Goal: Task Accomplishment & Management: Manage account settings

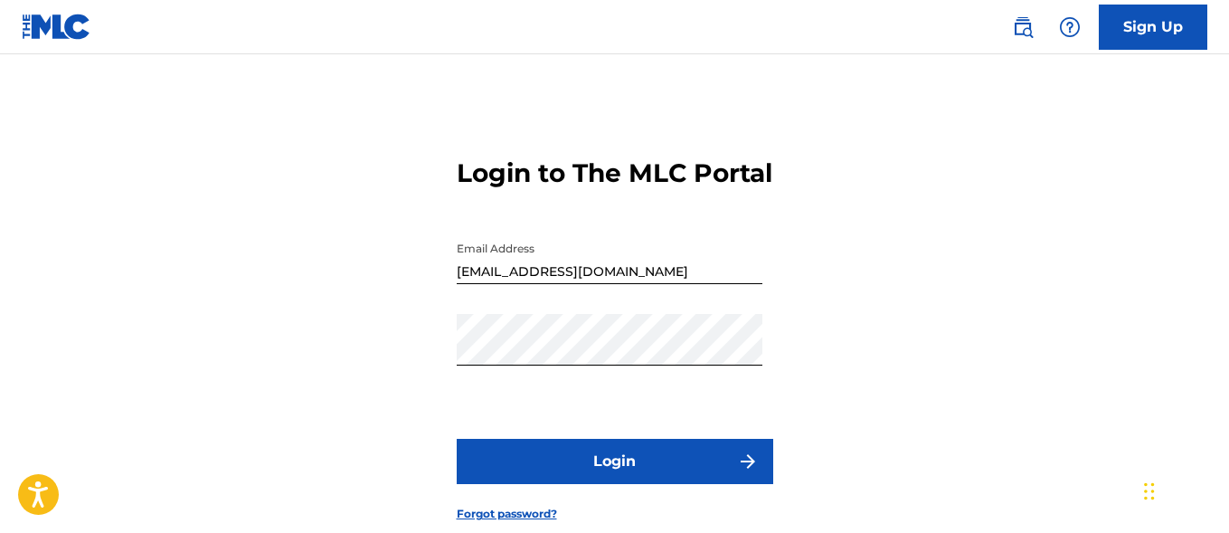
click at [581, 480] on button "Login" at bounding box center [615, 461] width 317 height 45
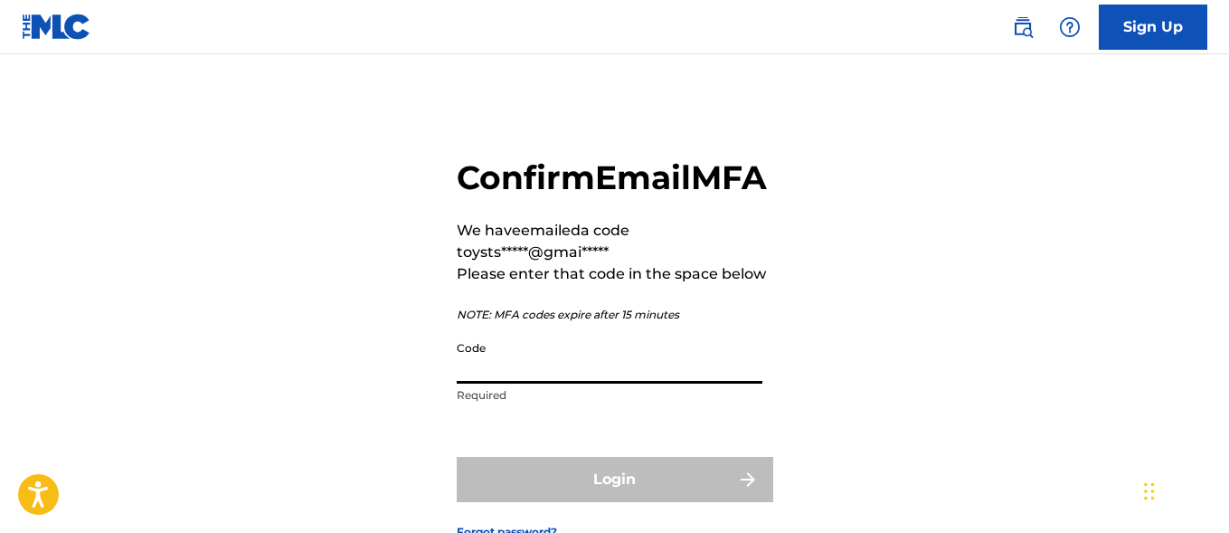
click at [525, 383] on input "Code" at bounding box center [610, 358] width 306 height 52
paste input "530463"
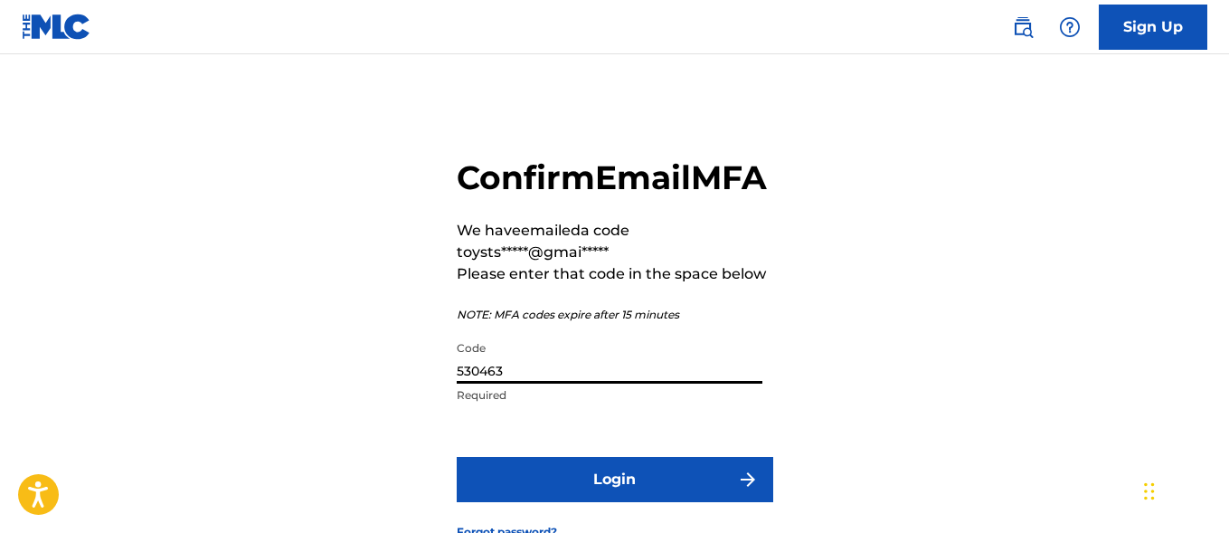
type input "530463"
click at [569, 502] on button "Login" at bounding box center [615, 479] width 317 height 45
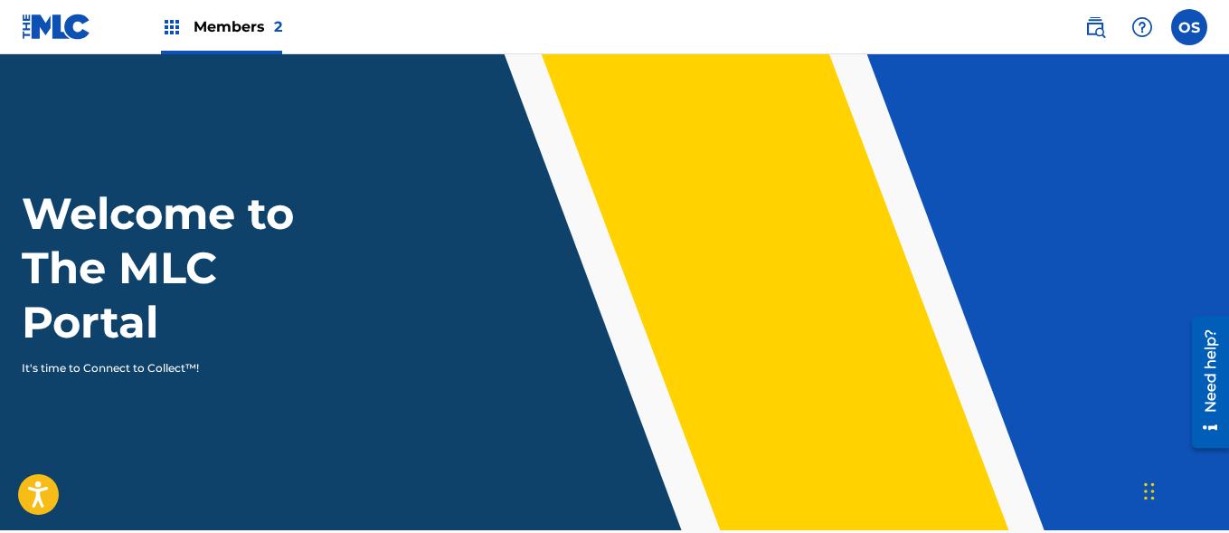
click at [172, 14] on div "Members 2" at bounding box center [221, 26] width 121 height 53
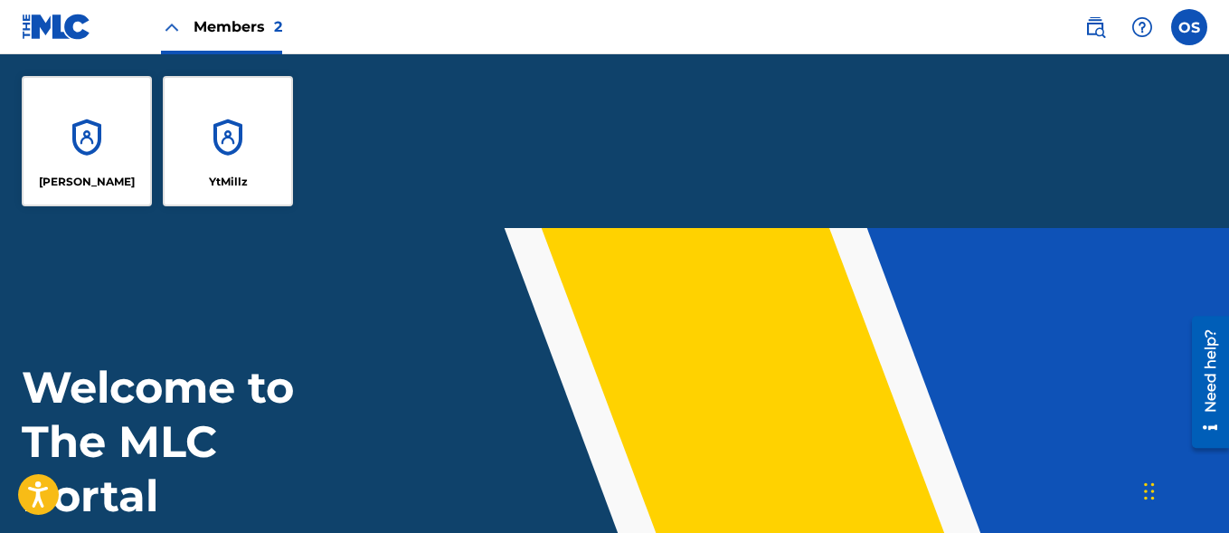
click at [1195, 33] on label at bounding box center [1189, 27] width 36 height 36
click at [1189, 27] on input "OS [PERSON_NAME] [EMAIL_ADDRESS][DOMAIN_NAME] Notification Preferences Profile …" at bounding box center [1189, 27] width 0 height 0
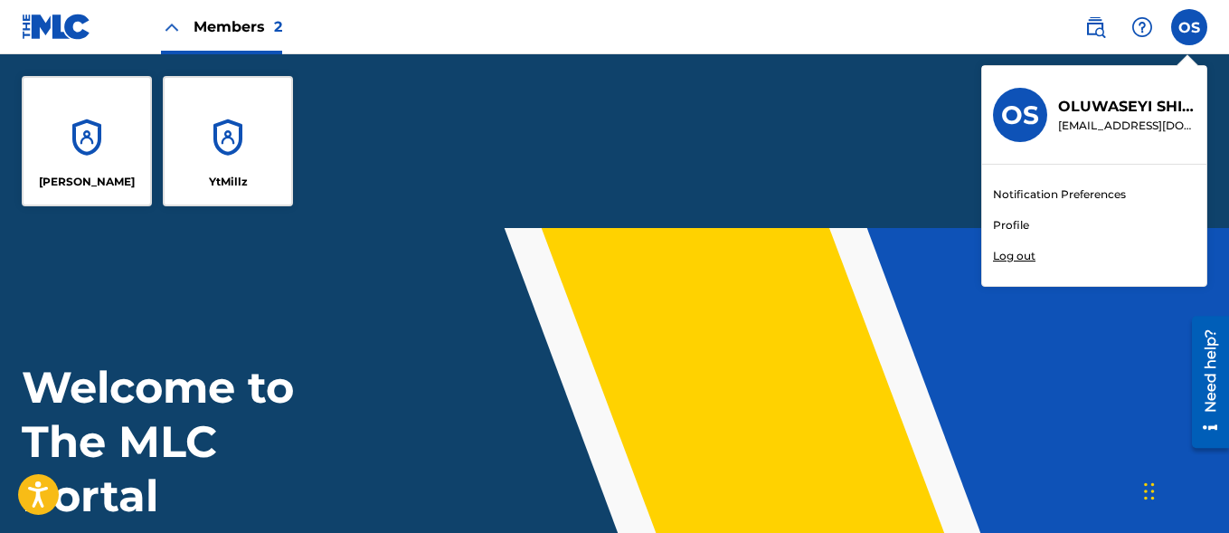
click at [1009, 223] on link "Profile" at bounding box center [1011, 225] width 36 height 16
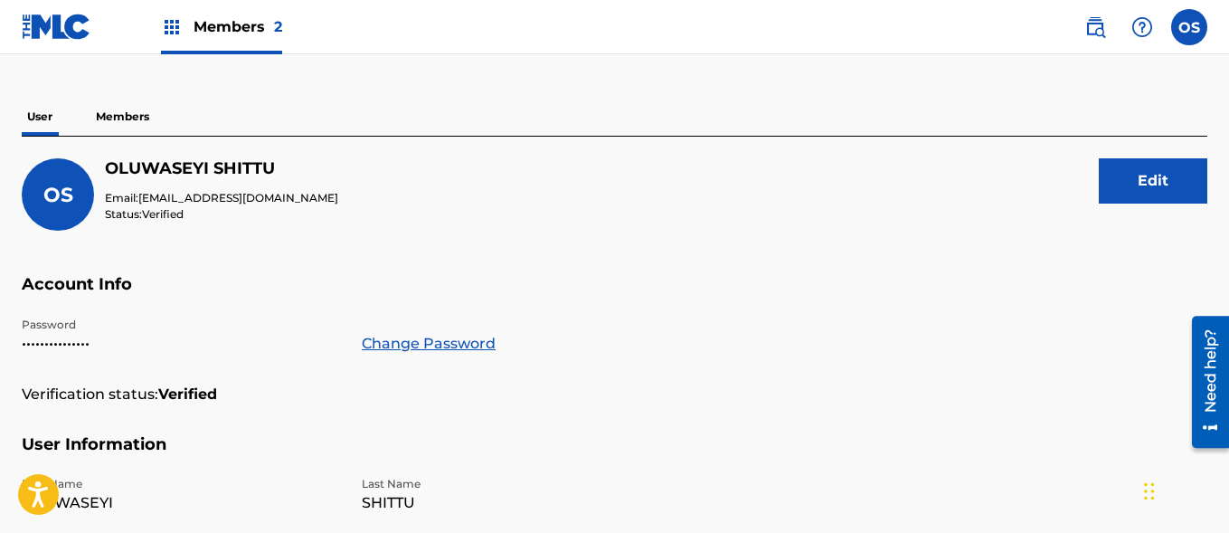
scroll to position [66, 0]
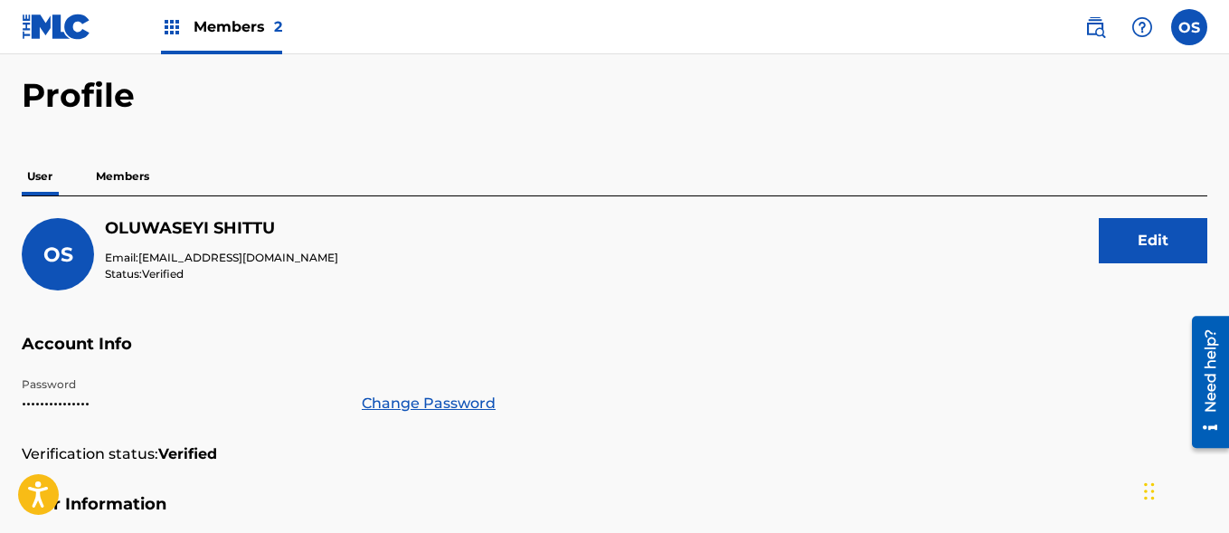
click at [107, 164] on p "Members" at bounding box center [122, 176] width 64 height 38
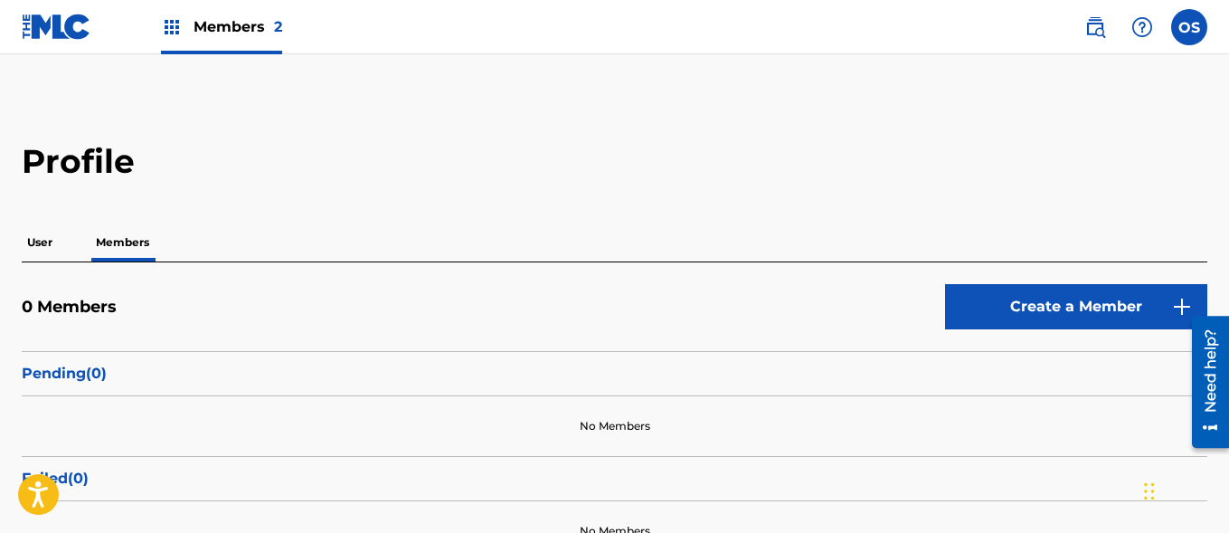
click at [39, 241] on p "User" at bounding box center [40, 242] width 36 height 38
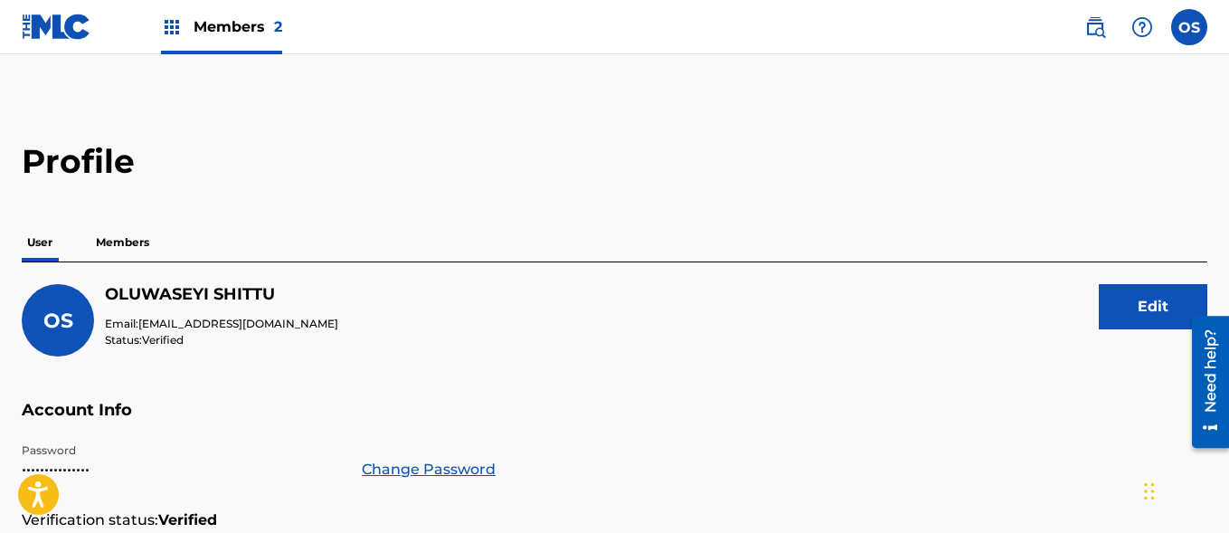
click at [1125, 304] on button "Edit" at bounding box center [1153, 306] width 109 height 45
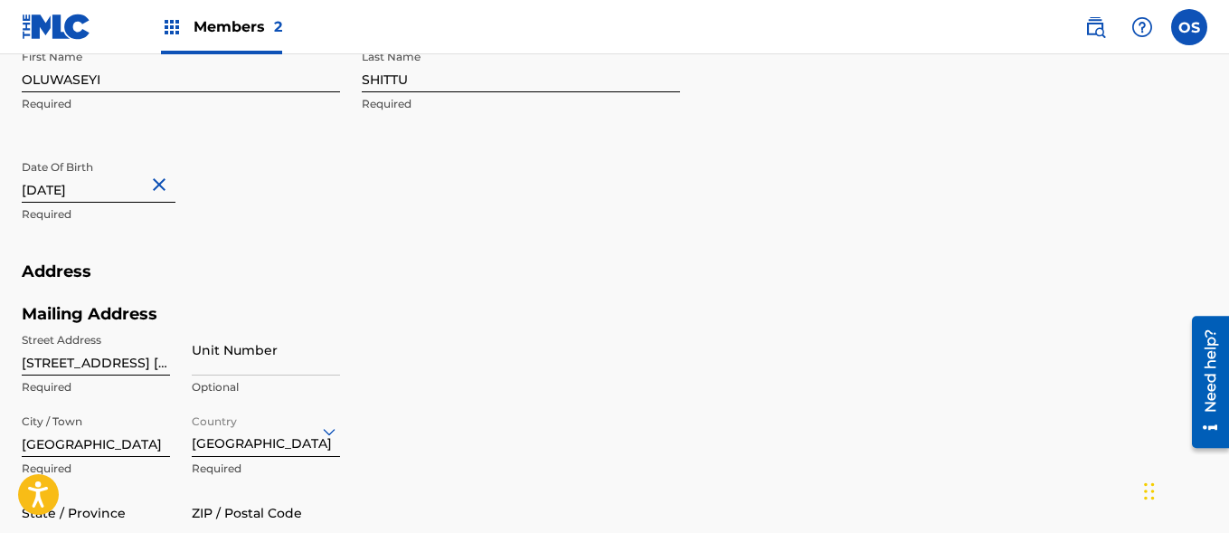
scroll to position [588, 0]
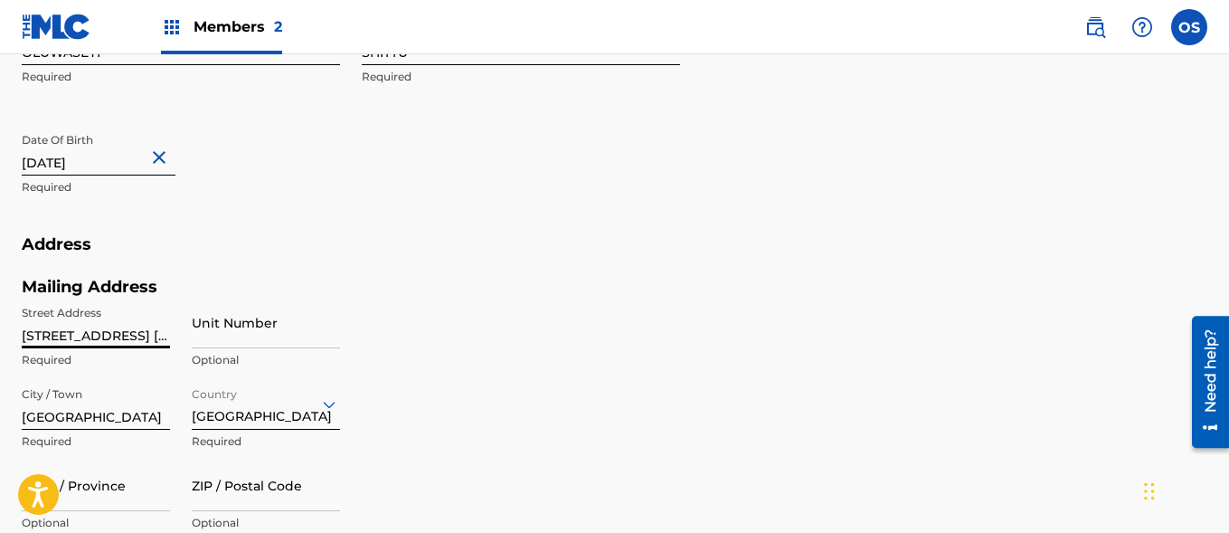
click at [129, 337] on input "[STREET_ADDRESS] [GEOGRAPHIC_DATA]" at bounding box center [96, 323] width 148 height 52
click at [155, 344] on input "inubu square" at bounding box center [96, 323] width 148 height 52
type input "i"
type input "[STREET_ADDRESS]"
type input "[GEOGRAPHIC_DATA]"
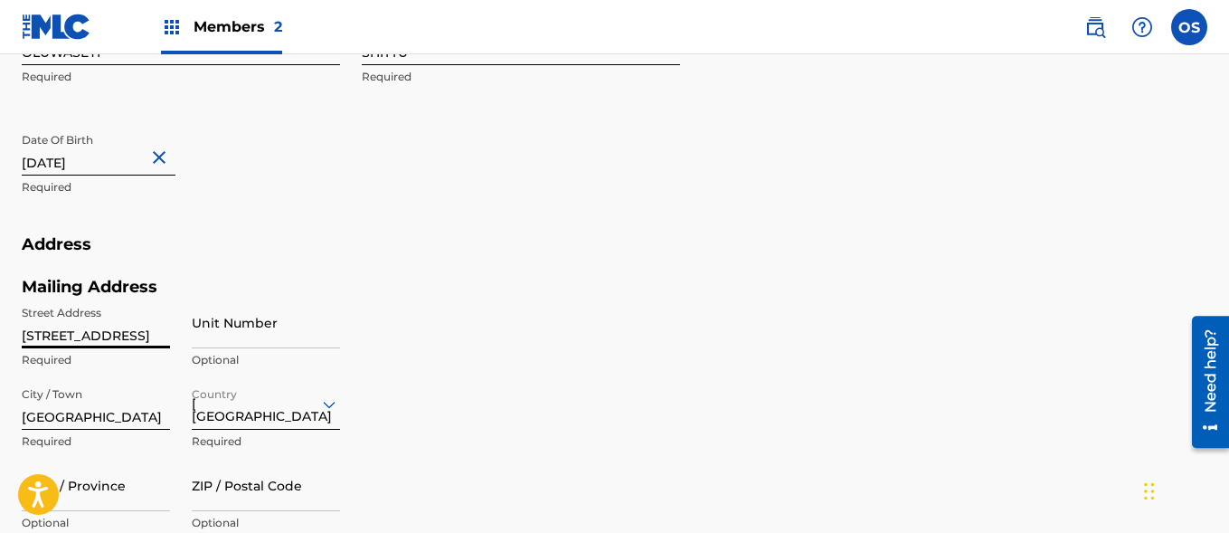
type input "353"
type input "85"
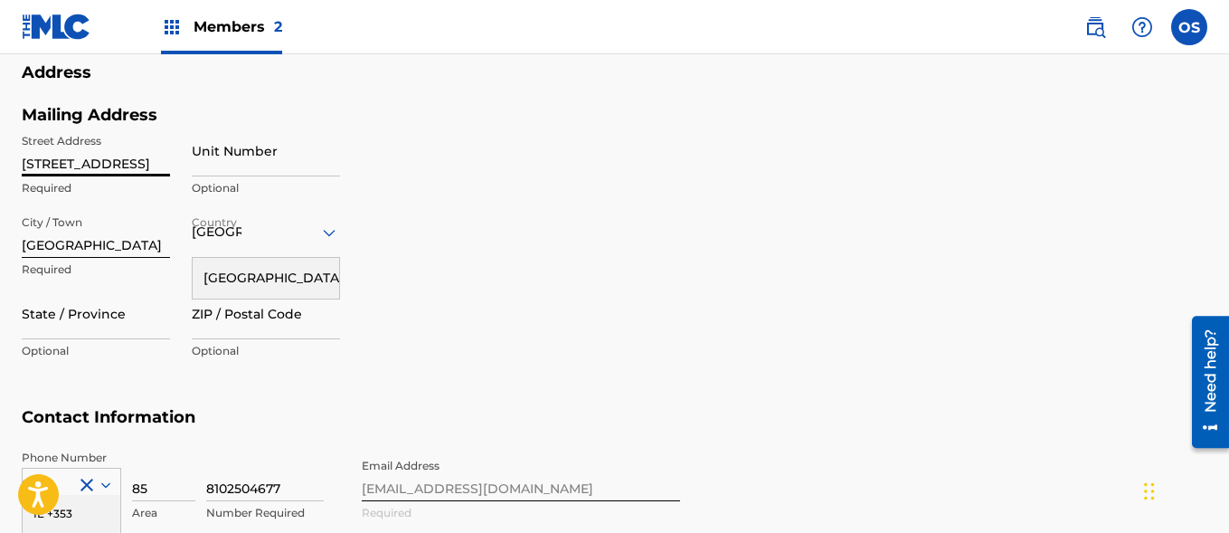
click at [129, 166] on input "[STREET_ADDRESS]" at bounding box center [96, 151] width 148 height 52
click at [438, 157] on div "Mailing Address Street Address [STREET_ADDRESS] Required Unit Number Optional C…" at bounding box center [351, 256] width 658 height 303
click at [167, 165] on input "[STREET_ADDRESS]" at bounding box center [96, 151] width 148 height 52
click at [57, 243] on input "[GEOGRAPHIC_DATA]" at bounding box center [96, 232] width 148 height 52
type input "L"
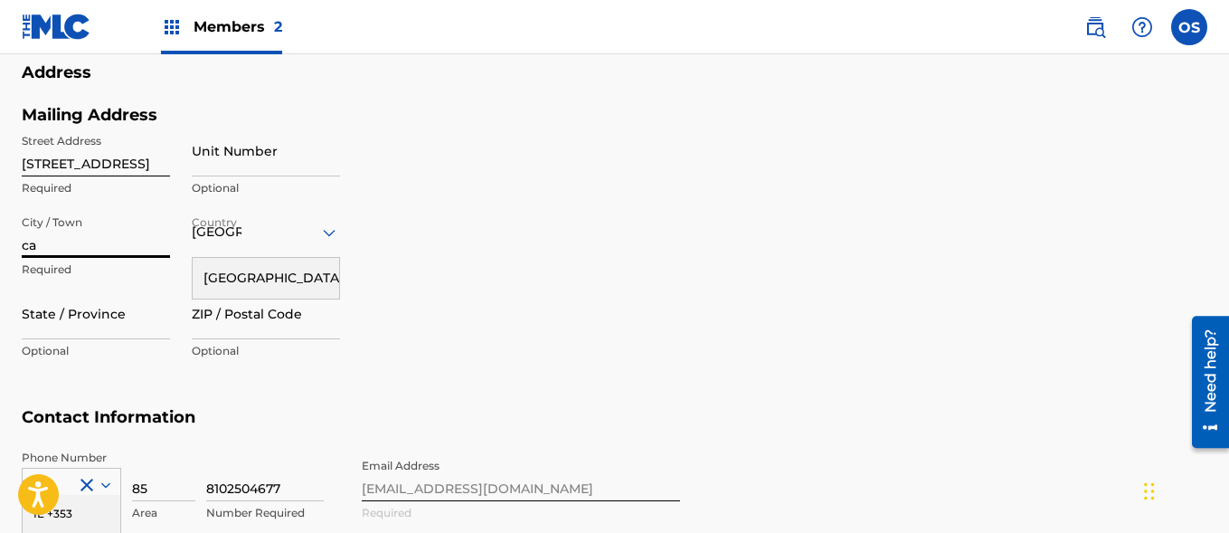
type input "c"
paste input "530463"
click at [80, 163] on input "[STREET_ADDRESS]" at bounding box center [96, 151] width 148 height 52
click at [65, 244] on input "CAR" at bounding box center [96, 232] width 148 height 52
paste input "L"
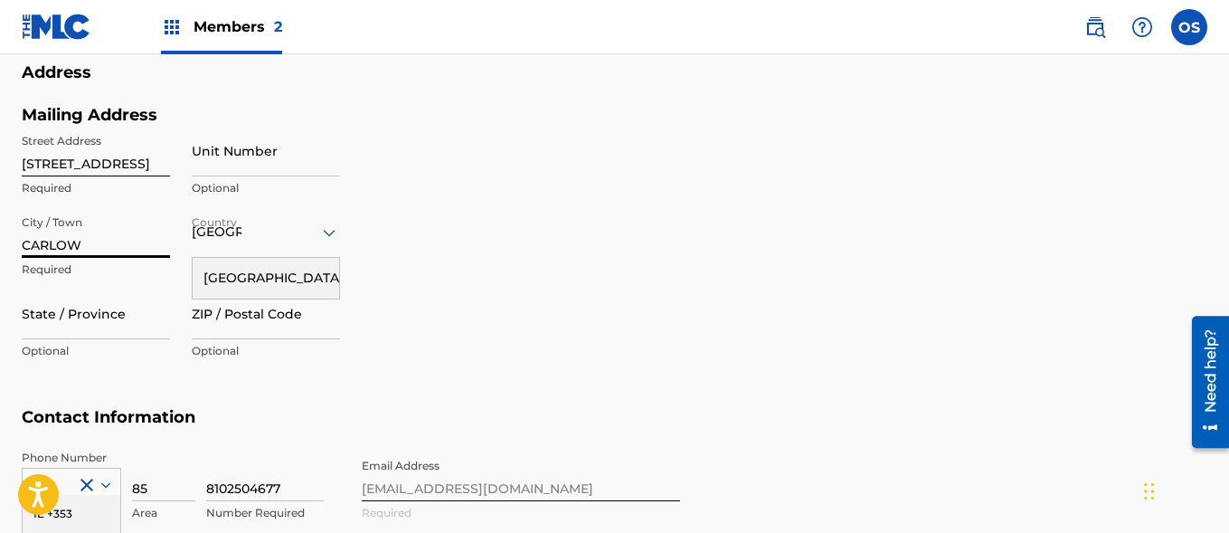
type input "CARLOW"
click at [301, 236] on div "[GEOGRAPHIC_DATA]" at bounding box center [266, 232] width 148 height 23
click at [323, 231] on icon at bounding box center [329, 232] width 13 height 7
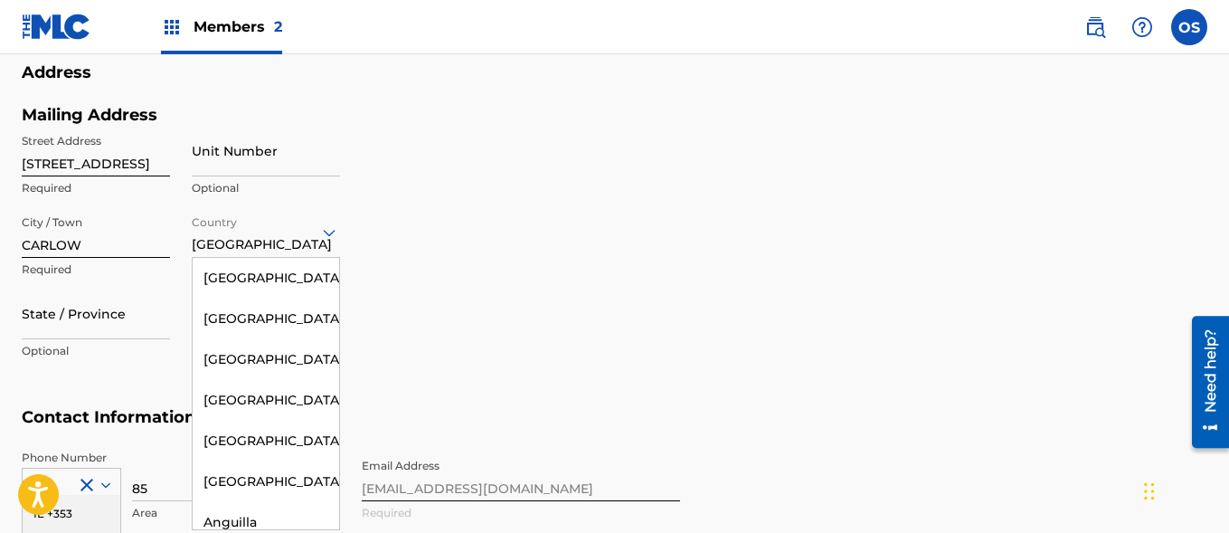
click at [323, 231] on icon at bounding box center [329, 232] width 13 height 7
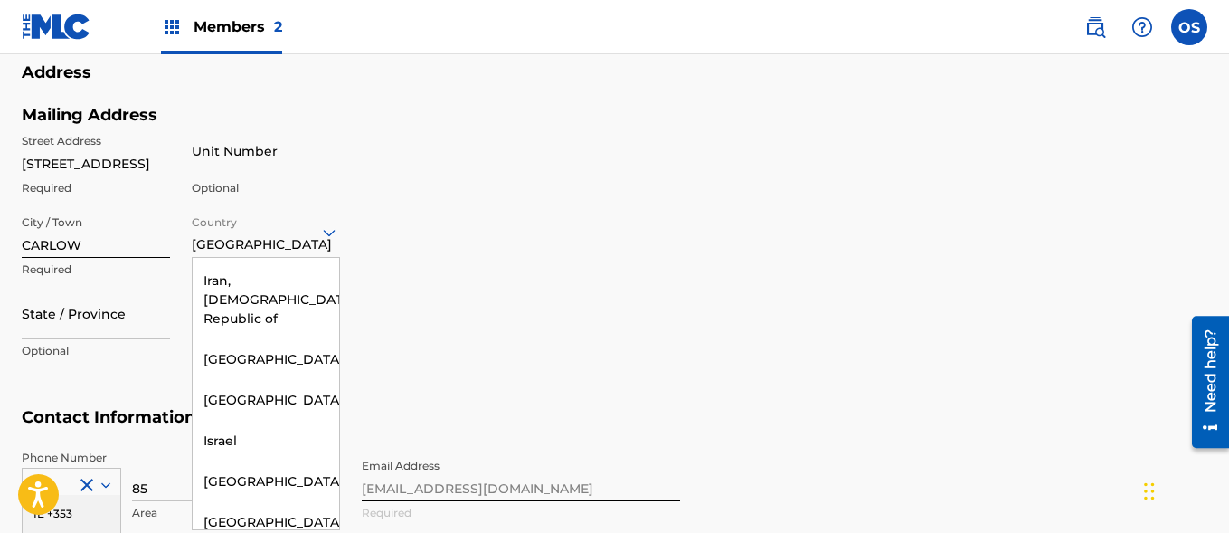
scroll to position [3895, 0]
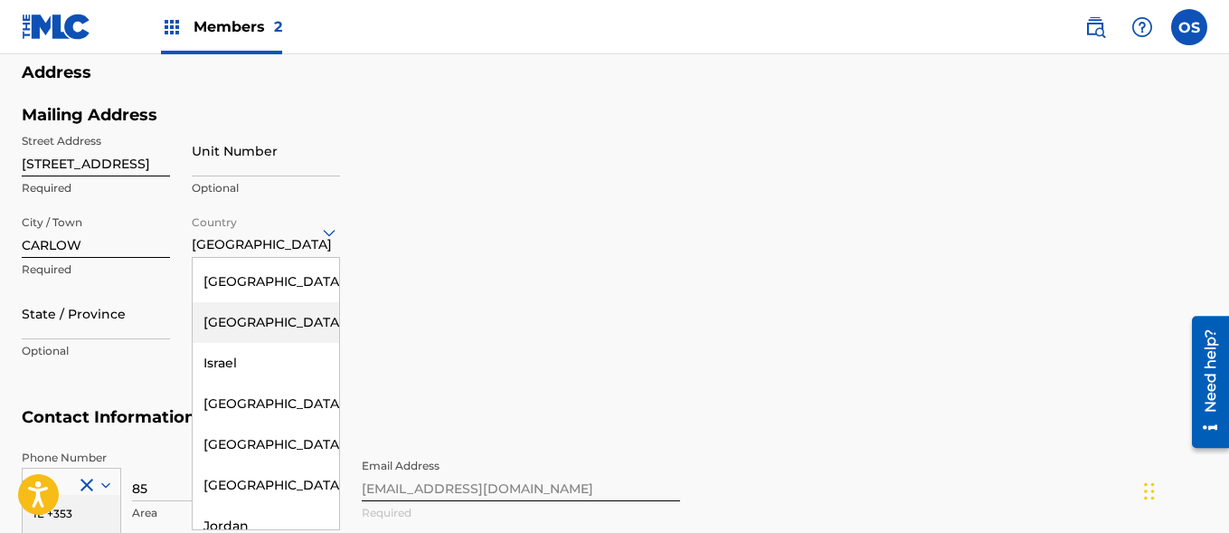
click at [253, 343] on div "[GEOGRAPHIC_DATA]" at bounding box center [266, 322] width 146 height 41
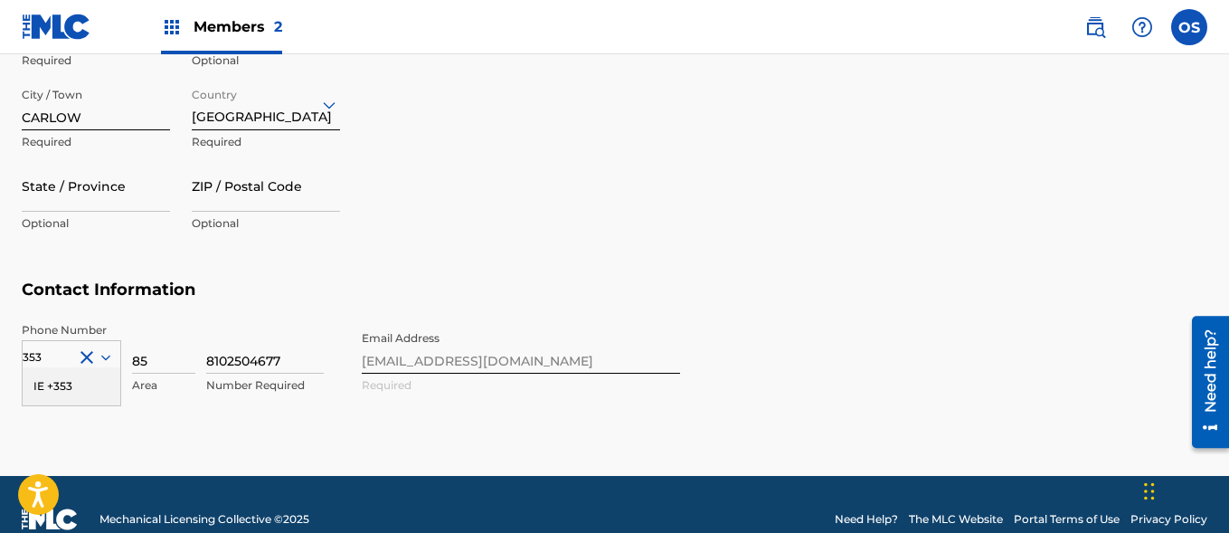
scroll to position [895, 0]
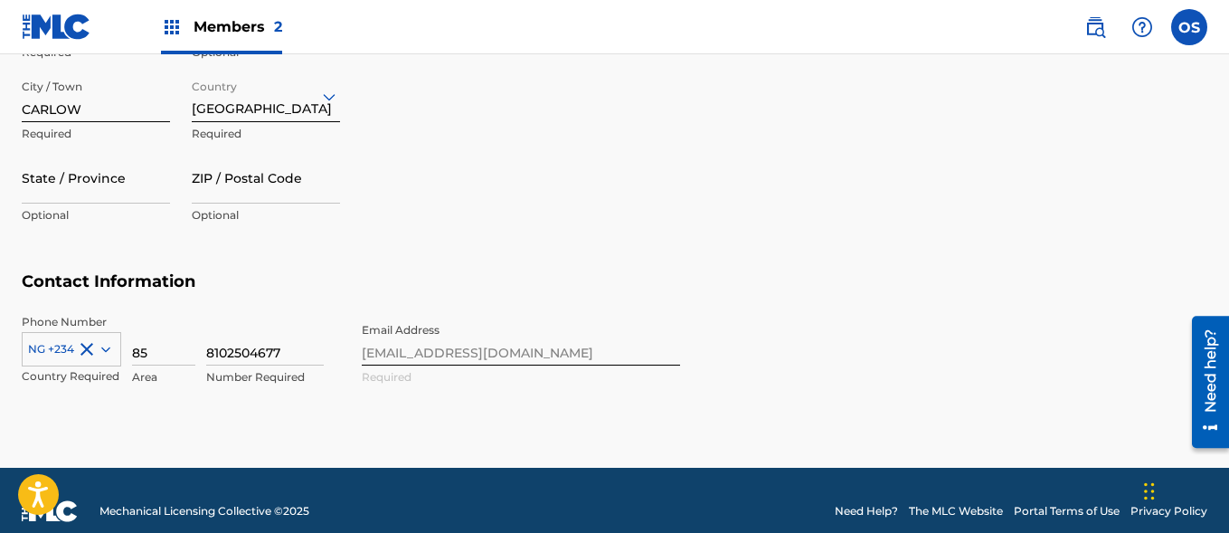
click at [108, 346] on icon at bounding box center [106, 349] width 16 height 16
click at [59, 348] on div "option NG +234, selected. Select is focused ,type to refine list, press Down to…" at bounding box center [71, 345] width 99 height 27
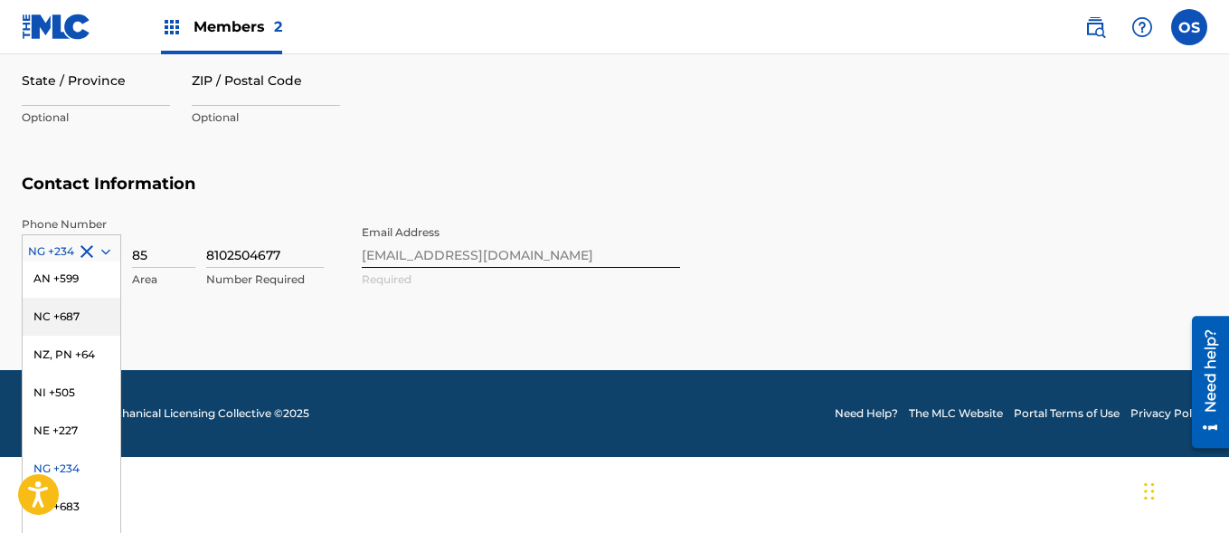
scroll to position [917, 0]
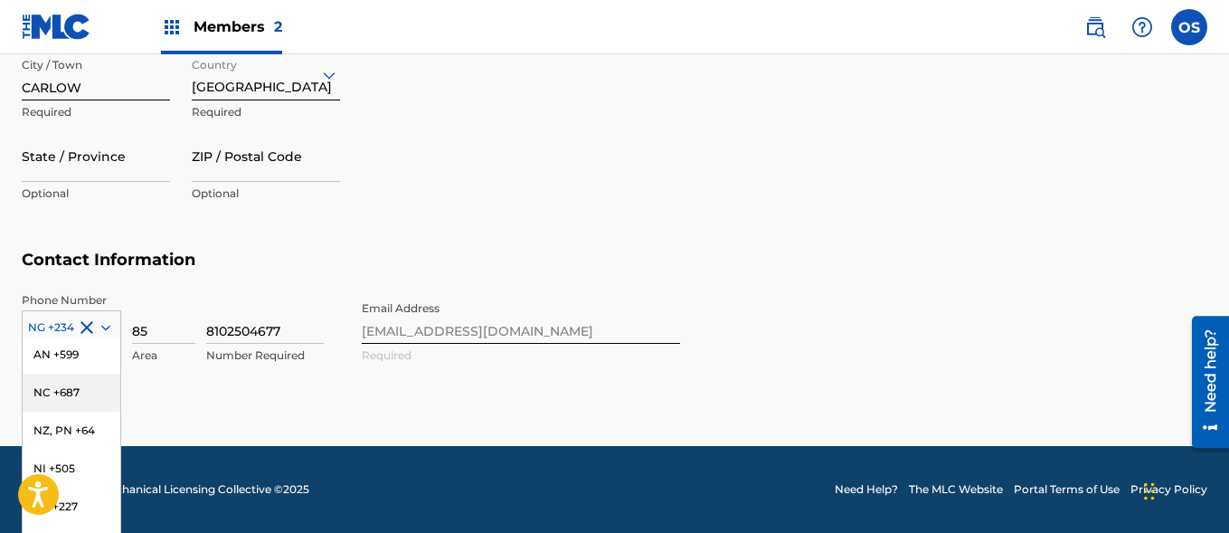
click at [186, 302] on div "Phone Number 216 results available. Use Up and Down to choose options, press En…" at bounding box center [351, 347] width 658 height 110
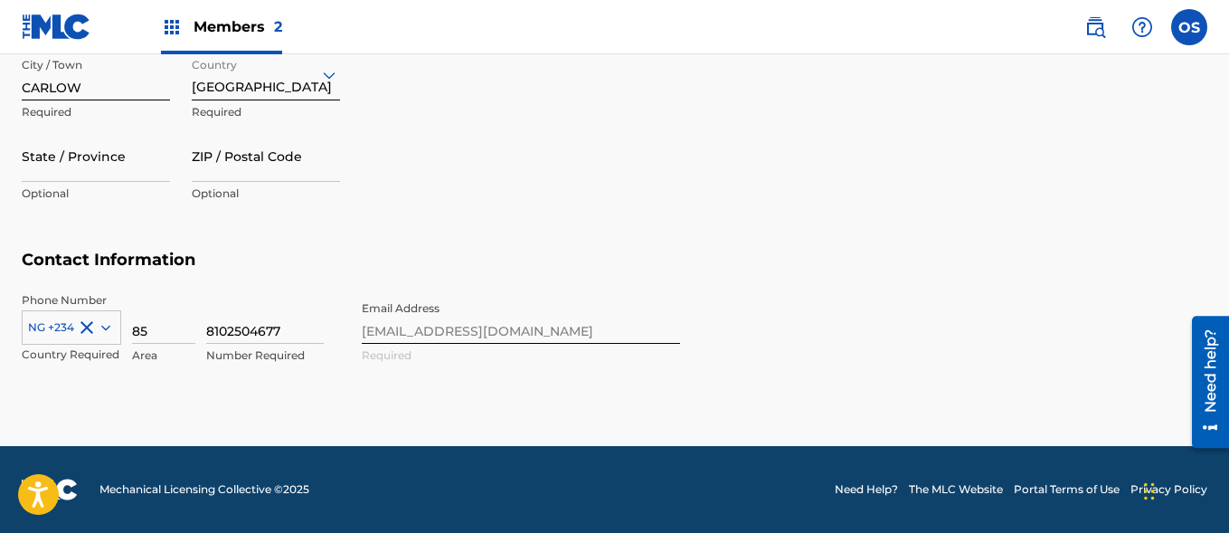
click at [102, 329] on div "NG +234" at bounding box center [71, 323] width 99 height 27
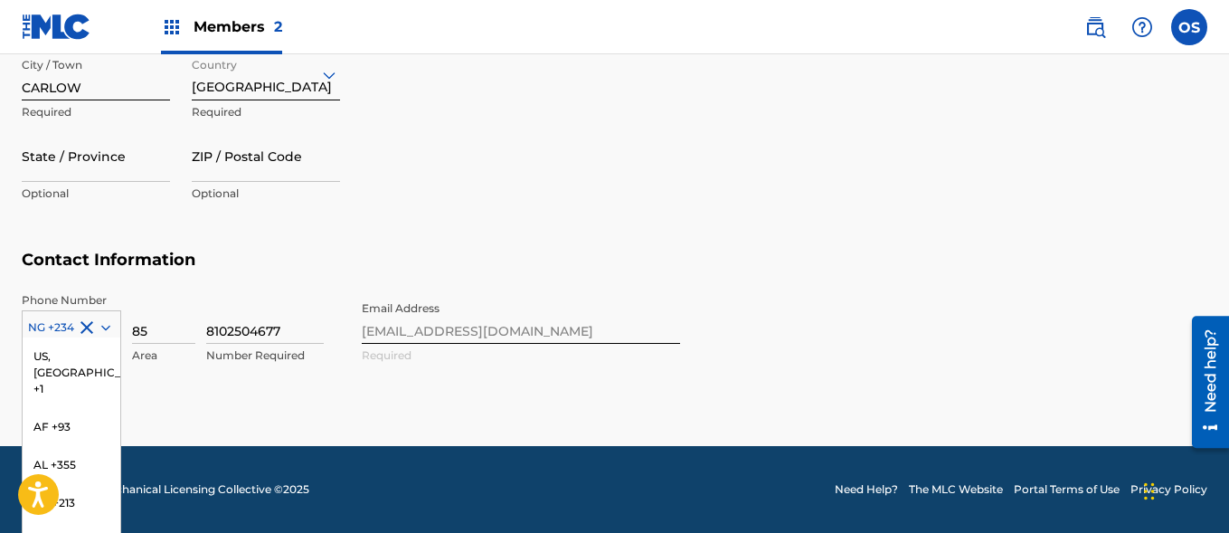
click at [156, 253] on section "Contact Information Phone Number 216 results available. Use Up and Down to choo…" at bounding box center [615, 326] width 1186 height 153
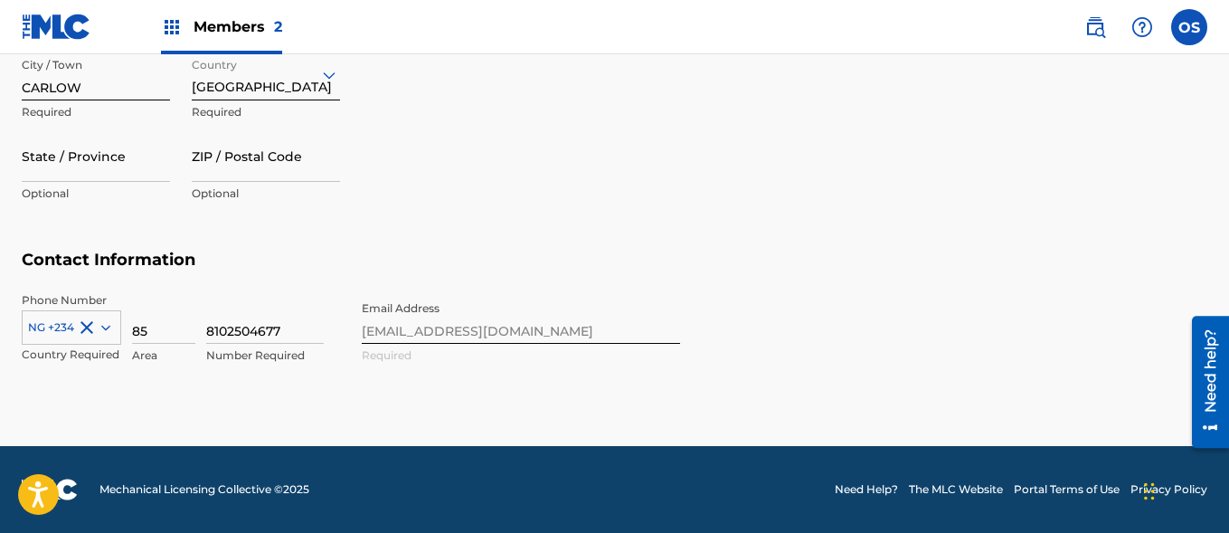
type input "8"
click at [103, 324] on div "NG +234" at bounding box center [71, 323] width 99 height 27
click at [146, 290] on section "Contact Information Phone Number NG +234 Country Required Area 8102504677 Numbe…" at bounding box center [615, 326] width 1186 height 153
click at [102, 325] on div "NG +234" at bounding box center [71, 323] width 99 height 27
click at [108, 330] on div "option NG +234, selected. Select is focused ,type to refine list, press Down to…" at bounding box center [71, 323] width 99 height 27
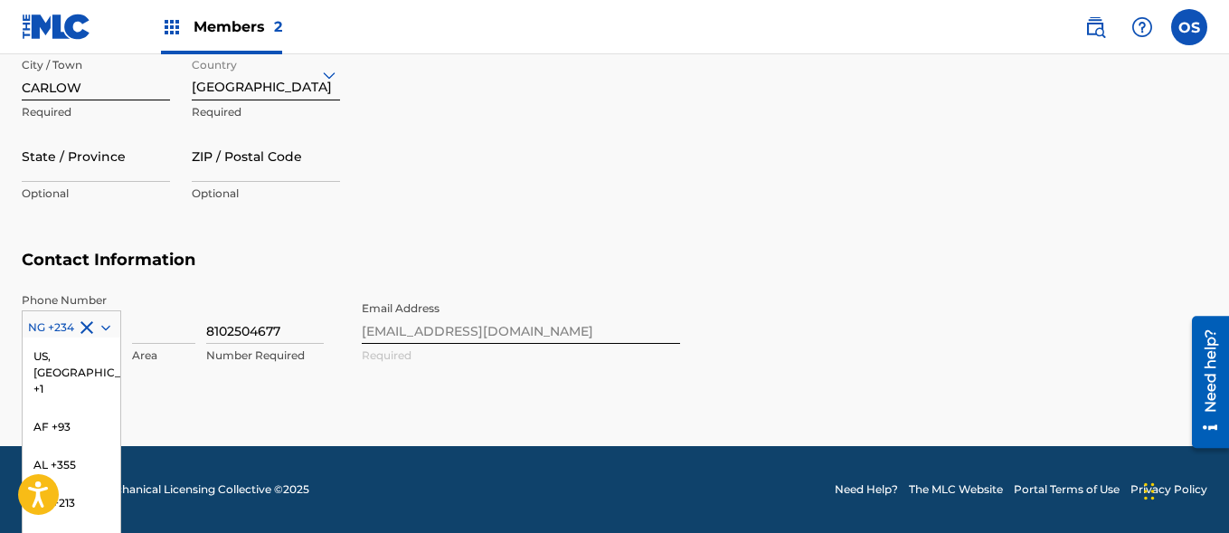
click at [839, 273] on section "Contact Information Phone Number 216 results available. Use Up and Down to choo…" at bounding box center [615, 326] width 1186 height 153
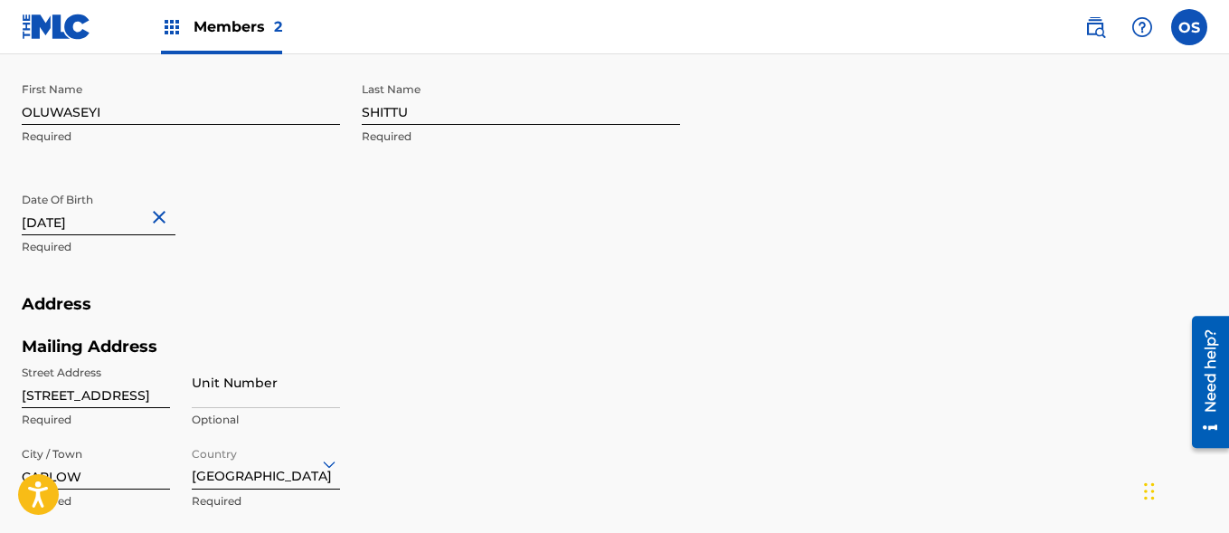
scroll to position [541, 0]
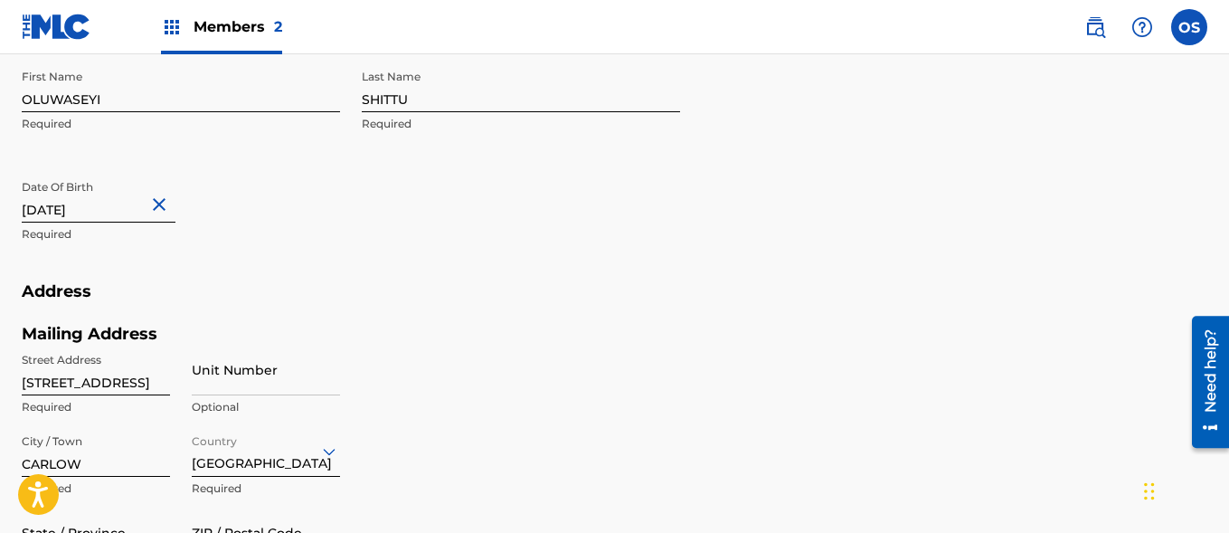
click at [287, 465] on div "[GEOGRAPHIC_DATA]" at bounding box center [266, 451] width 148 height 52
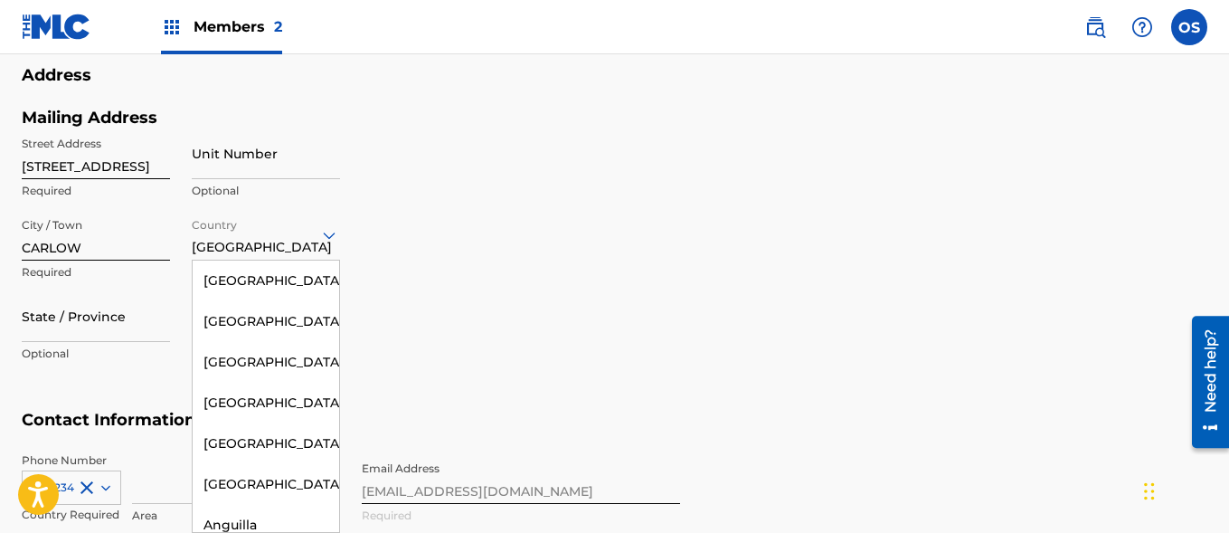
scroll to position [3855, 0]
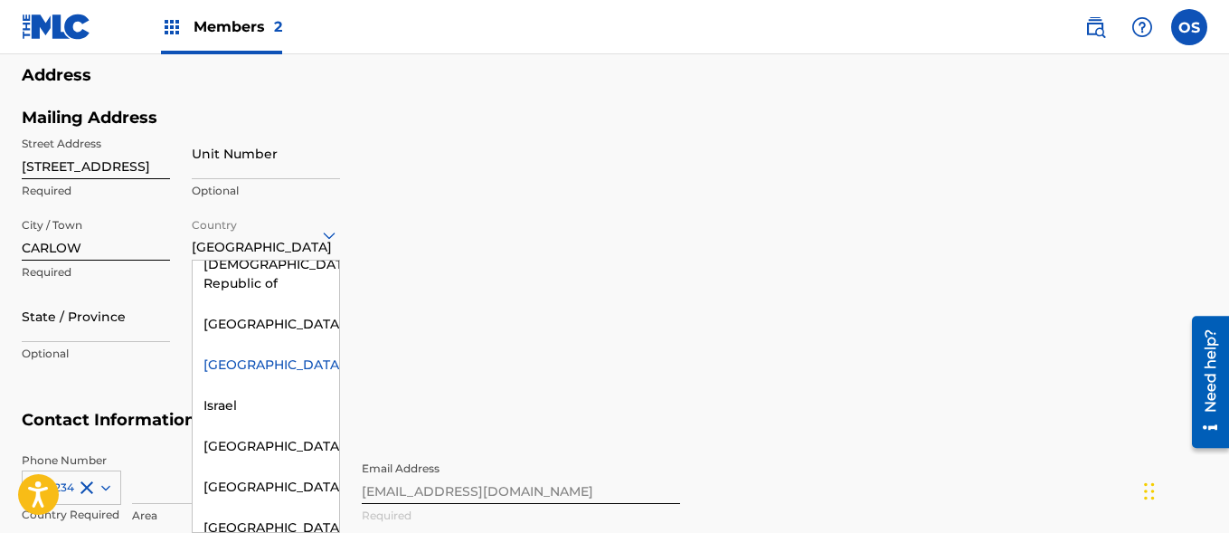
click at [251, 385] on div "[GEOGRAPHIC_DATA]" at bounding box center [266, 365] width 146 height 41
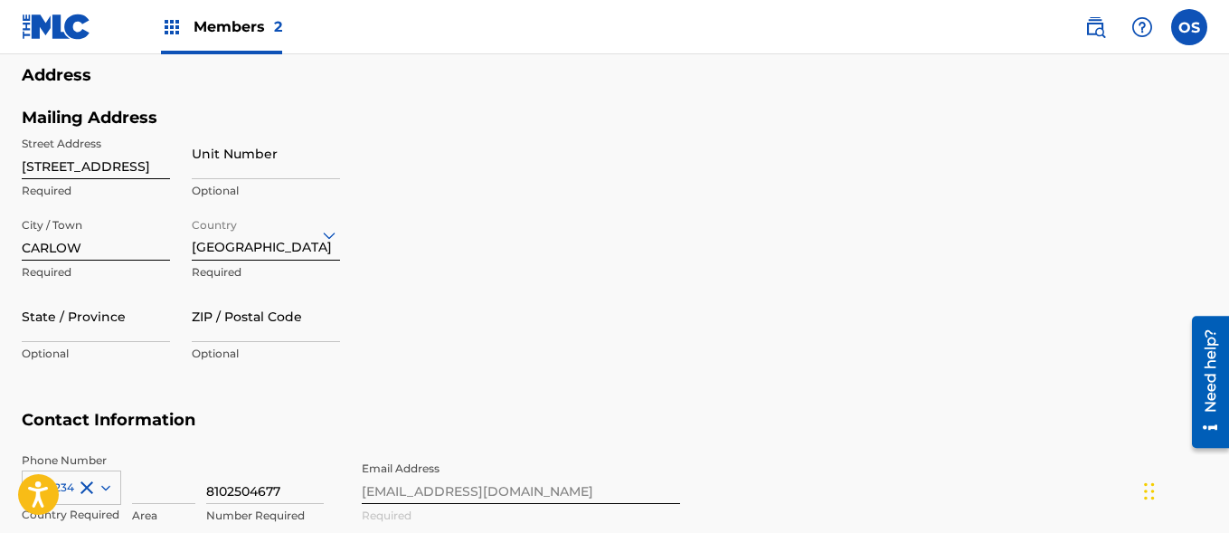
click at [302, 485] on input "8102504677" at bounding box center [265, 478] width 118 height 52
type input "8"
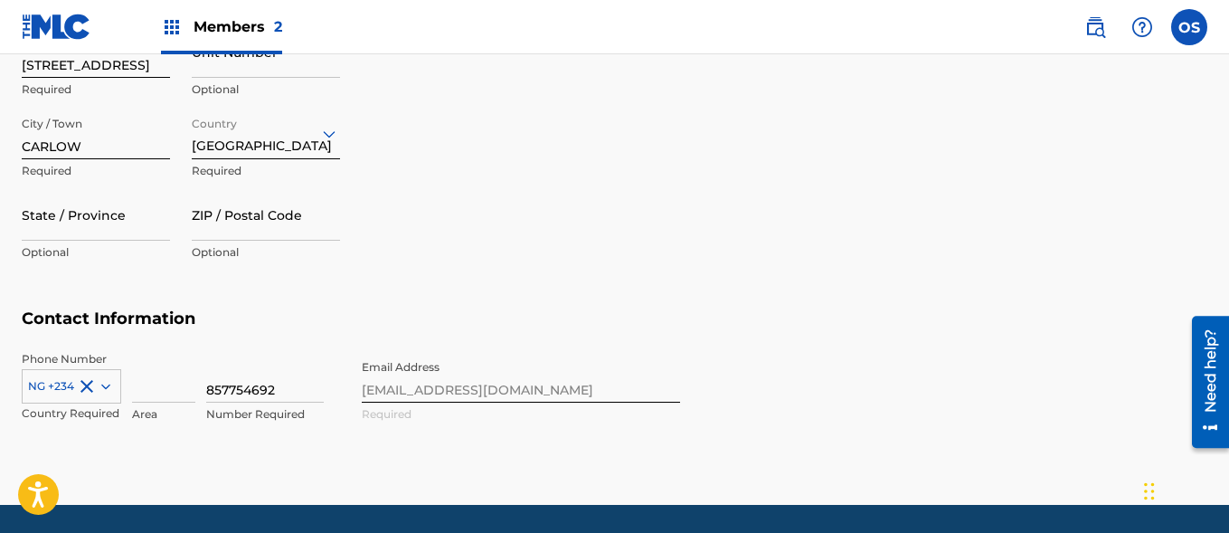
scroll to position [870, 0]
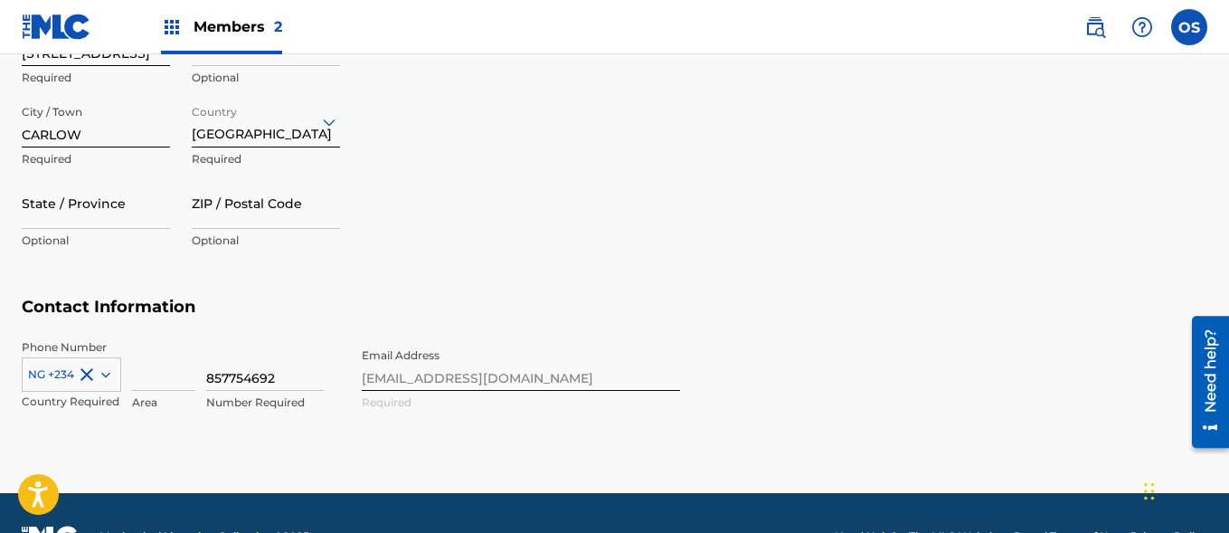
type input "857754692"
click at [106, 371] on div "NG +234" at bounding box center [71, 370] width 99 height 27
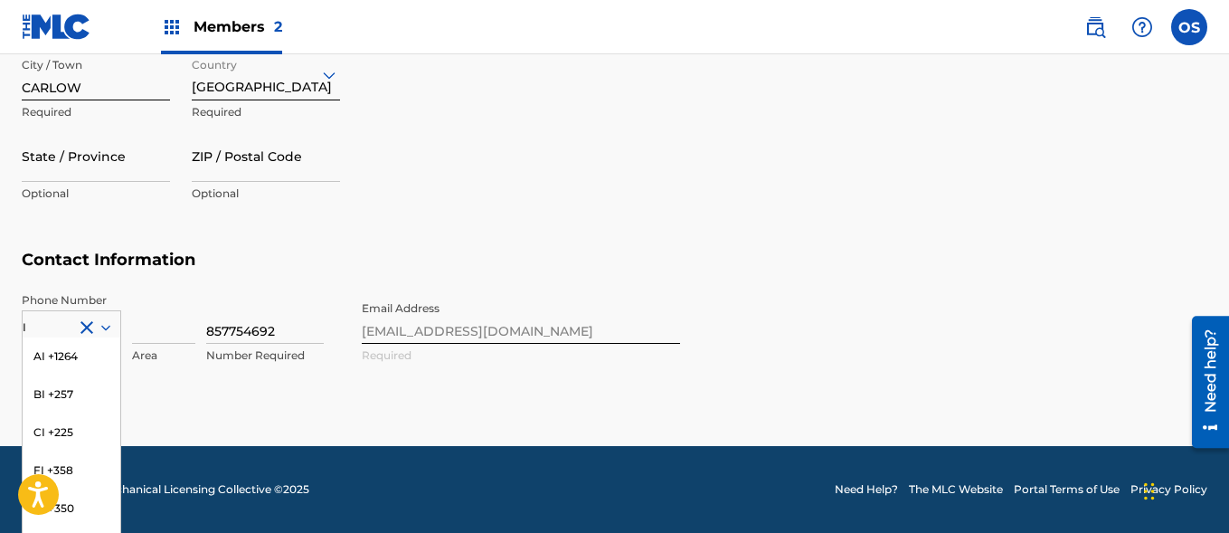
scroll to position [993, 0]
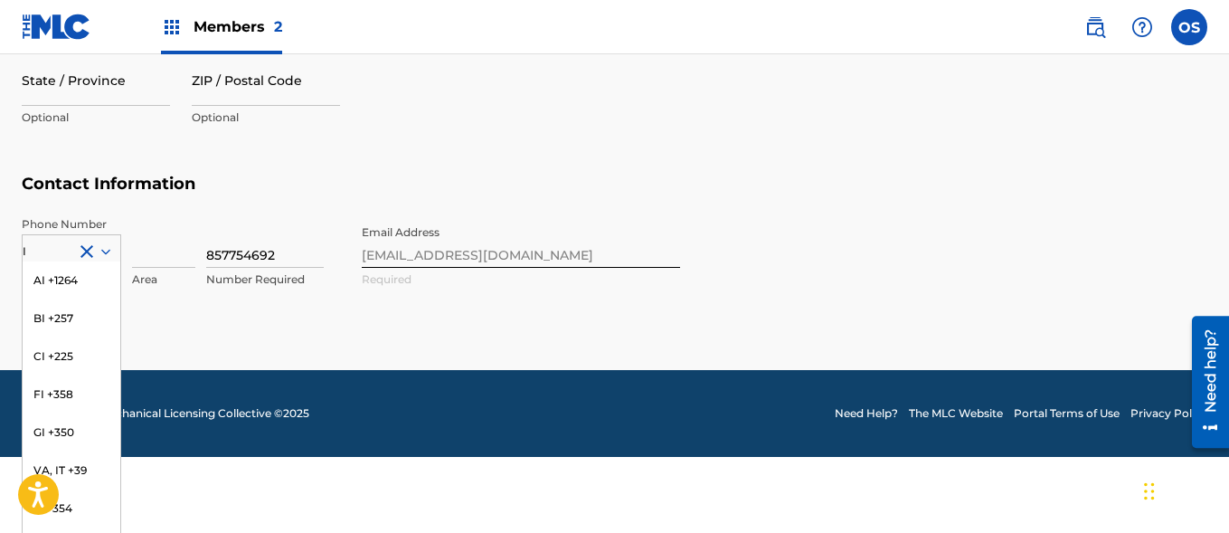
type input "I"
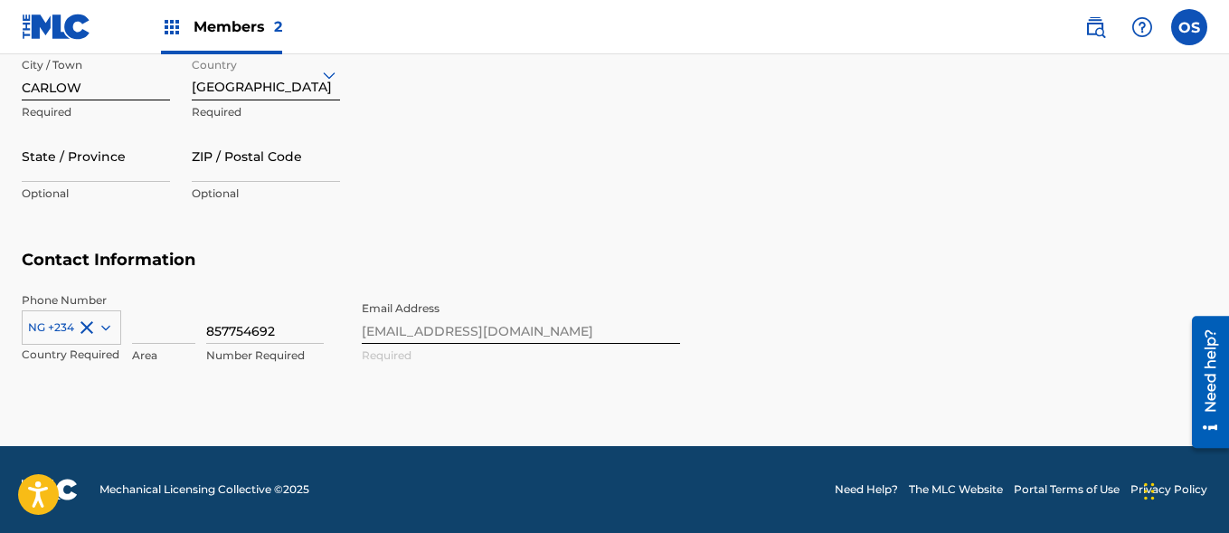
scroll to position [917, 0]
click at [99, 318] on div "NG +234" at bounding box center [71, 323] width 99 height 27
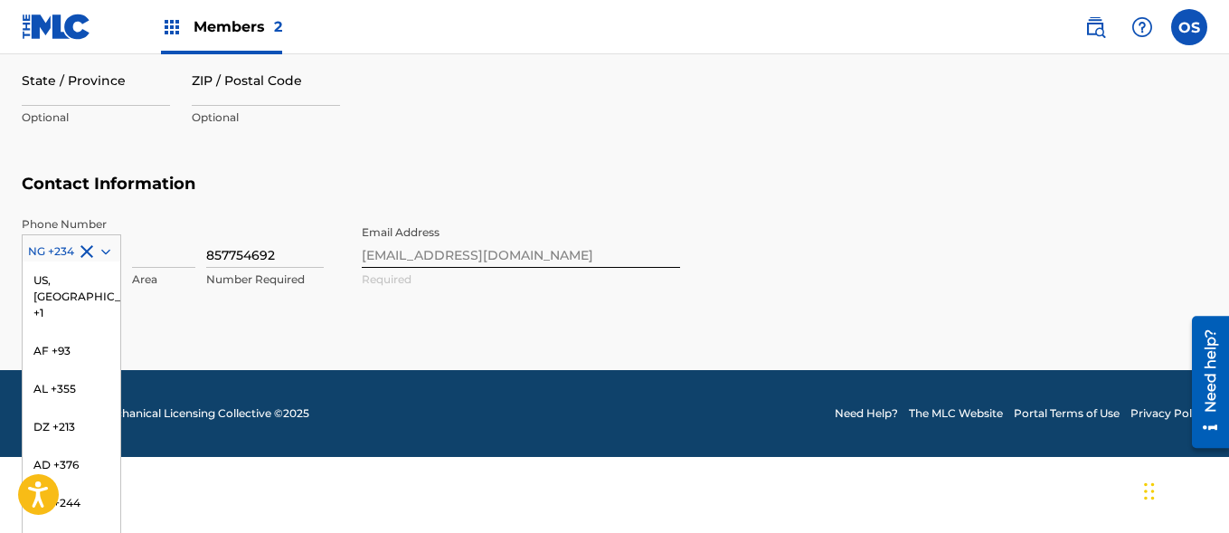
scroll to position [5314, 0]
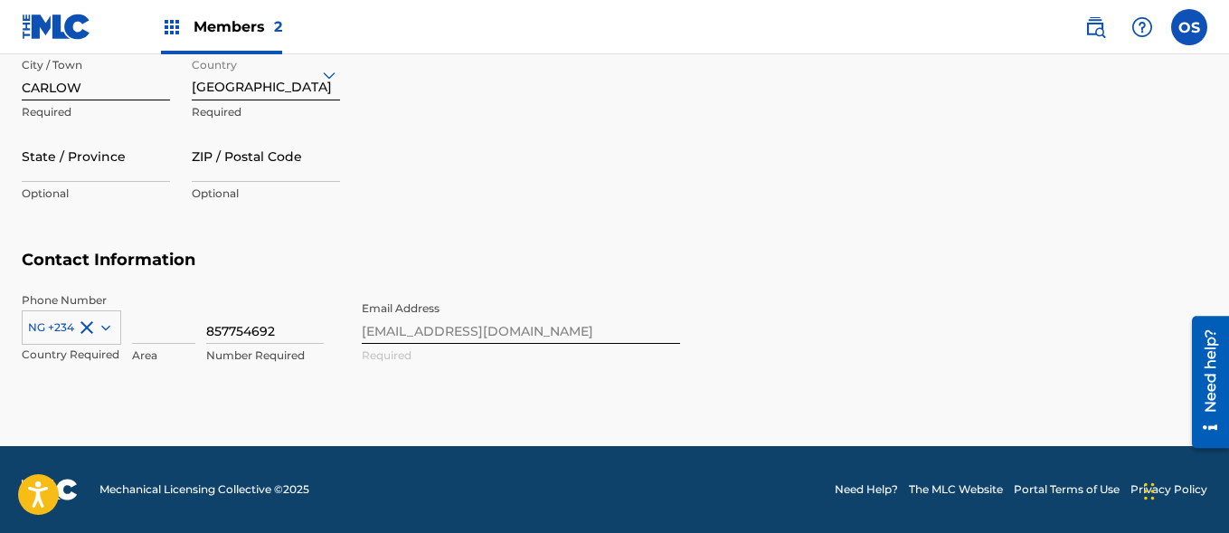
click at [147, 256] on section "Contact Information Phone Number NG +234 Country Required Area 857754692 Number…" at bounding box center [615, 326] width 1186 height 153
type input "-"
type input "+"
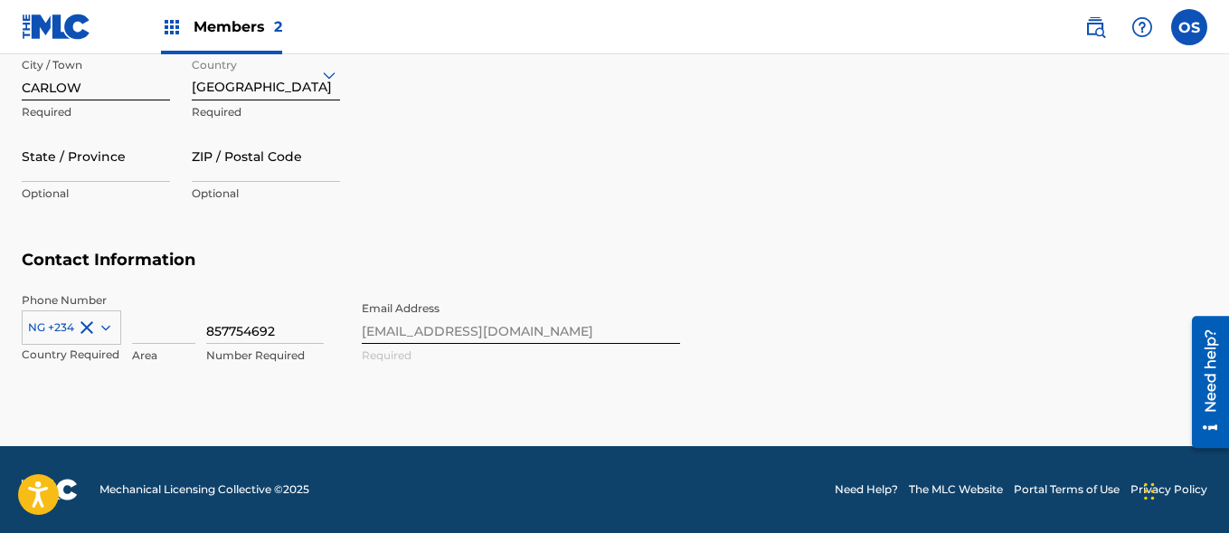
click at [161, 326] on input at bounding box center [163, 318] width 63 height 52
click at [160, 336] on input at bounding box center [163, 318] width 63 height 52
click at [167, 326] on input at bounding box center [163, 318] width 63 height 52
click at [253, 334] on input "857754692" at bounding box center [265, 318] width 118 height 52
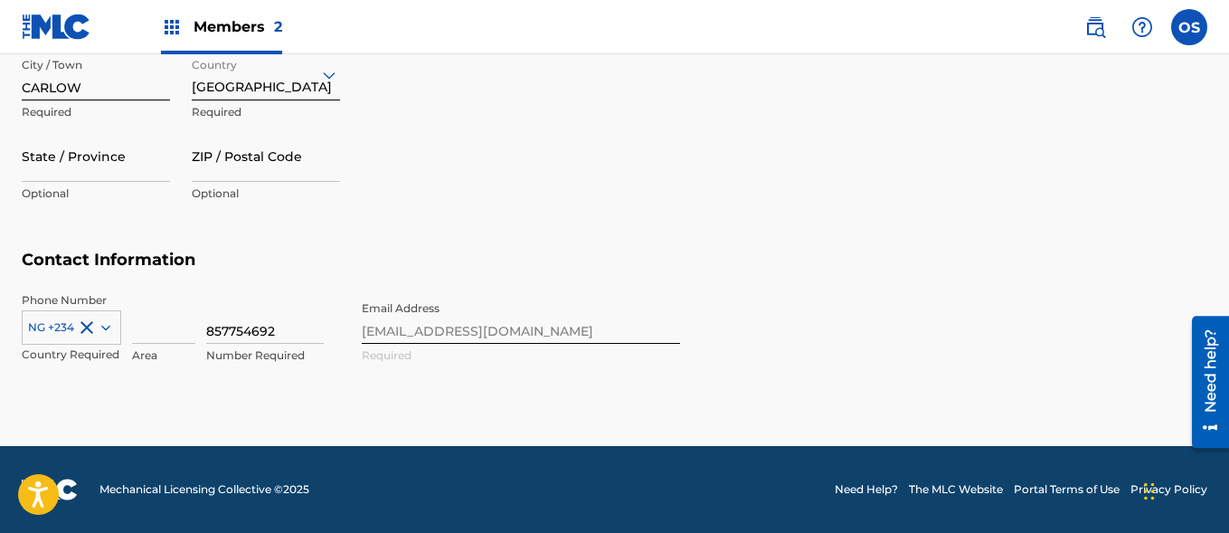
click at [143, 340] on input at bounding box center [163, 318] width 63 height 52
type input "85"
click at [218, 326] on input "857754692" at bounding box center [265, 318] width 118 height 52
type input "7754692"
click at [99, 336] on div "NG +234" at bounding box center [71, 323] width 99 height 27
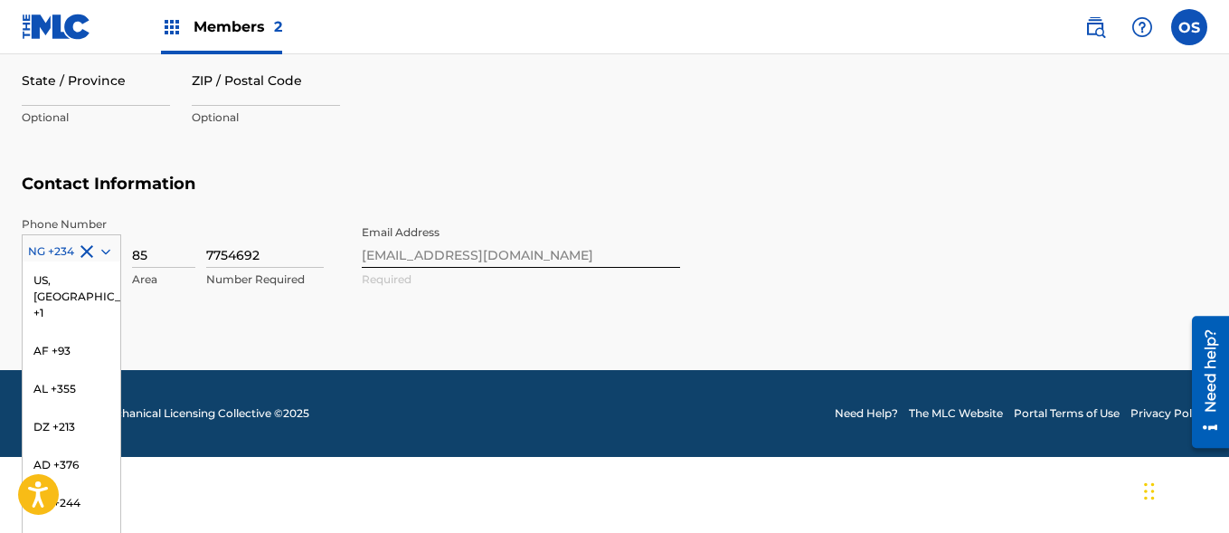
scroll to position [5314, 0]
type input "I"
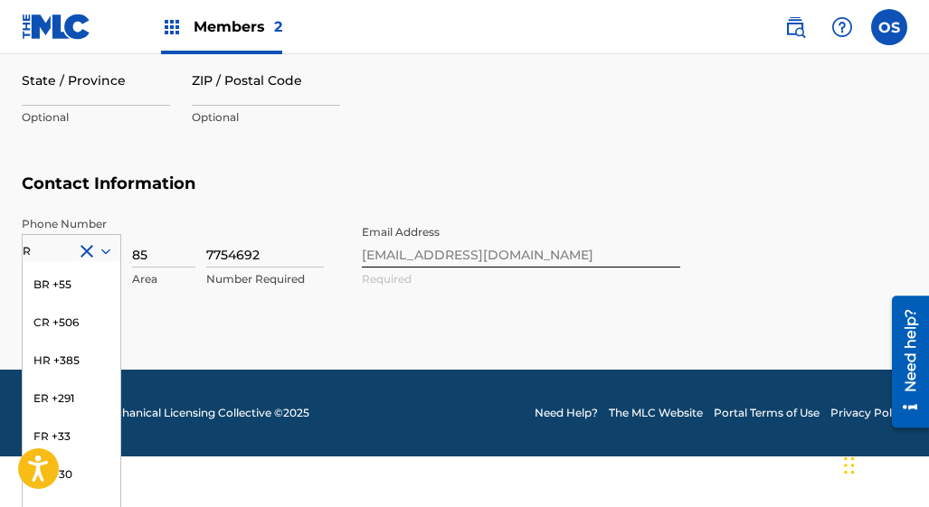
scroll to position [0, 0]
type input "R"
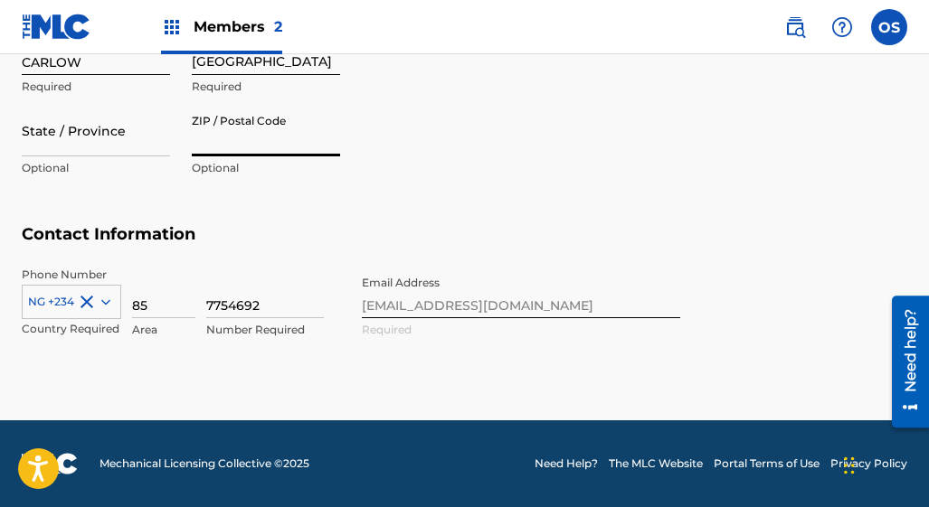
click at [240, 94] on div "Street Address [STREET_ADDRESS] Required Unit Number Optional City / Town [GEOG…" at bounding box center [181, 64] width 318 height 244
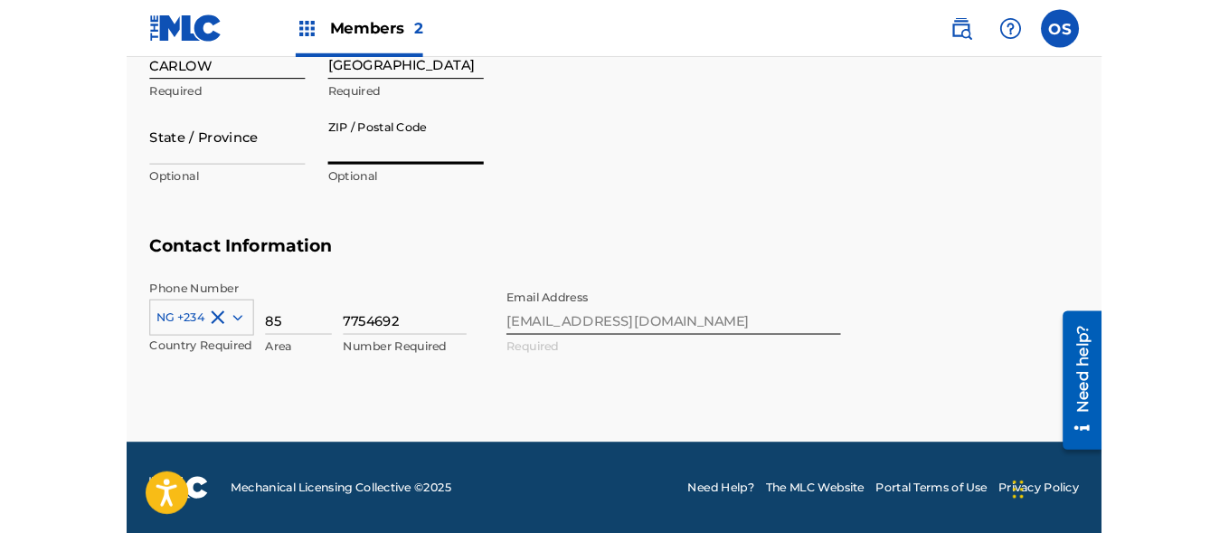
scroll to position [917, 0]
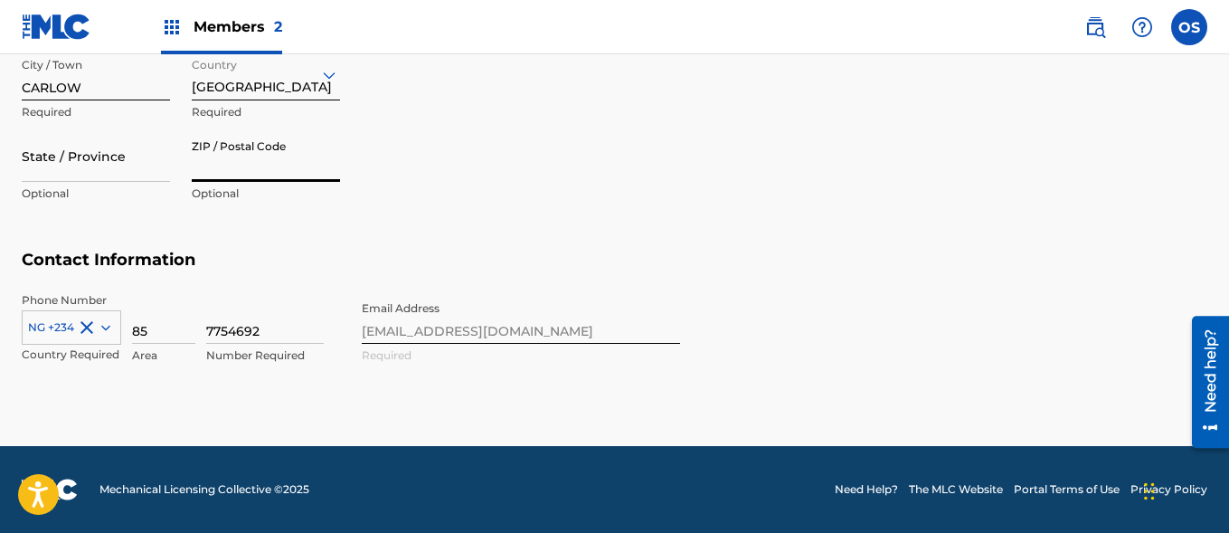
click at [103, 326] on div "NG +234" at bounding box center [71, 323] width 99 height 27
type input "IR"
click at [241, 172] on input "ZIP / Postal Code" at bounding box center [266, 156] width 148 height 52
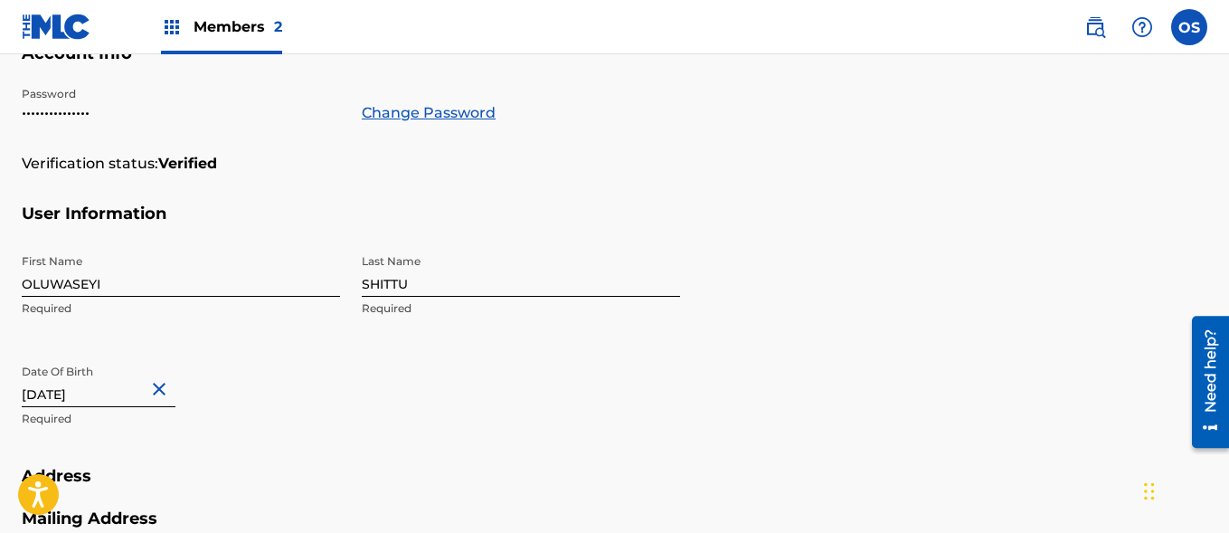
scroll to position [917, 0]
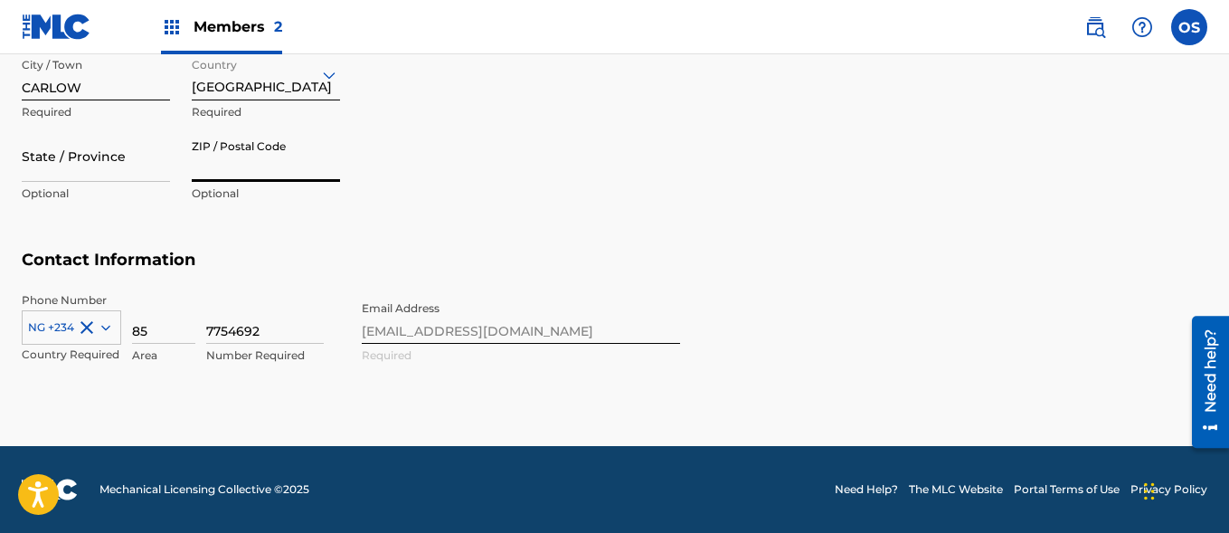
click at [107, 334] on div "NG +234" at bounding box center [71, 323] width 99 height 27
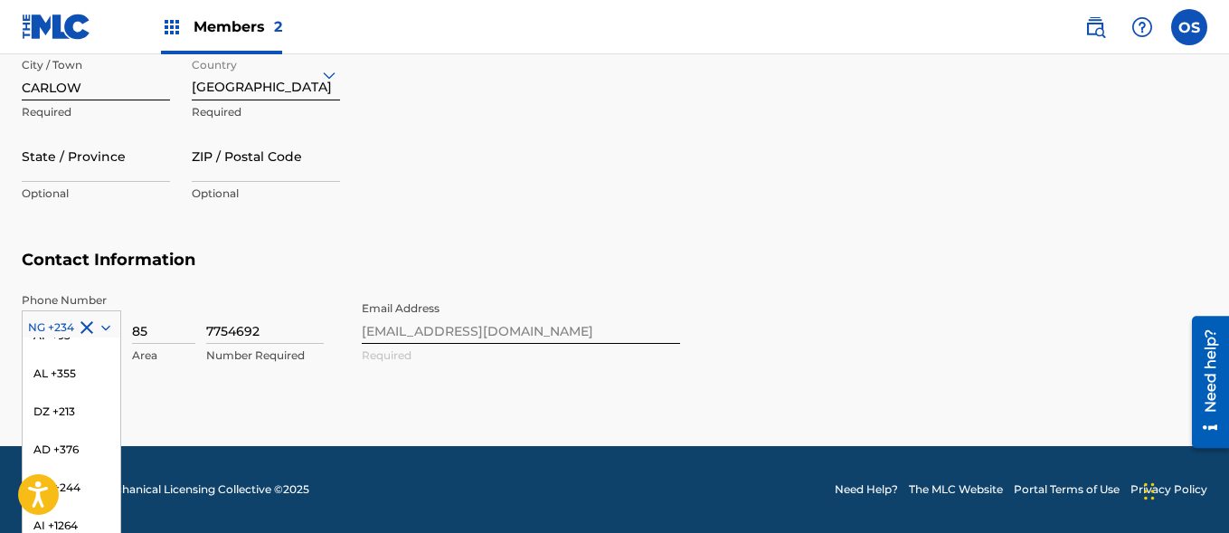
click at [150, 259] on section "Contact Information Phone Number 216 results available. Use Up and Down to choo…" at bounding box center [615, 326] width 1186 height 153
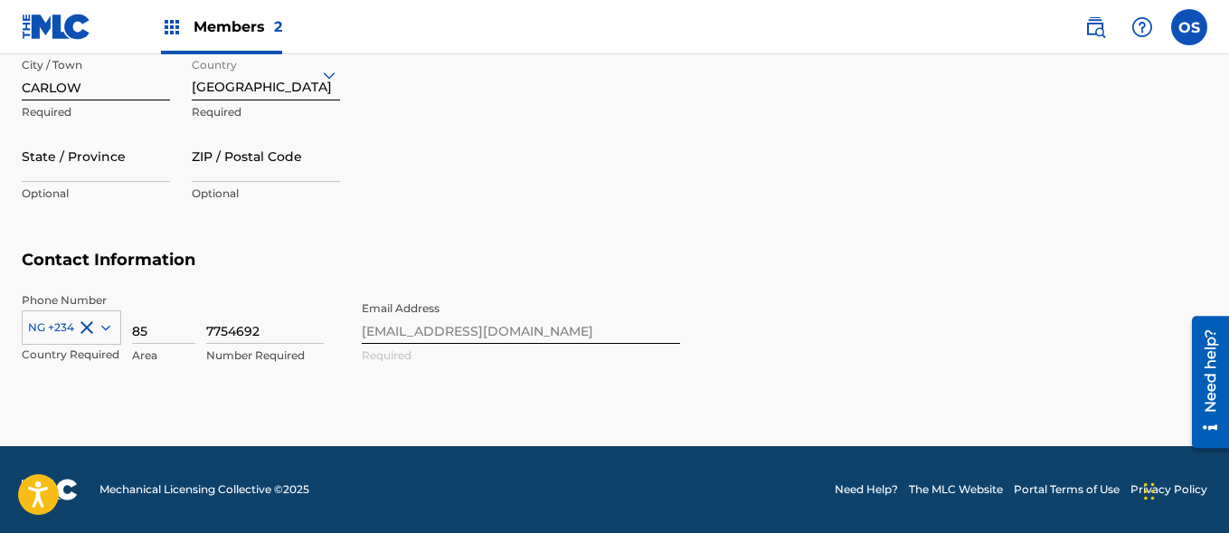
type input "8"
type input "059"
click at [112, 327] on div "NG +234" at bounding box center [71, 323] width 99 height 27
type input "I"
click at [98, 322] on div "Country" at bounding box center [71, 323] width 99 height 27
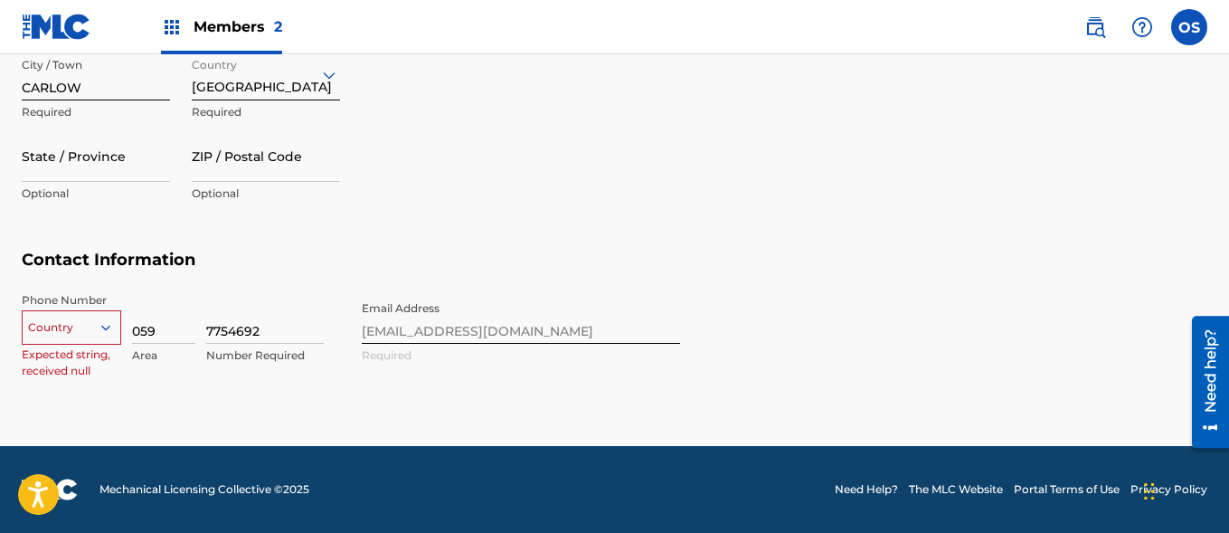
click at [147, 320] on div "Phone Number Country Expected string, received null 059 Area 7754692 Number Req…" at bounding box center [351, 347] width 658 height 110
click at [259, 332] on input "7754692" at bounding box center [265, 318] width 118 height 52
click at [511, 233] on div "Mailing Address Street Address [STREET_ADDRESS] Required Unit Number Optional C…" at bounding box center [351, 99] width 658 height 303
click at [262, 338] on input "7754692" at bounding box center [265, 318] width 118 height 52
click at [171, 328] on input "059" at bounding box center [163, 318] width 63 height 52
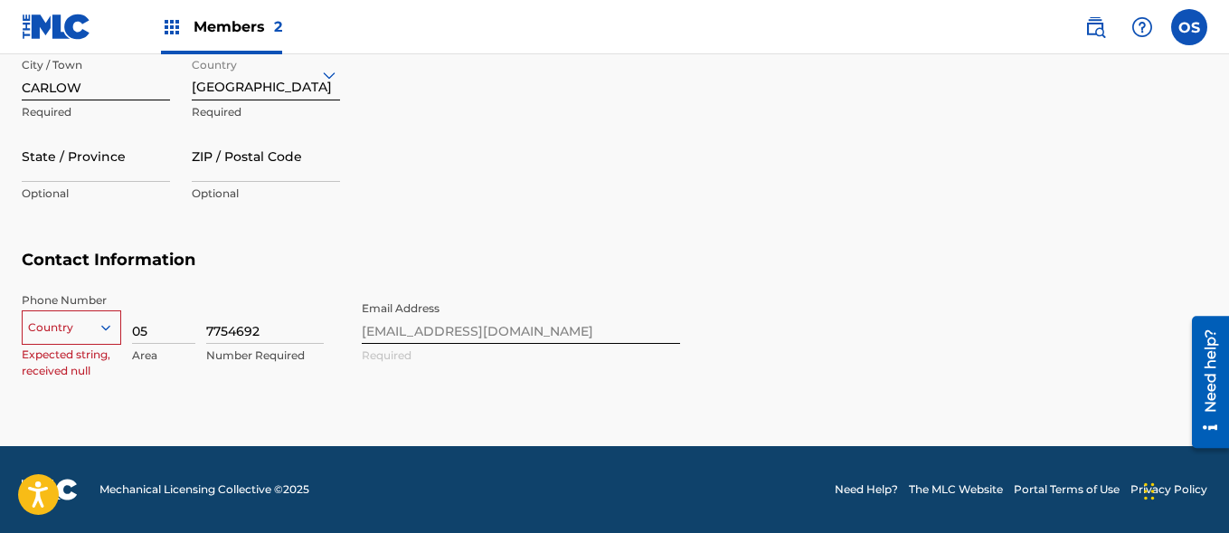
type input "0"
click at [132, 332] on input "85" at bounding box center [163, 318] width 63 height 52
type input "085"
click at [106, 335] on div "Country" at bounding box center [71, 323] width 99 height 27
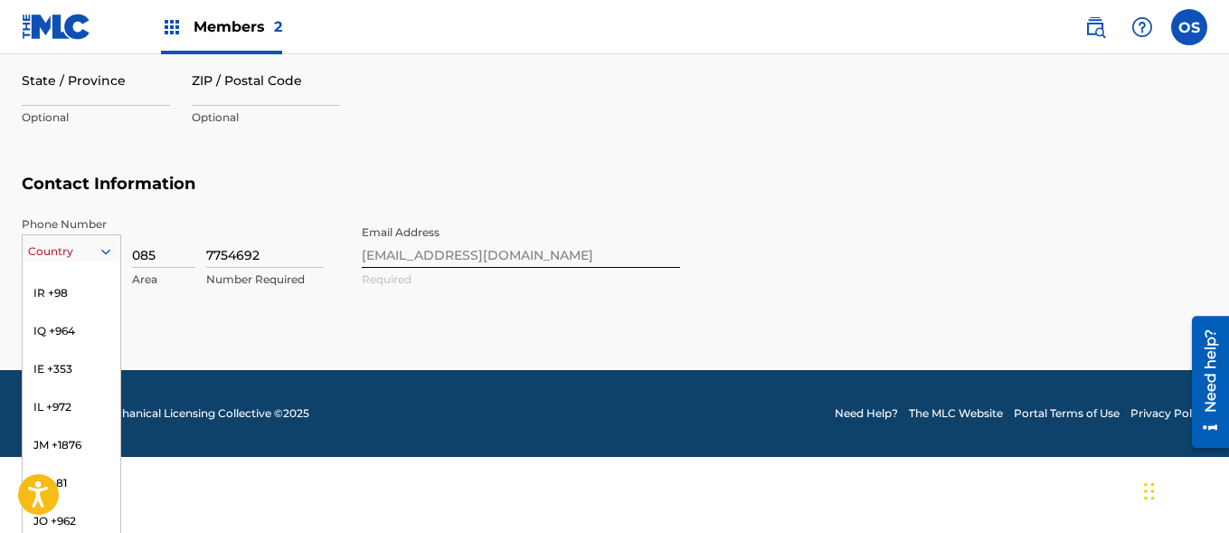
scroll to position [3473, 0]
click at [46, 319] on div "IE +353" at bounding box center [72, 335] width 98 height 38
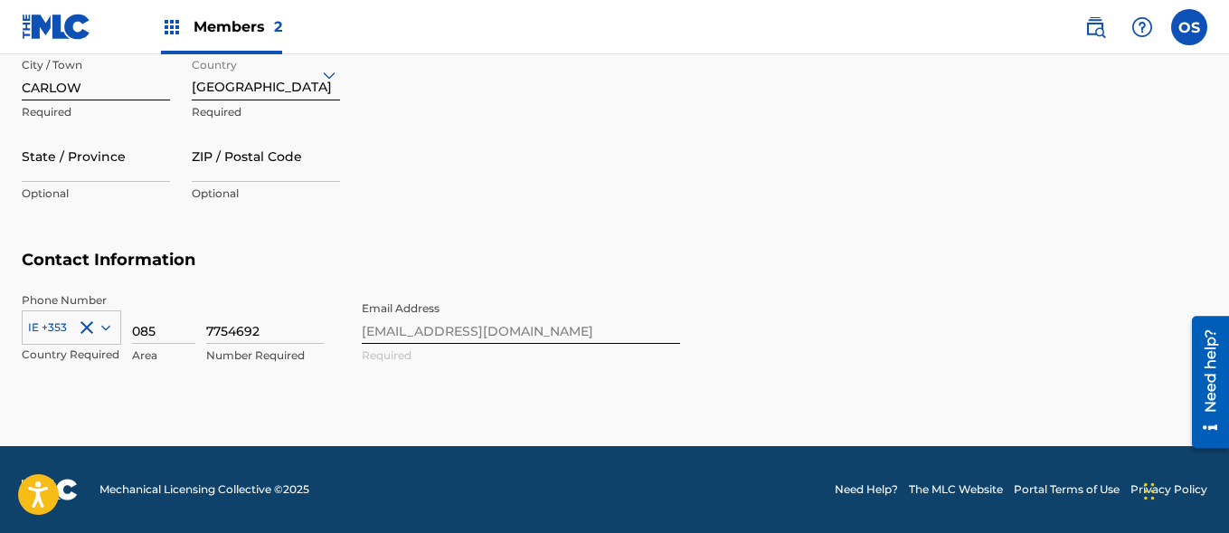
scroll to position [917, 0]
click at [260, 165] on input "ZIP / Postal Code" at bounding box center [266, 156] width 148 height 52
paste input "R93 R896"
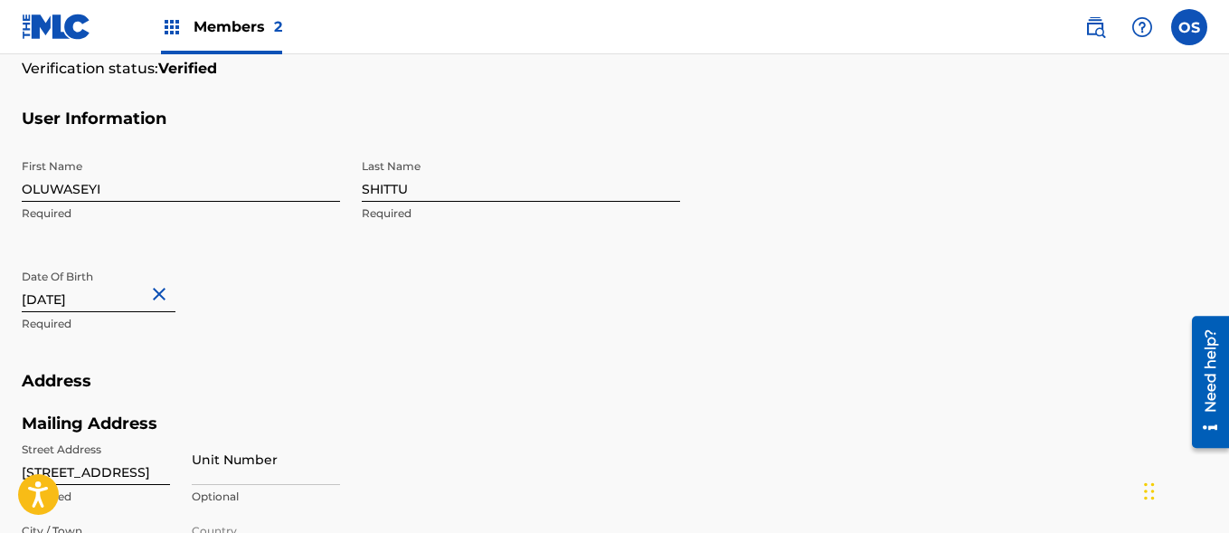
type input "R93 R896"
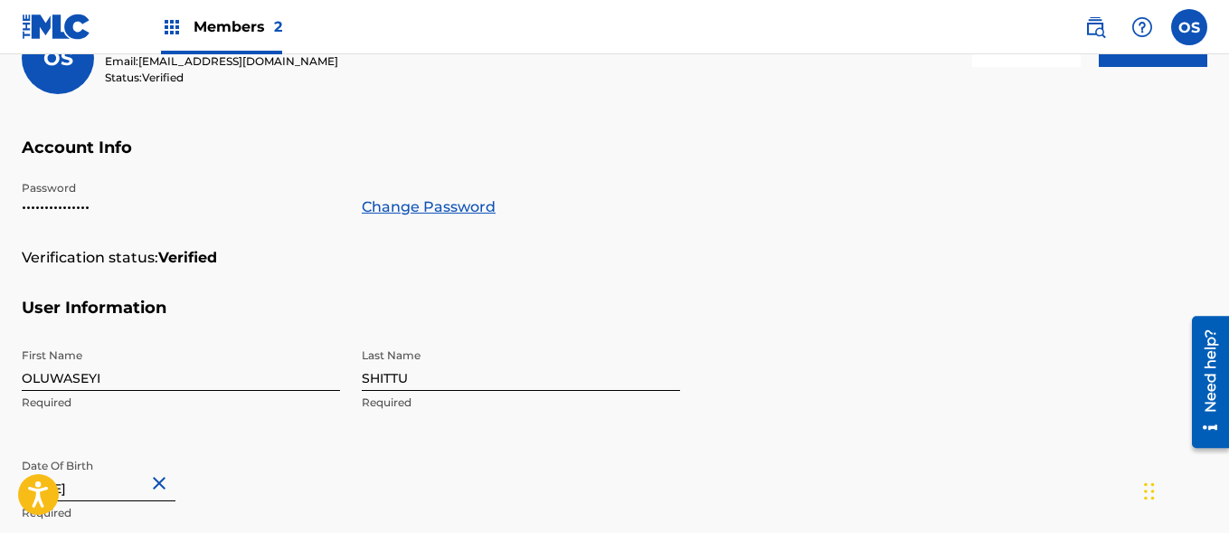
scroll to position [0, 0]
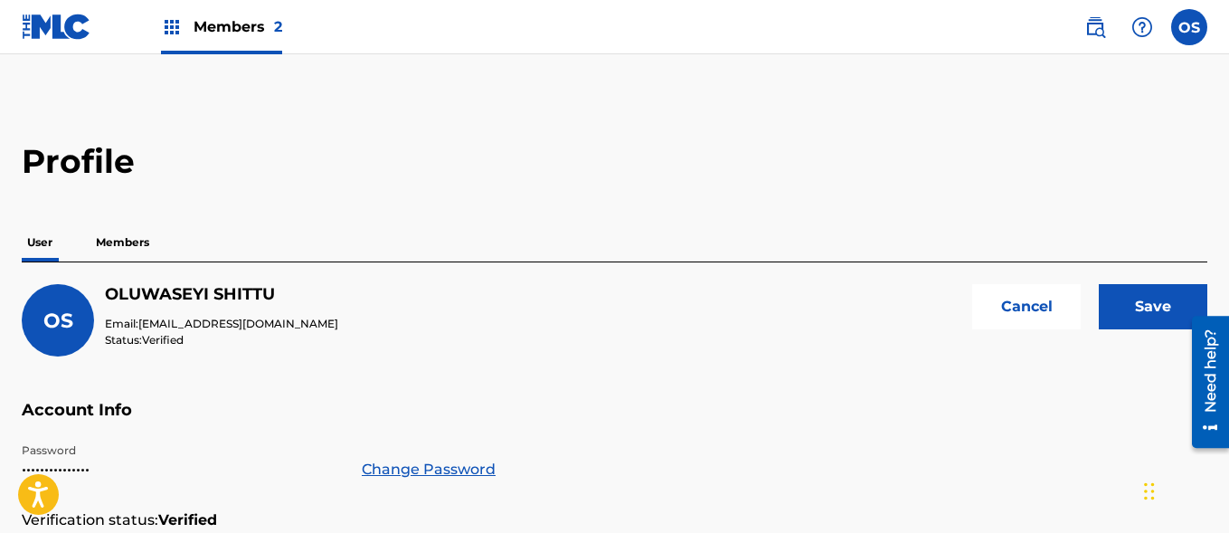
click at [1120, 295] on input "Save" at bounding box center [1153, 306] width 109 height 45
click at [1197, 35] on label at bounding box center [1189, 27] width 36 height 36
click at [1189, 27] on input "OS [PERSON_NAME] [EMAIL_ADDRESS][DOMAIN_NAME] Notification Preferences Profile …" at bounding box center [1189, 27] width 0 height 0
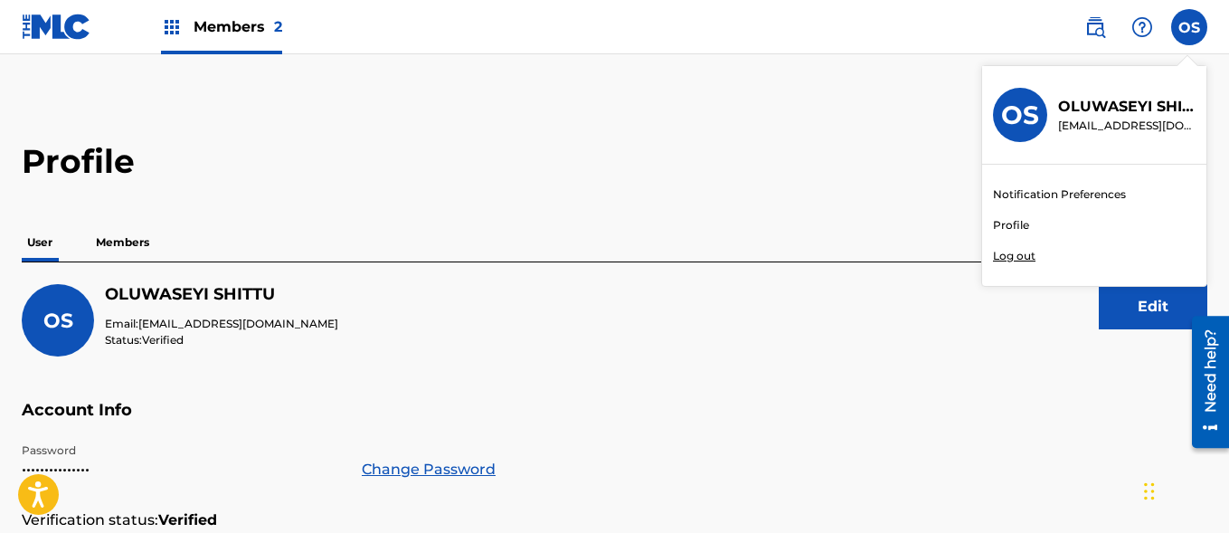
click at [1006, 113] on h3 "OS" at bounding box center [1020, 115] width 38 height 32
click at [1189, 27] on input "OS [PERSON_NAME] [EMAIL_ADDRESS][DOMAIN_NAME] Notification Preferences Profile …" at bounding box center [1189, 27] width 0 height 0
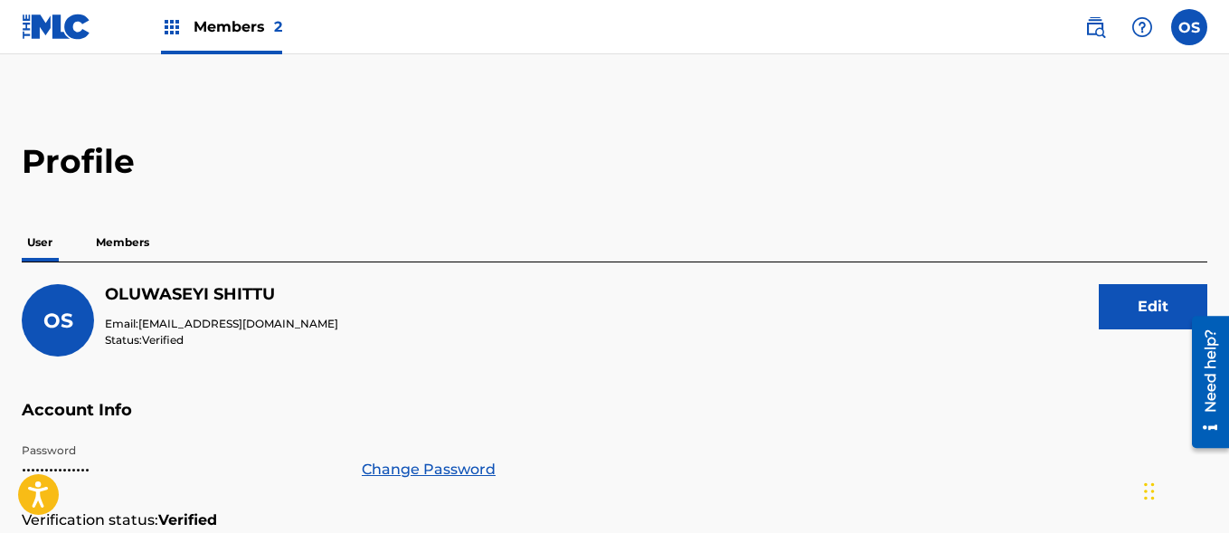
click at [167, 25] on img at bounding box center [172, 27] width 22 height 22
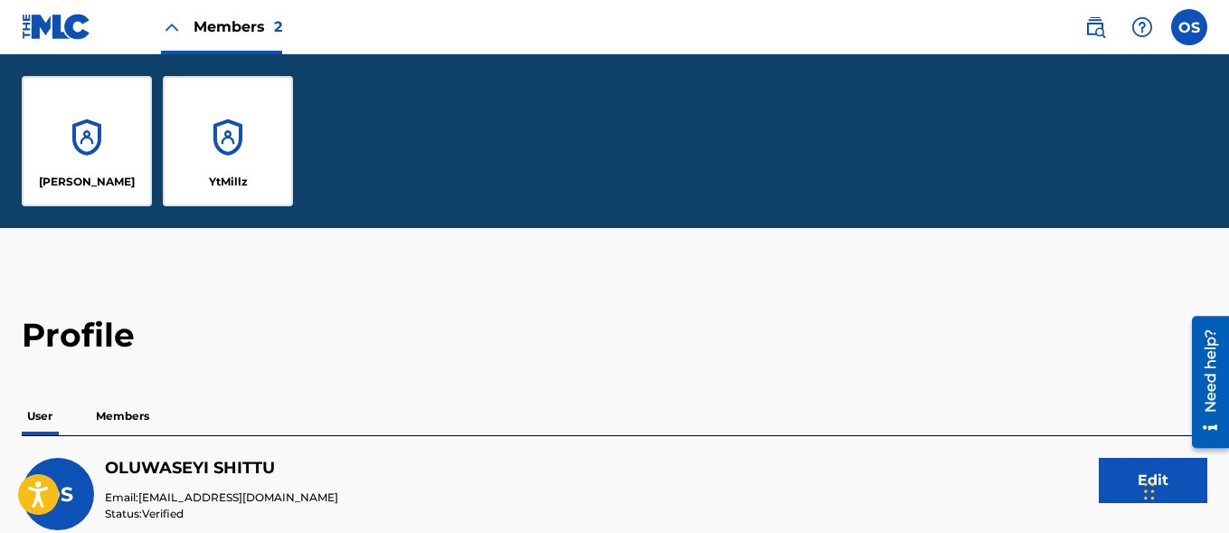
click at [225, 173] on div "YtMillz" at bounding box center [228, 141] width 130 height 130
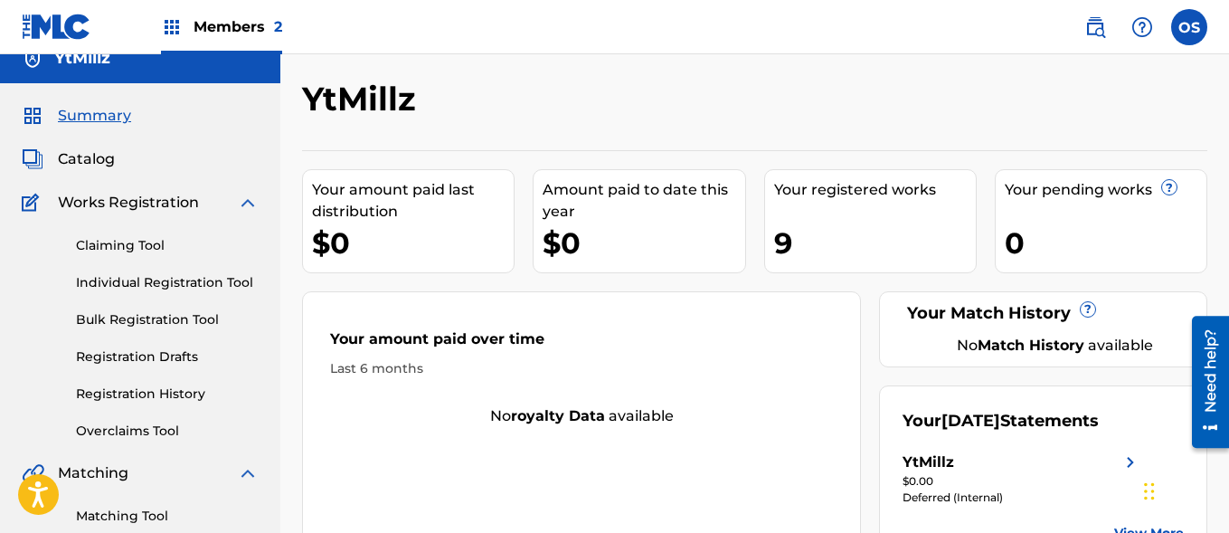
scroll to position [15, 0]
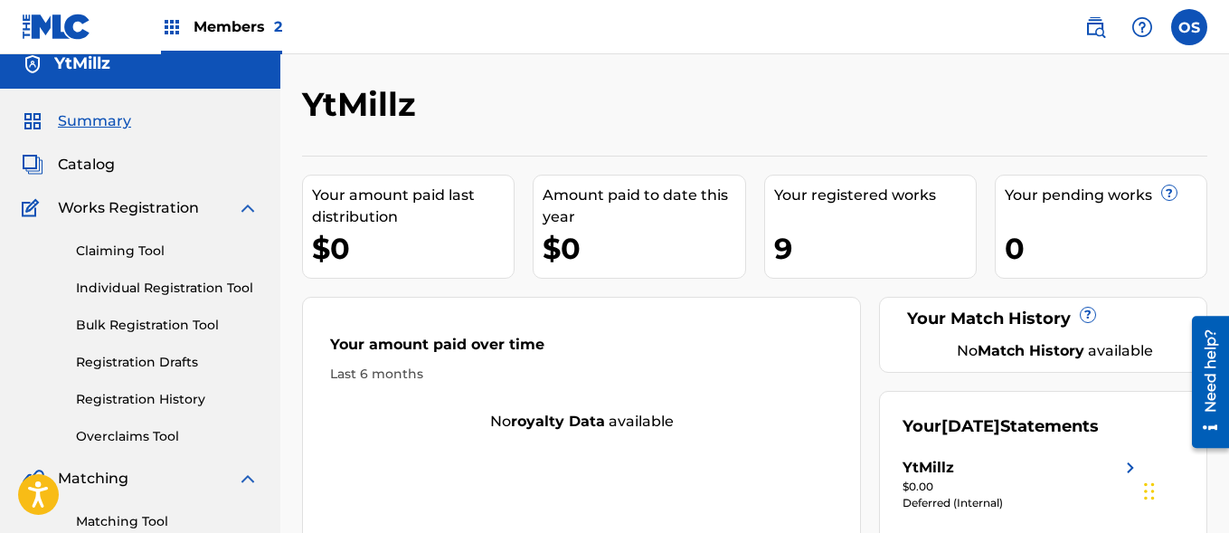
click at [177, 22] on img at bounding box center [172, 27] width 22 height 22
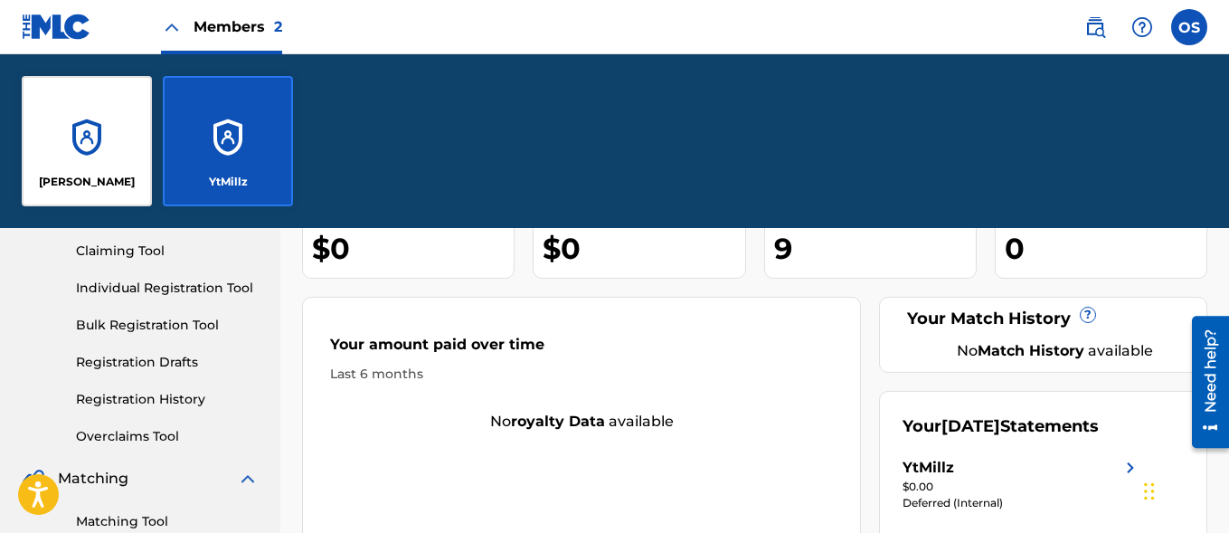
click at [124, 150] on div "[PERSON_NAME]" at bounding box center [87, 141] width 130 height 130
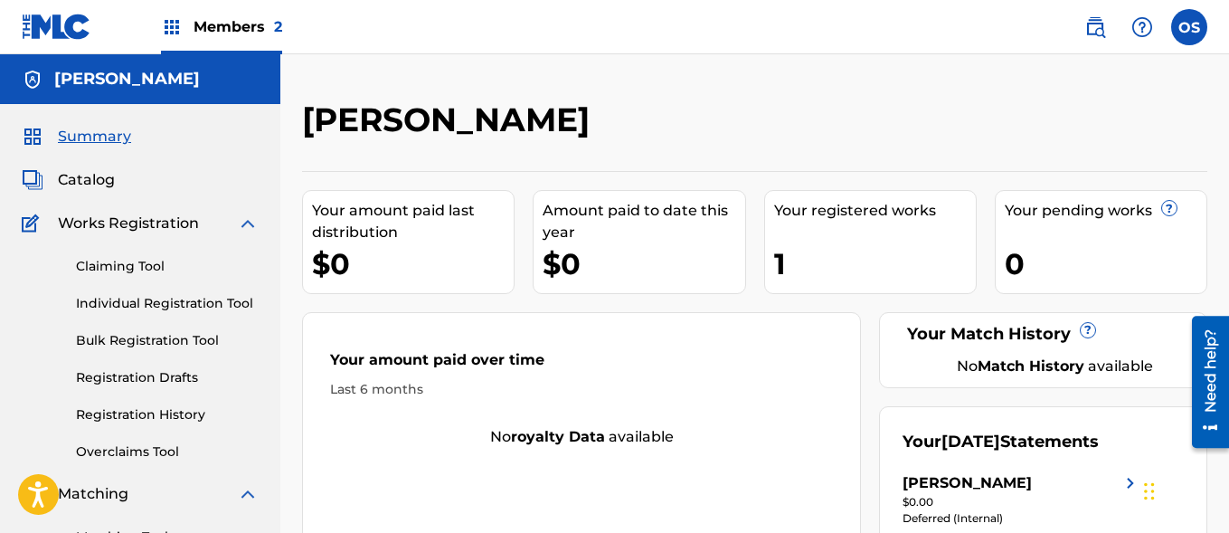
click at [172, 25] on img at bounding box center [172, 27] width 22 height 22
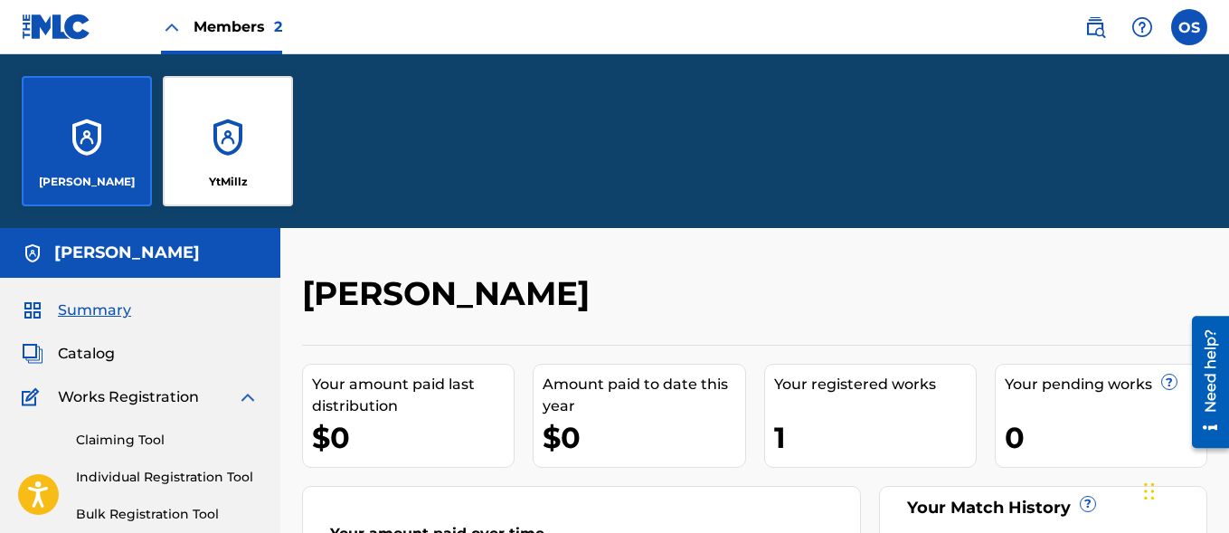
click at [217, 140] on div "YtMillz" at bounding box center [228, 141] width 130 height 130
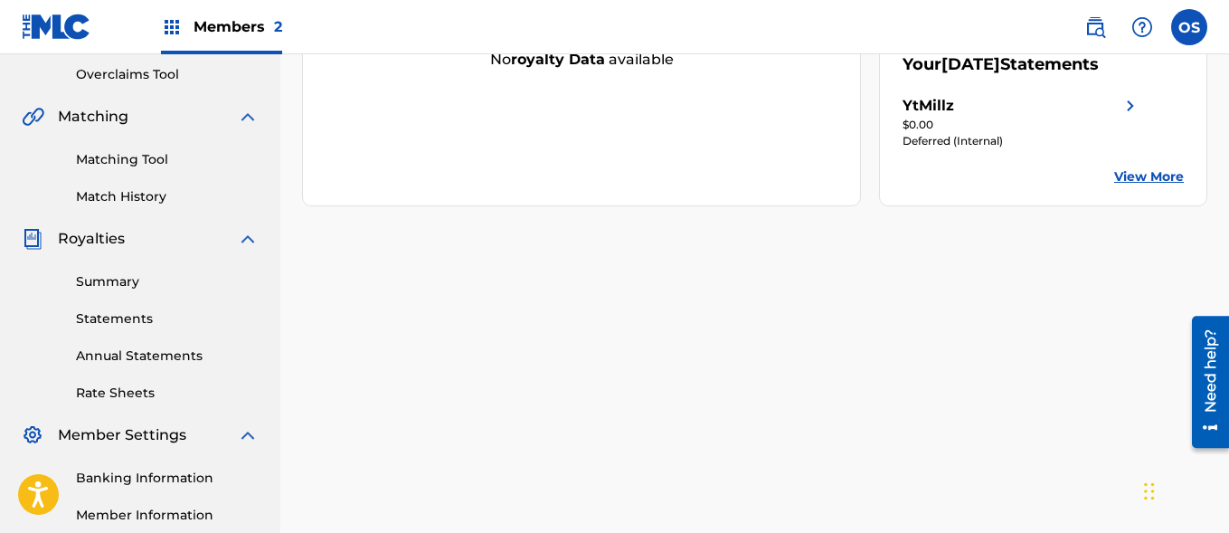
scroll to position [360, 0]
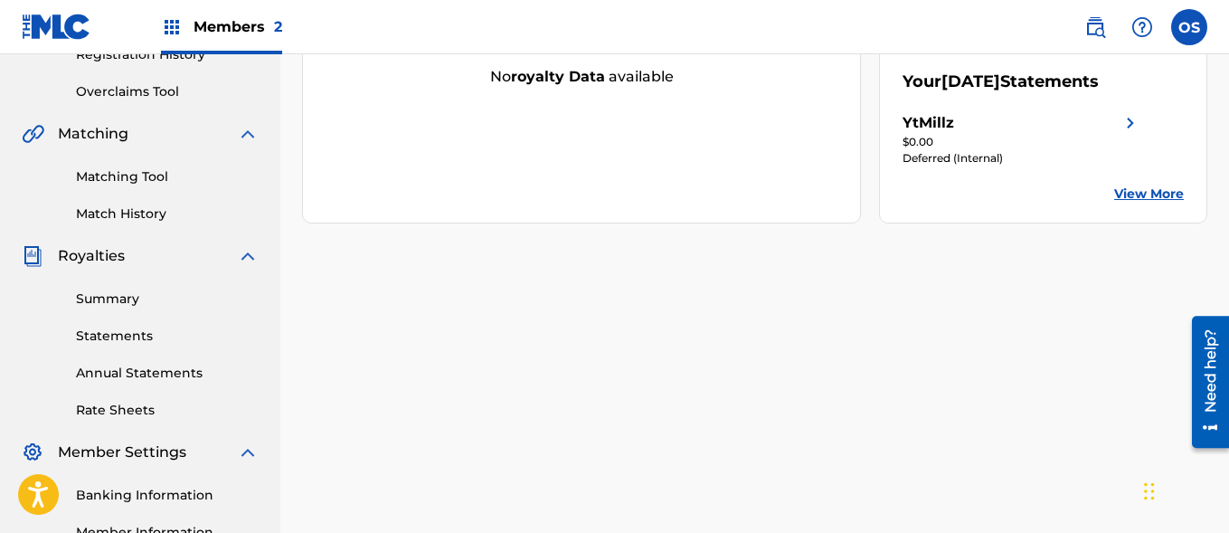
click at [101, 333] on link "Statements" at bounding box center [167, 335] width 183 height 19
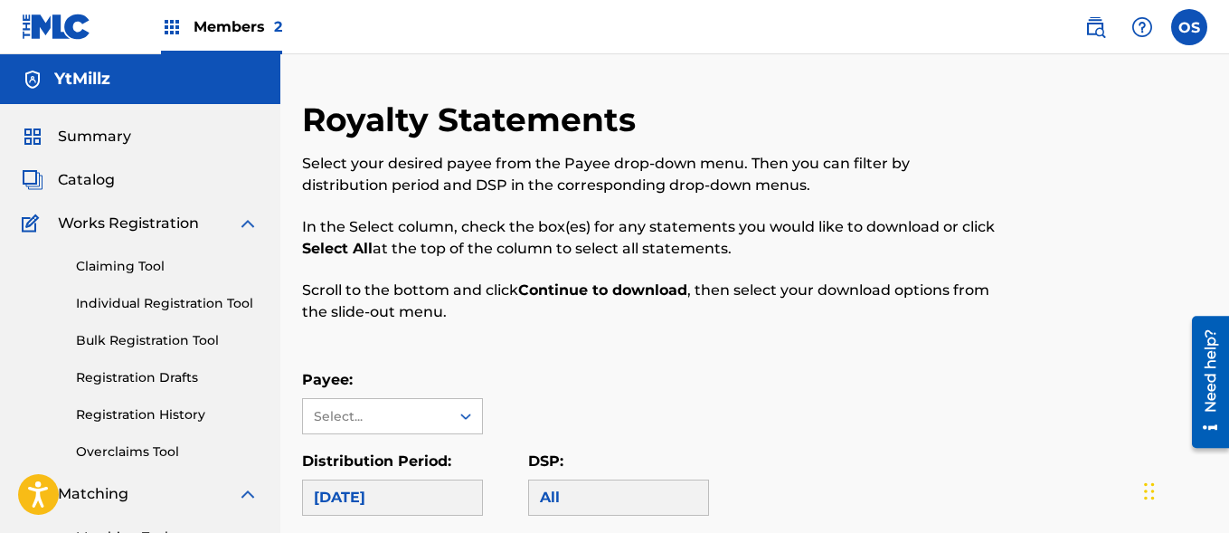
drag, startPoint x: 1227, startPoint y: 121, endPoint x: 1229, endPoint y: 194, distance: 72.4
click at [1228, 194] on html "Press Alt+1 for screen-reader mode, Alt+0 to cancel Accessibility Screen-Reader…" at bounding box center [614, 266] width 1229 height 533
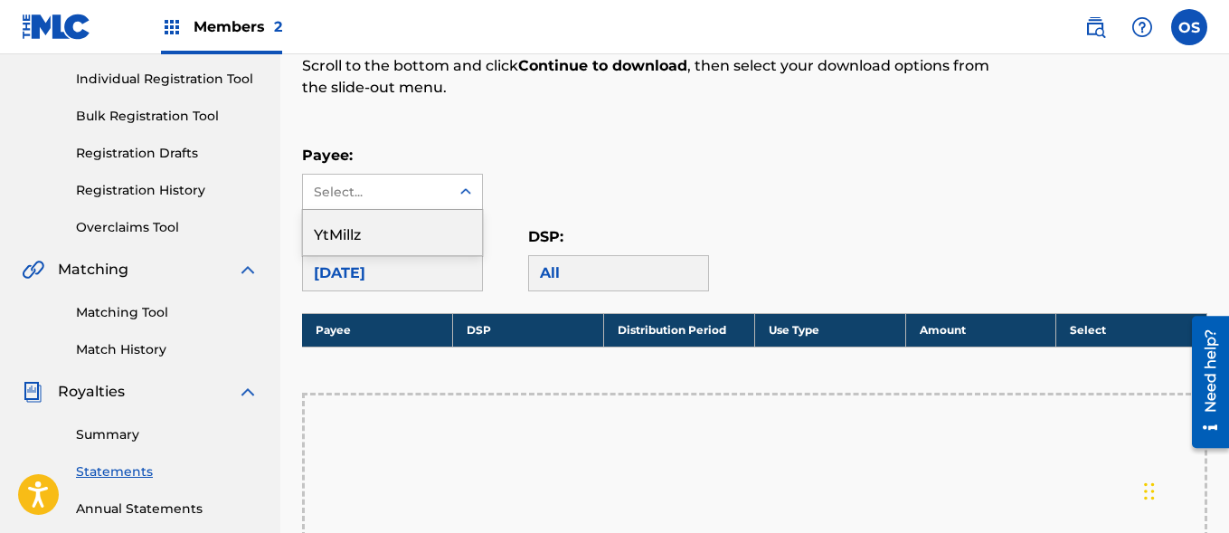
click at [350, 198] on div "Select..." at bounding box center [375, 192] width 123 height 19
click at [351, 232] on div "YtMillz" at bounding box center [392, 232] width 179 height 45
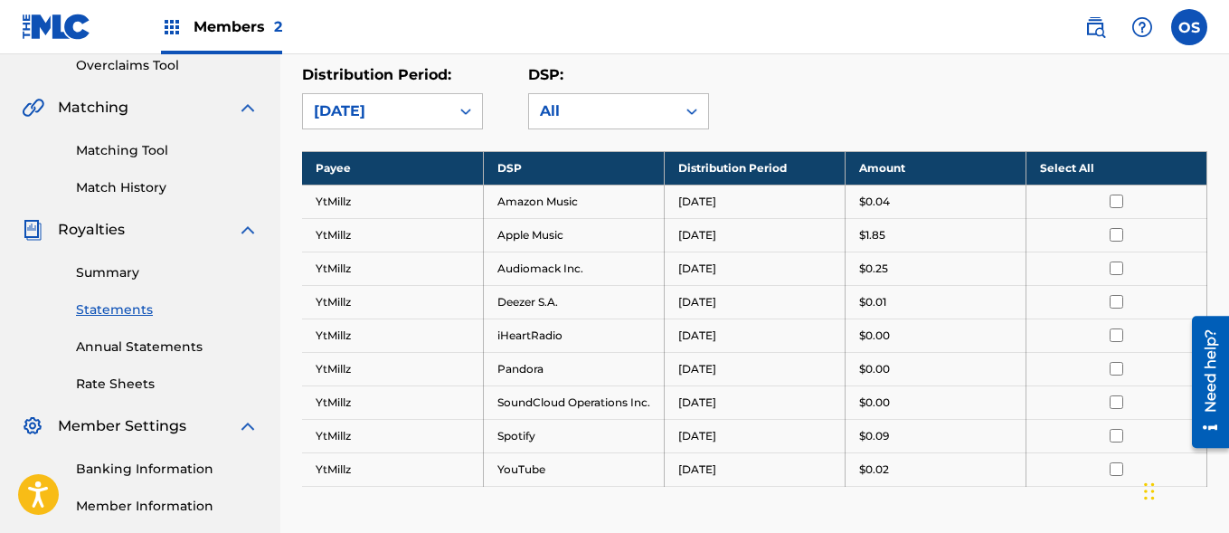
scroll to position [351, 0]
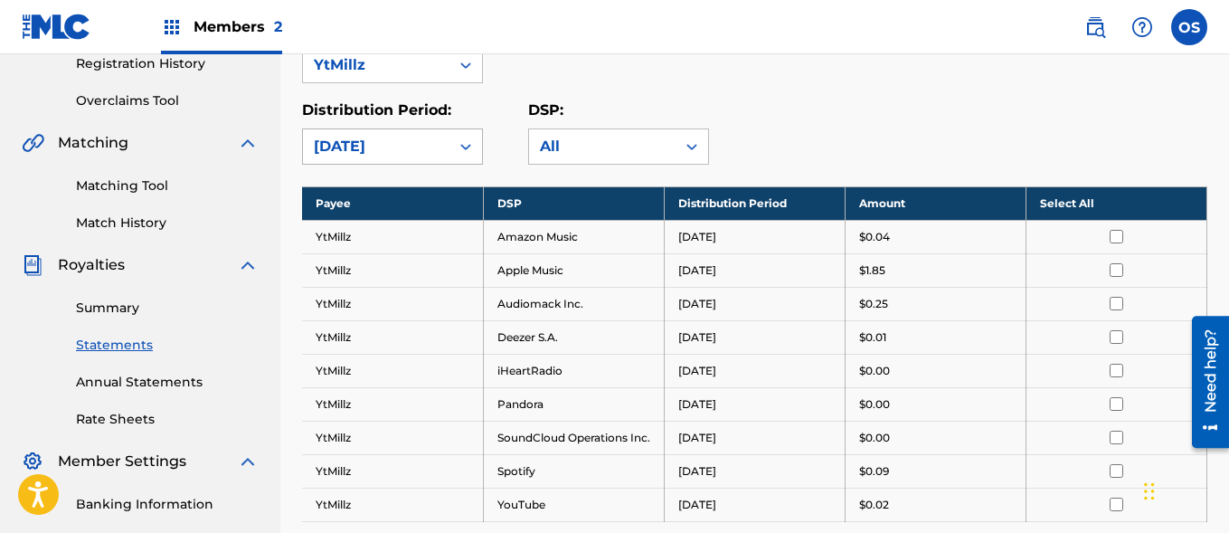
click at [434, 137] on div "[DATE]" at bounding box center [376, 147] width 125 height 22
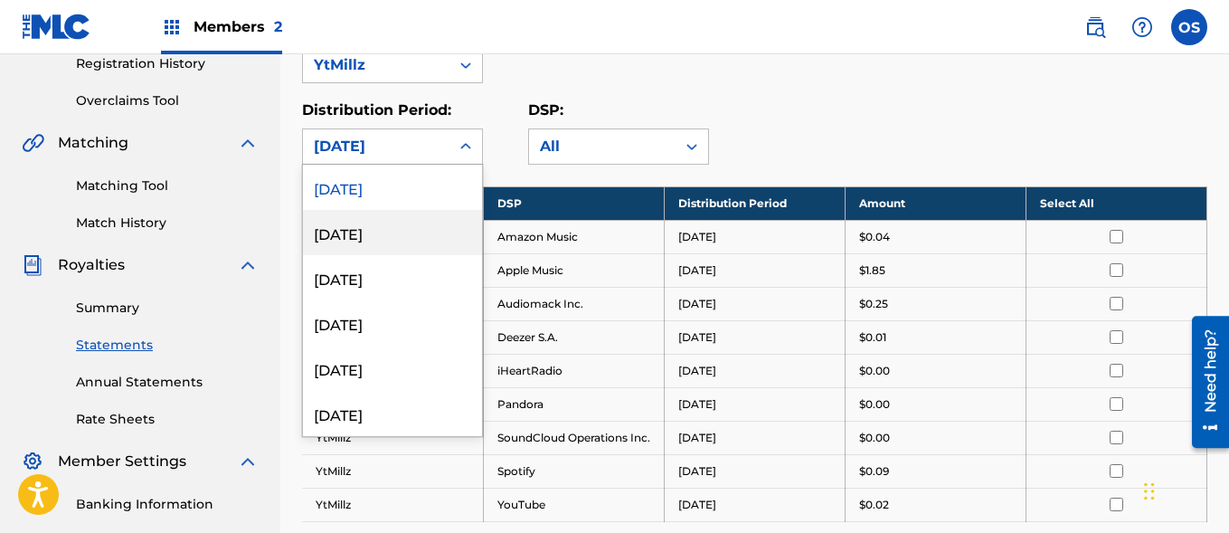
click at [395, 226] on div "[DATE]" at bounding box center [392, 232] width 179 height 45
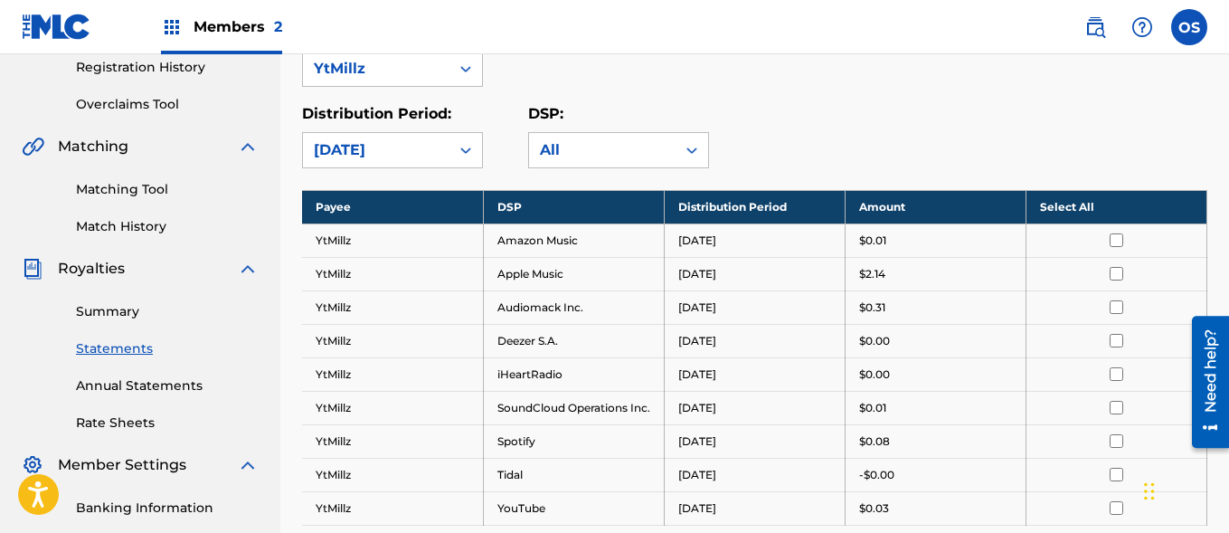
scroll to position [327, 0]
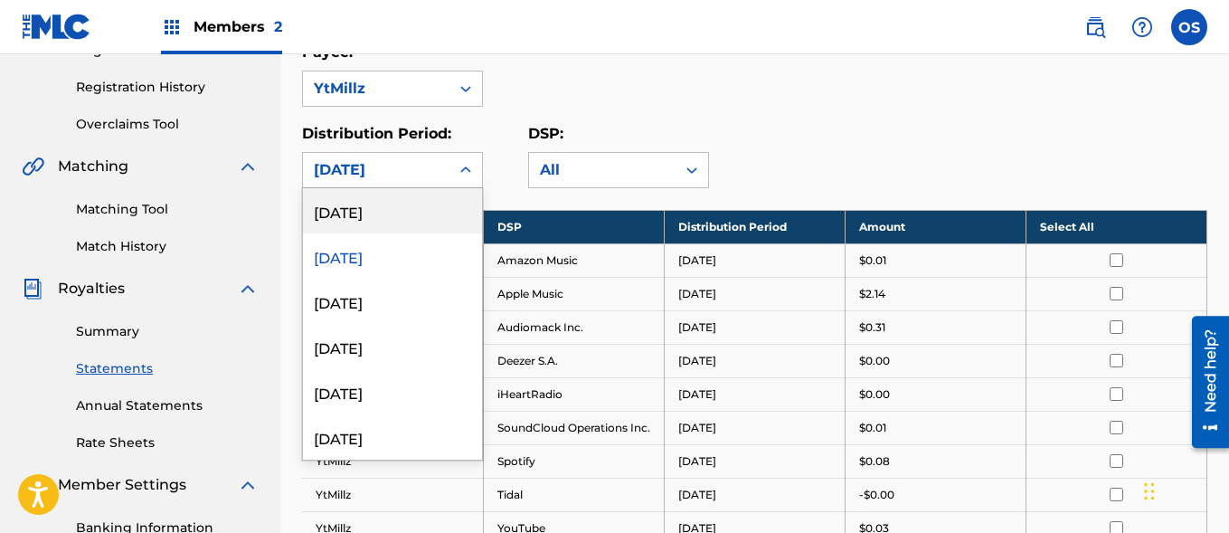
click at [456, 163] on div at bounding box center [465, 170] width 33 height 33
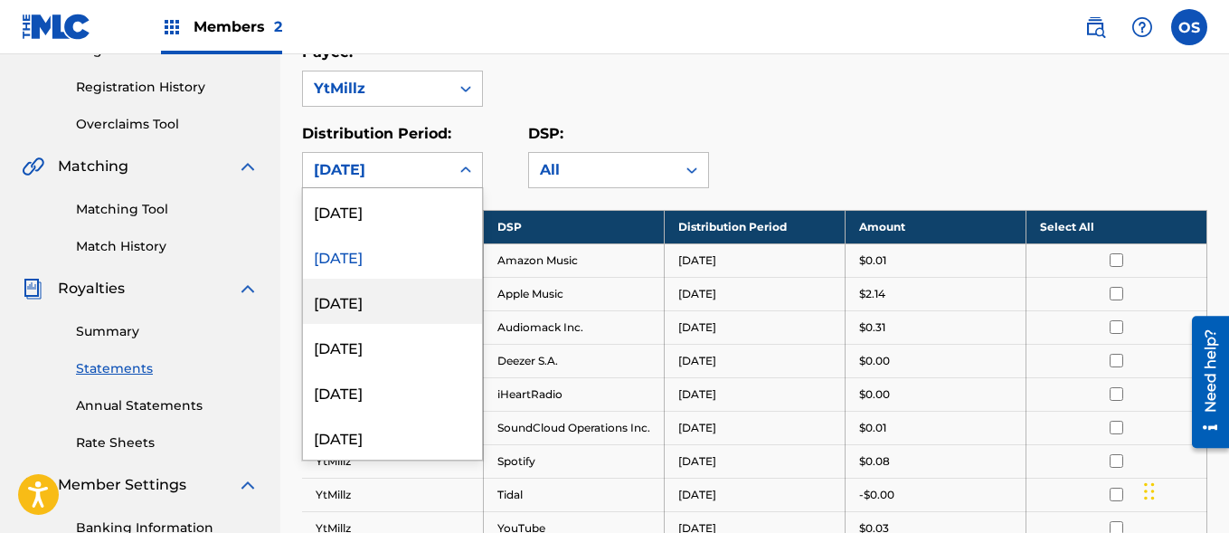
click at [369, 307] on div "[DATE]" at bounding box center [392, 301] width 179 height 45
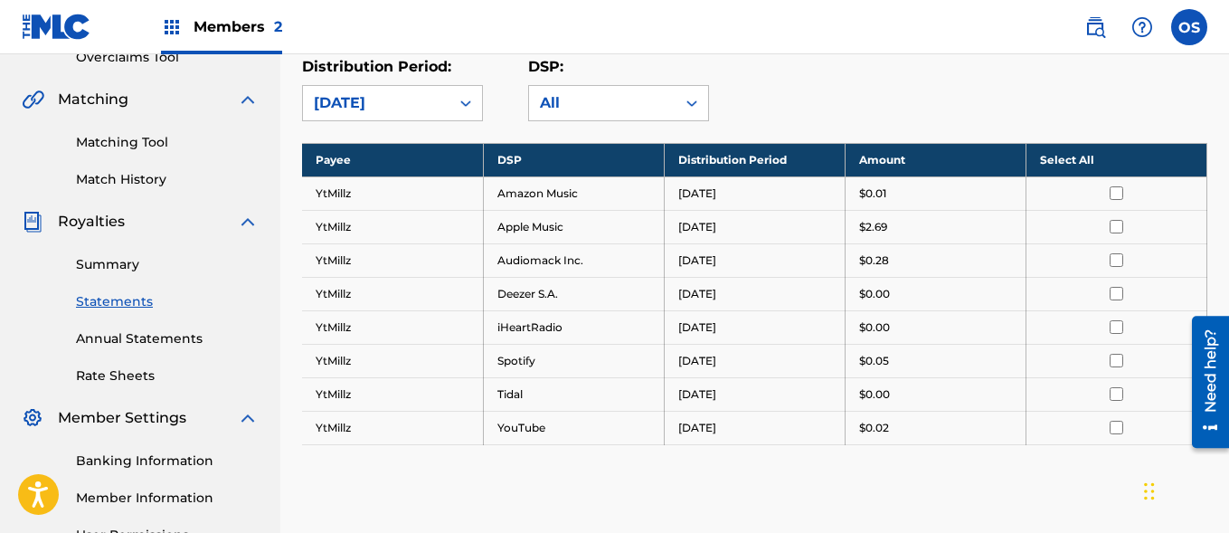
scroll to position [392, 0]
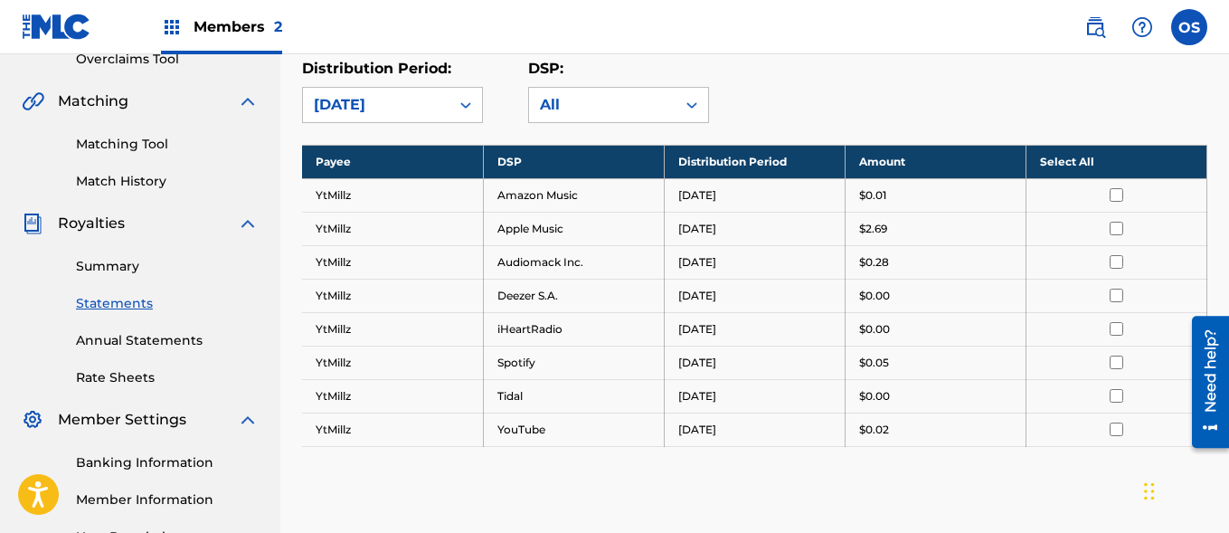
click at [433, 103] on div "[DATE]" at bounding box center [376, 105] width 125 height 22
click at [442, 103] on div "[DATE]" at bounding box center [376, 105] width 146 height 34
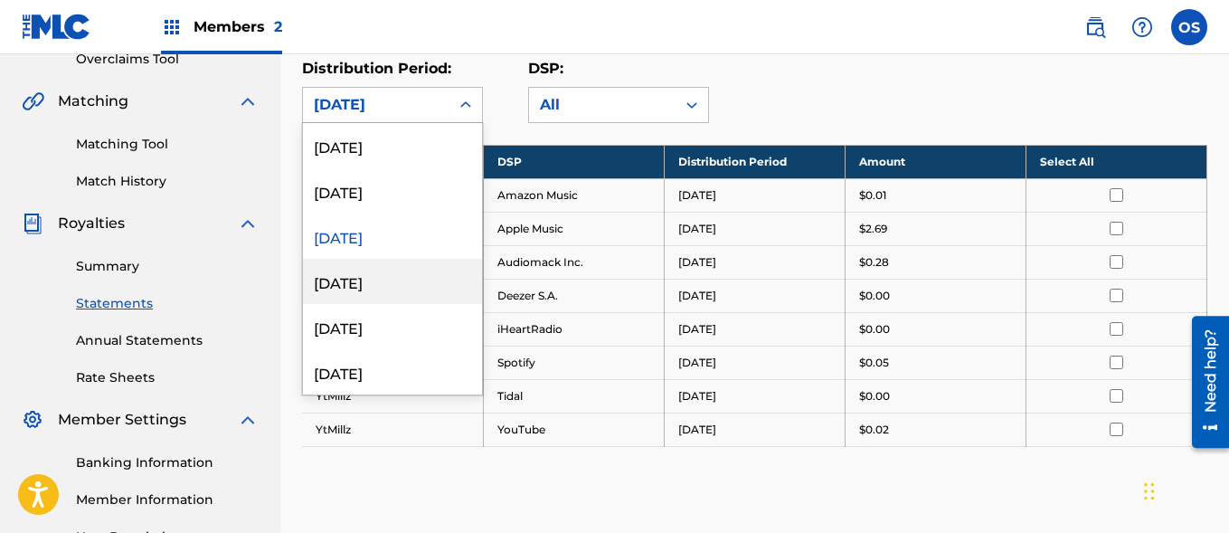
click at [355, 280] on div "[DATE]" at bounding box center [392, 281] width 179 height 45
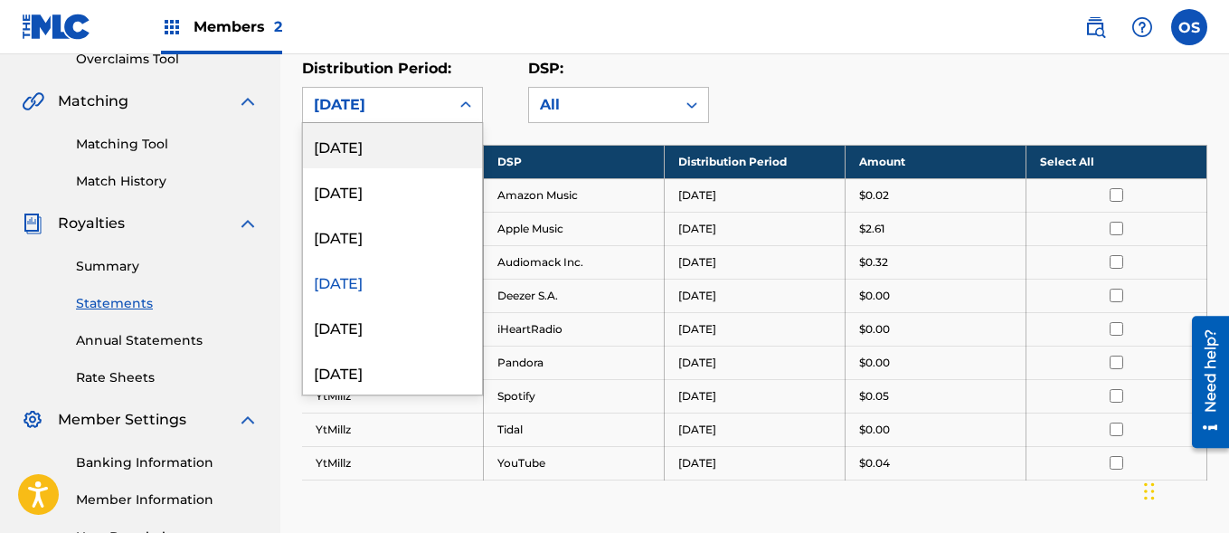
click at [342, 103] on div "[DATE]" at bounding box center [376, 105] width 125 height 22
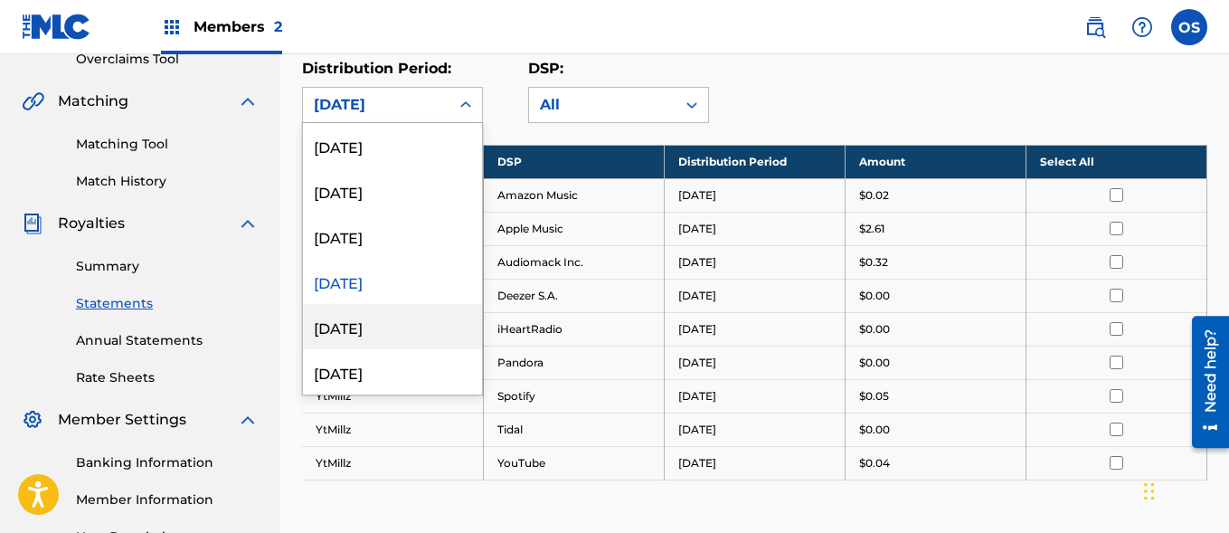
click at [373, 323] on div "[DATE]" at bounding box center [392, 326] width 179 height 45
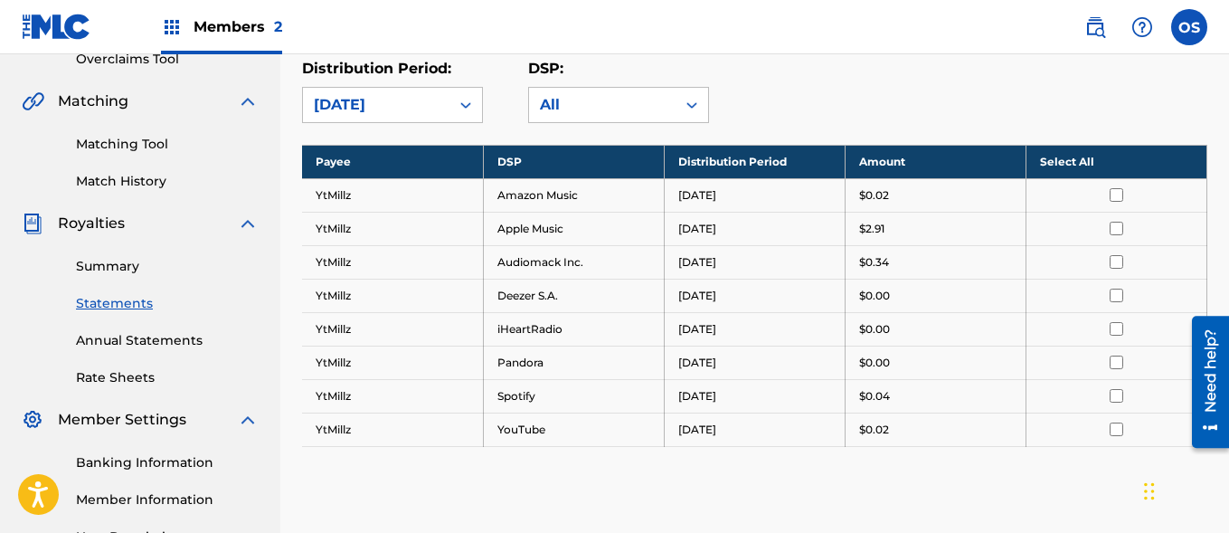
click at [416, 109] on div "[DATE]" at bounding box center [376, 105] width 125 height 22
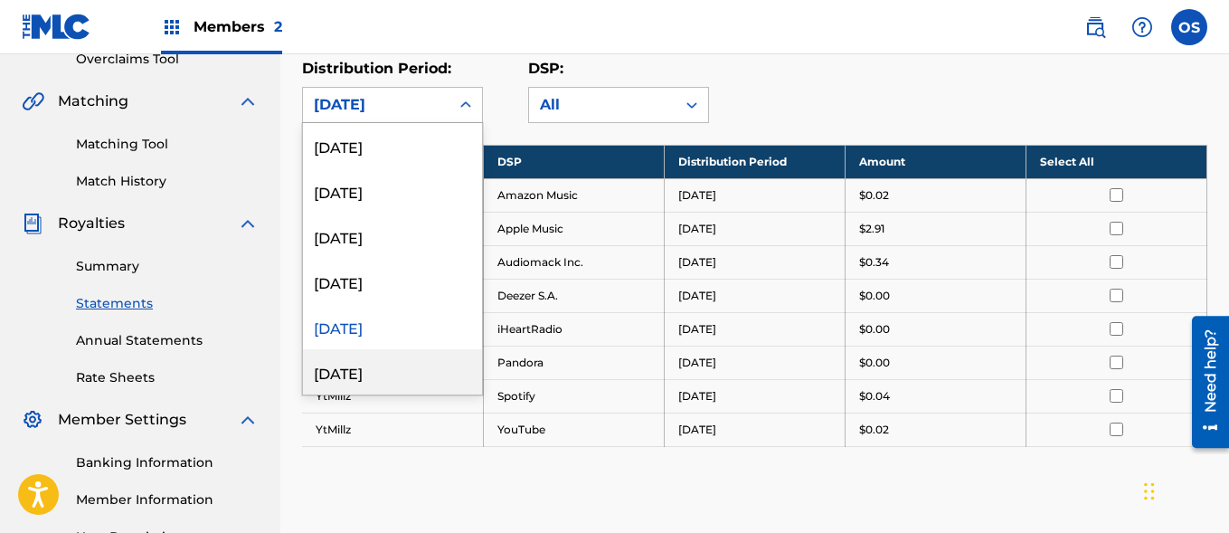
click at [357, 370] on div "[DATE]" at bounding box center [392, 371] width 179 height 45
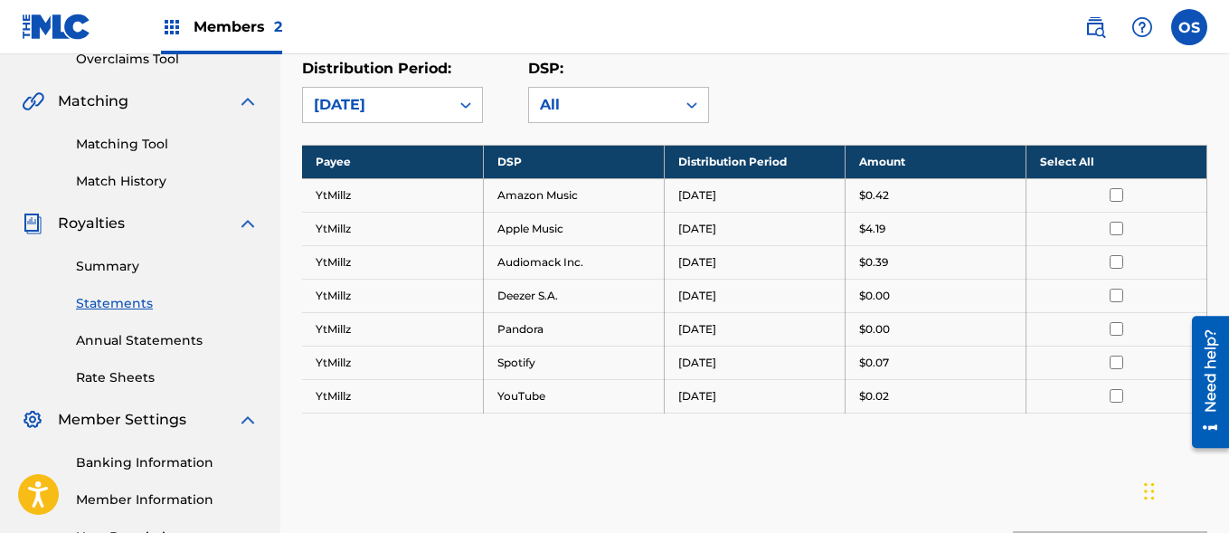
click at [383, 100] on div "[DATE]" at bounding box center [376, 105] width 125 height 22
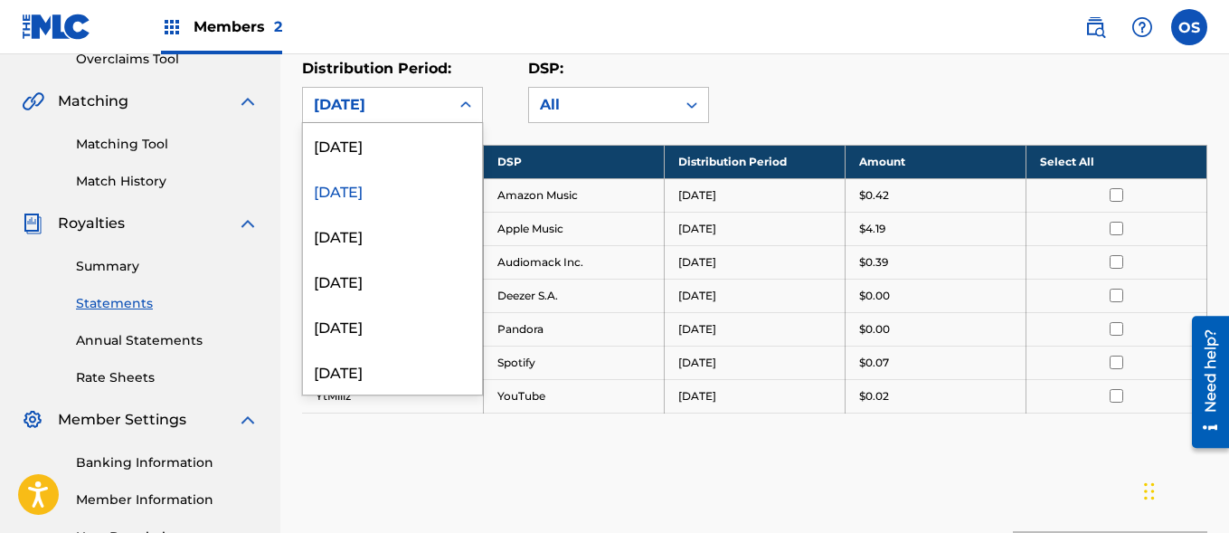
scroll to position [156, 0]
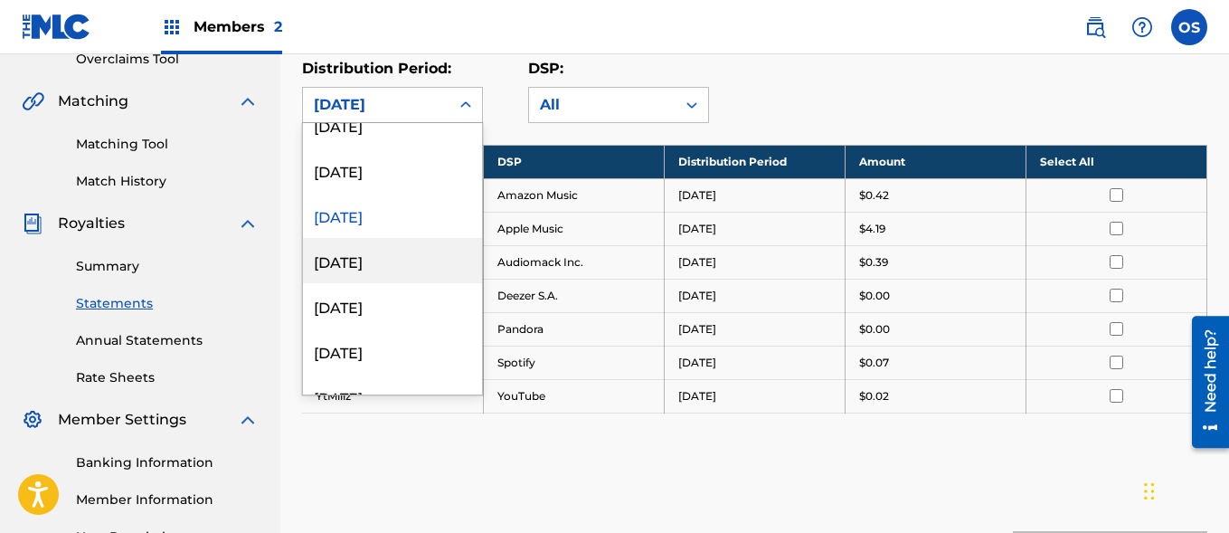
click at [343, 269] on div "[DATE]" at bounding box center [392, 260] width 179 height 45
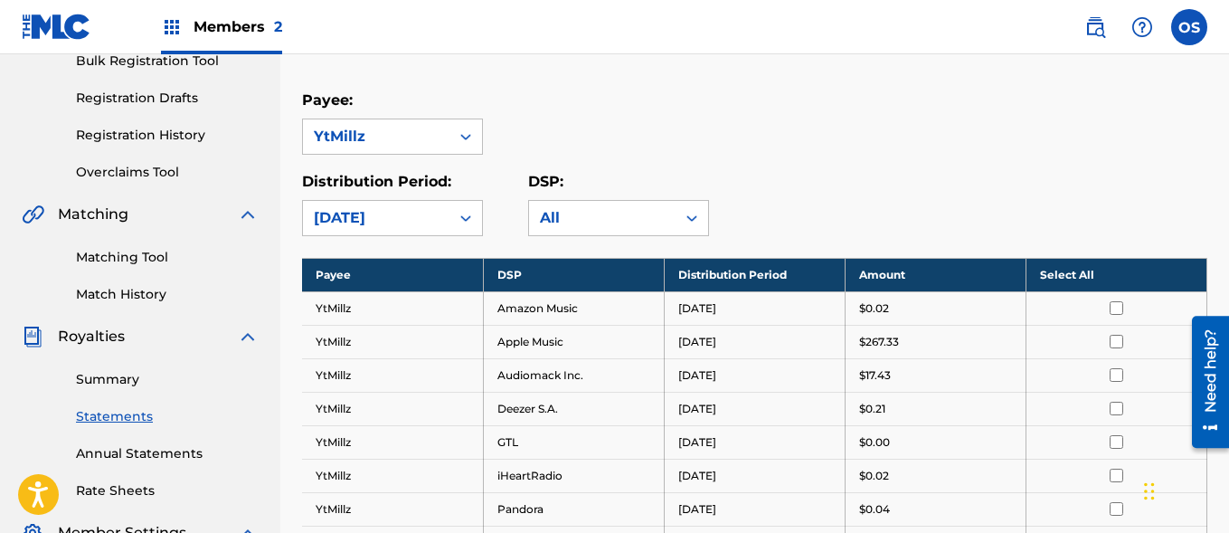
scroll to position [280, 0]
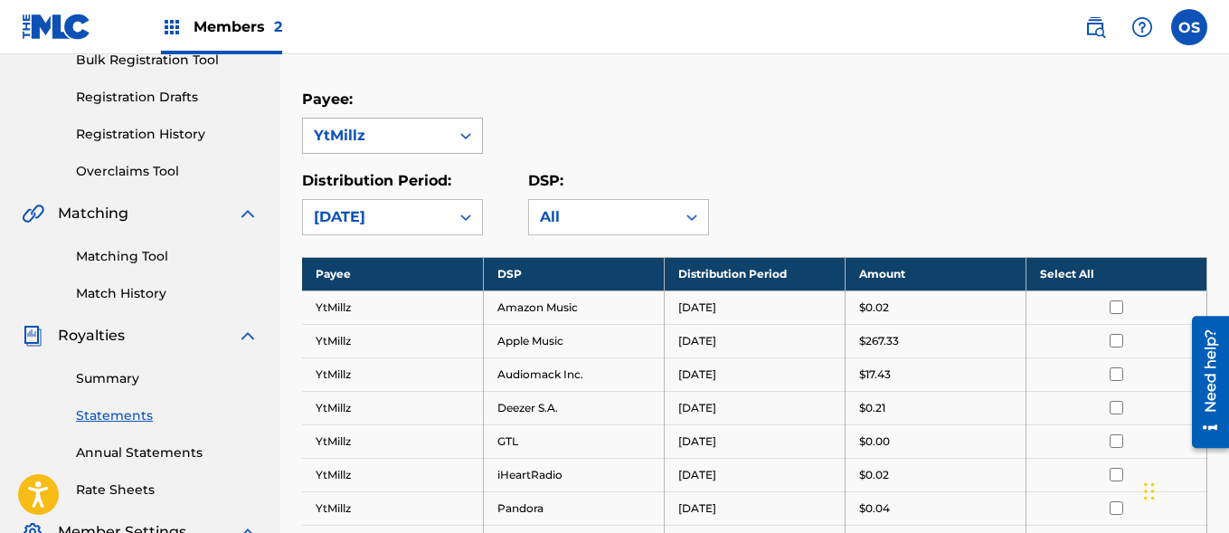
click at [412, 119] on div "YtMillz" at bounding box center [376, 135] width 146 height 34
click at [412, 202] on div "[DATE]" at bounding box center [376, 217] width 146 height 34
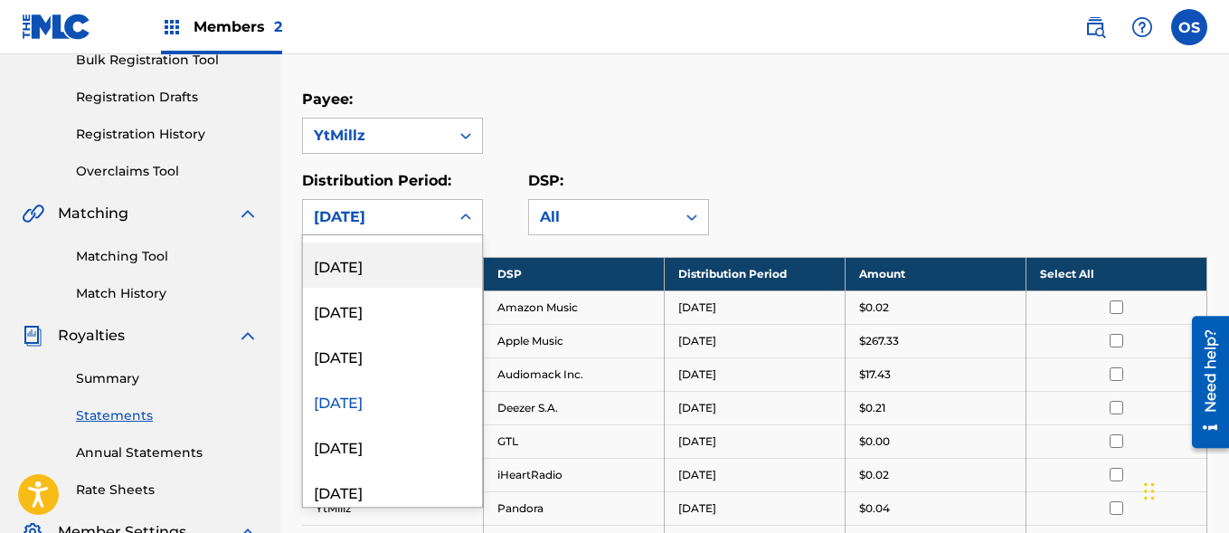
scroll to position [145, 0]
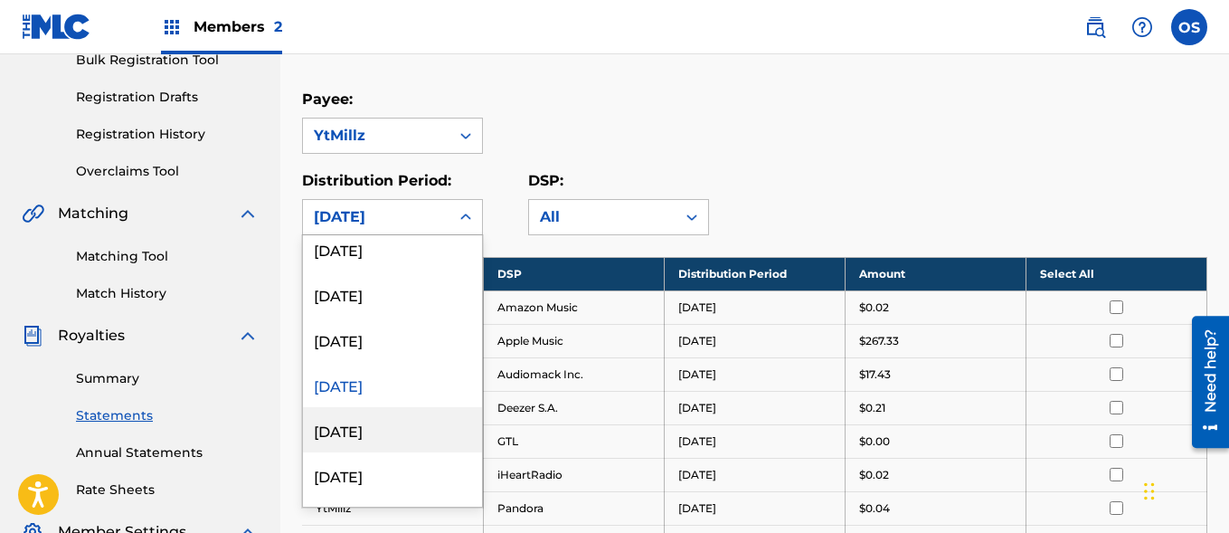
click at [377, 420] on div "[DATE]" at bounding box center [392, 429] width 179 height 45
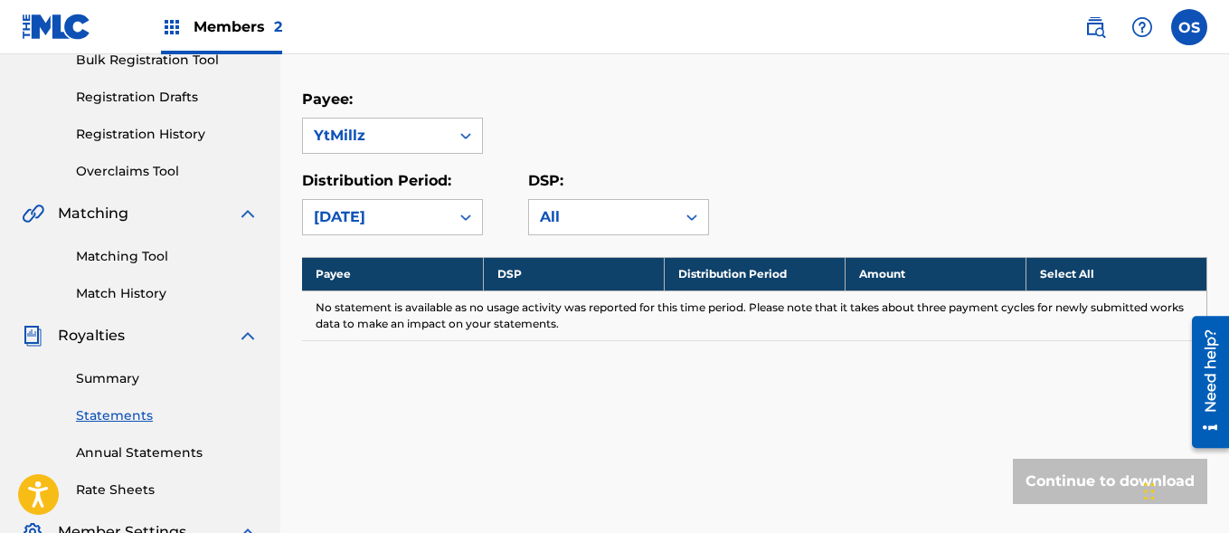
click at [429, 214] on div "[DATE]" at bounding box center [376, 217] width 125 height 22
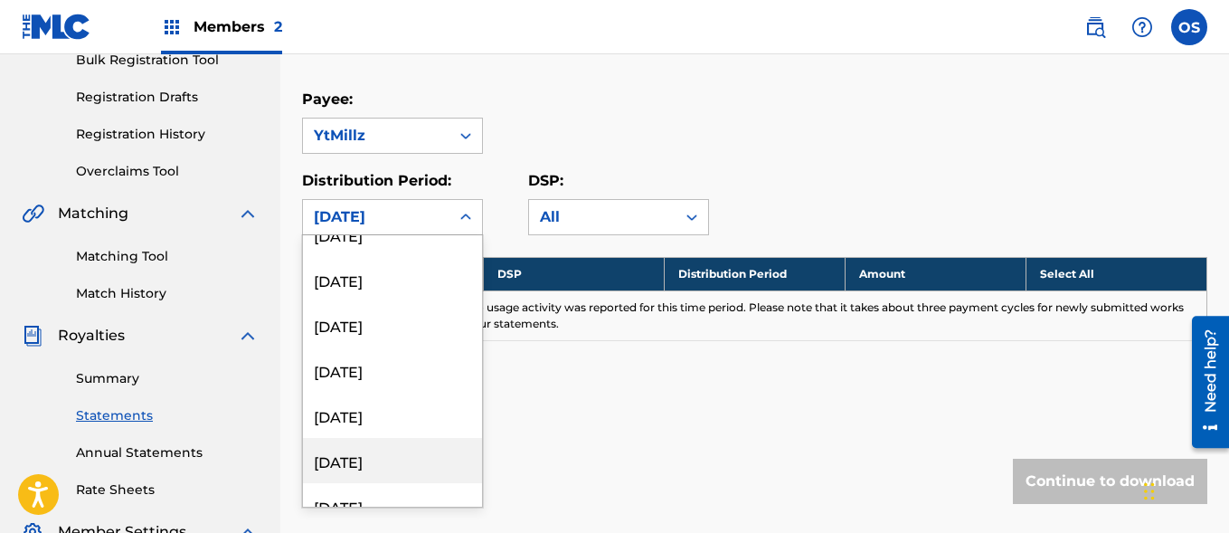
scroll to position [36, 0]
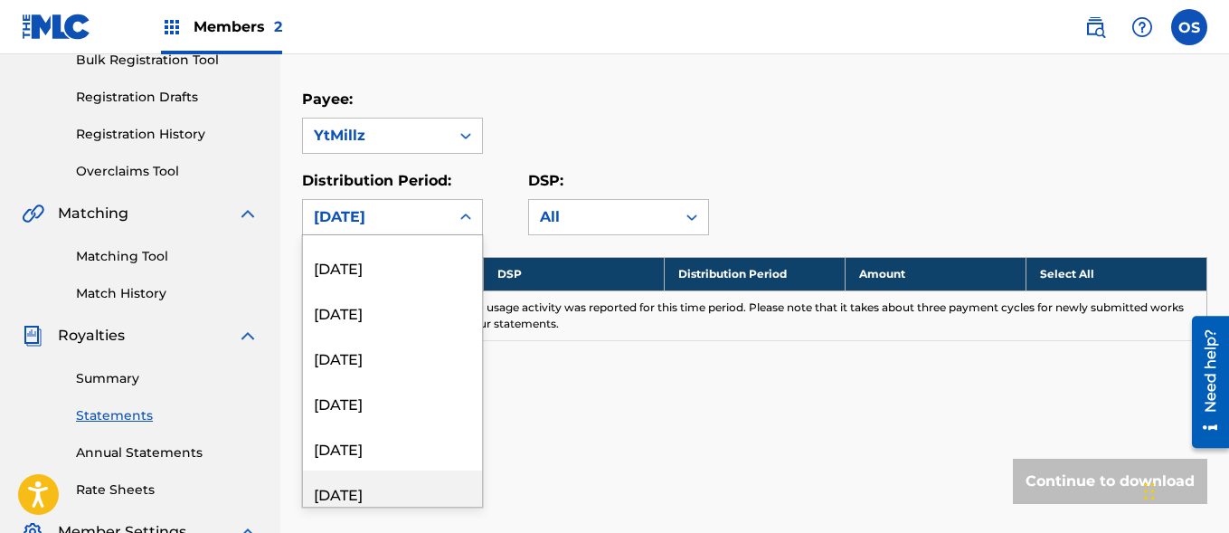
click at [392, 483] on div "[DATE]" at bounding box center [392, 492] width 179 height 45
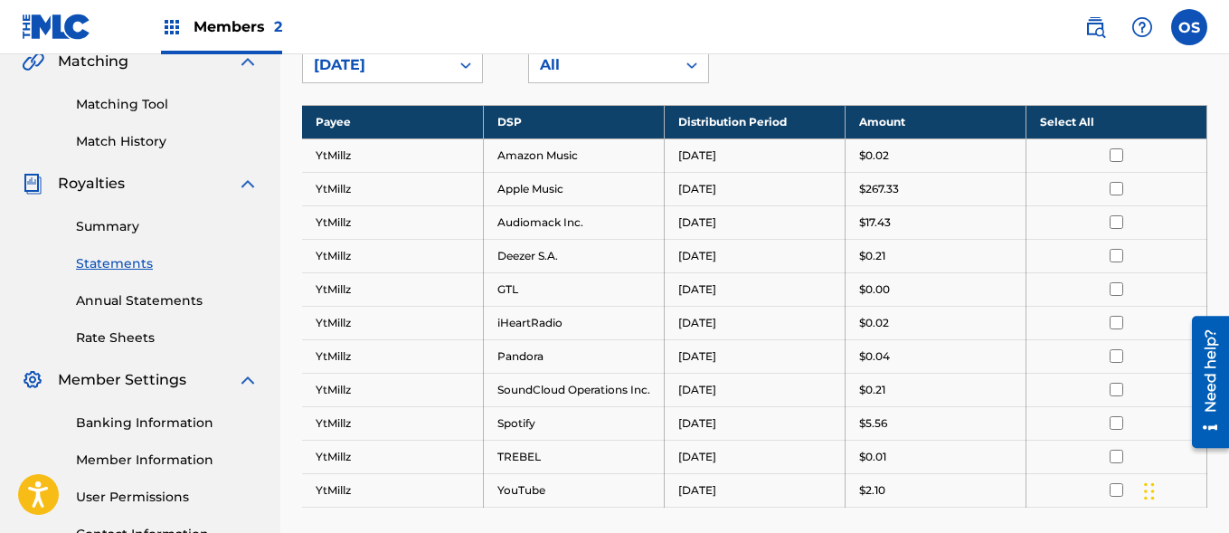
scroll to position [745, 0]
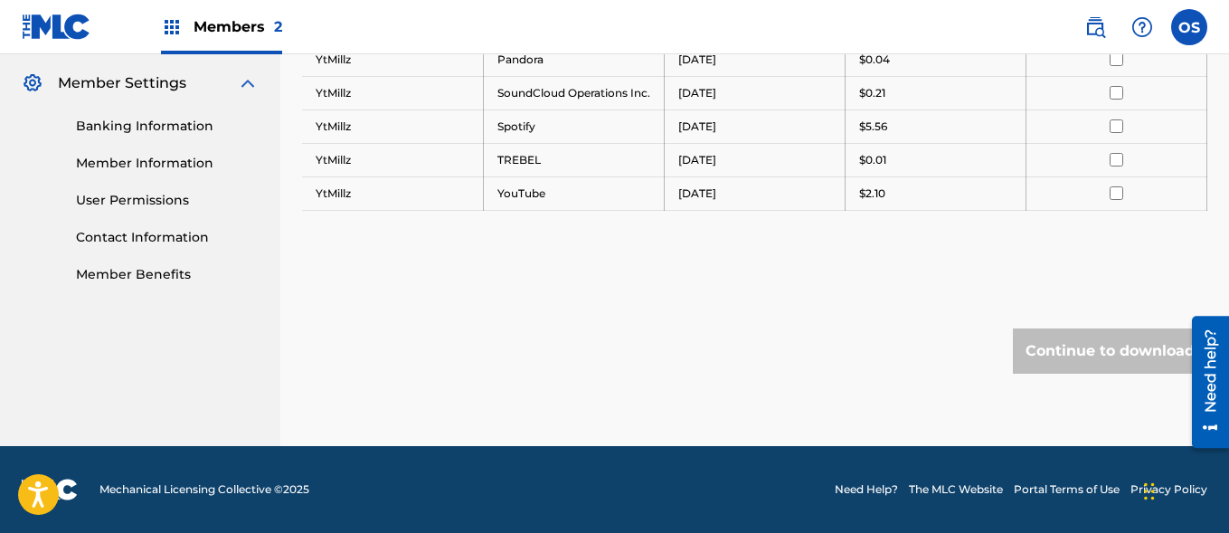
click at [1110, 186] on input "checkbox" at bounding box center [1117, 193] width 14 height 14
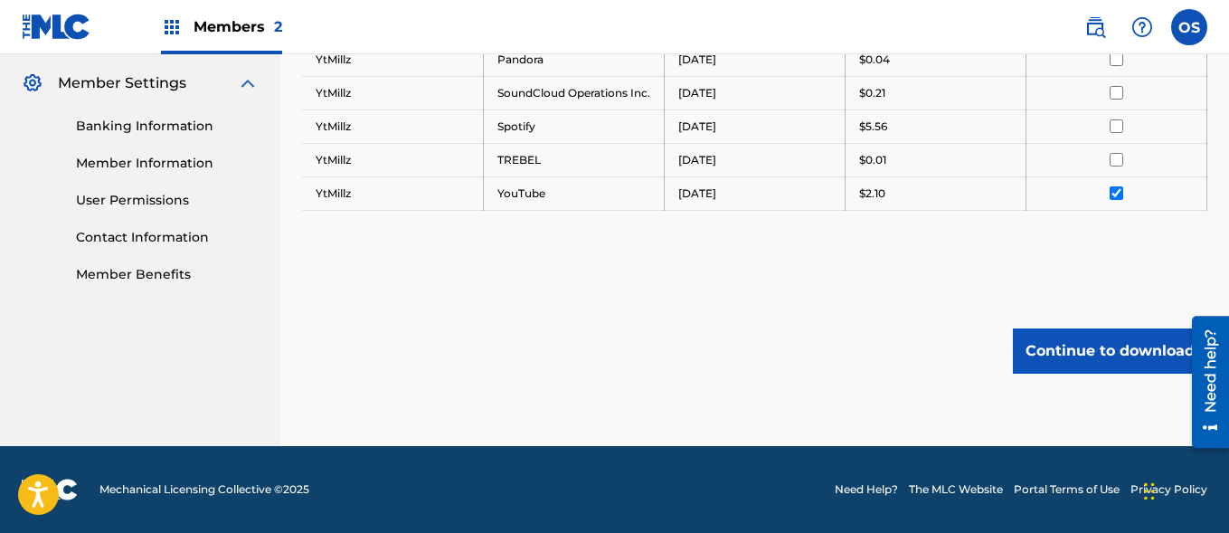
click at [1117, 130] on input "checkbox" at bounding box center [1117, 126] width 14 height 14
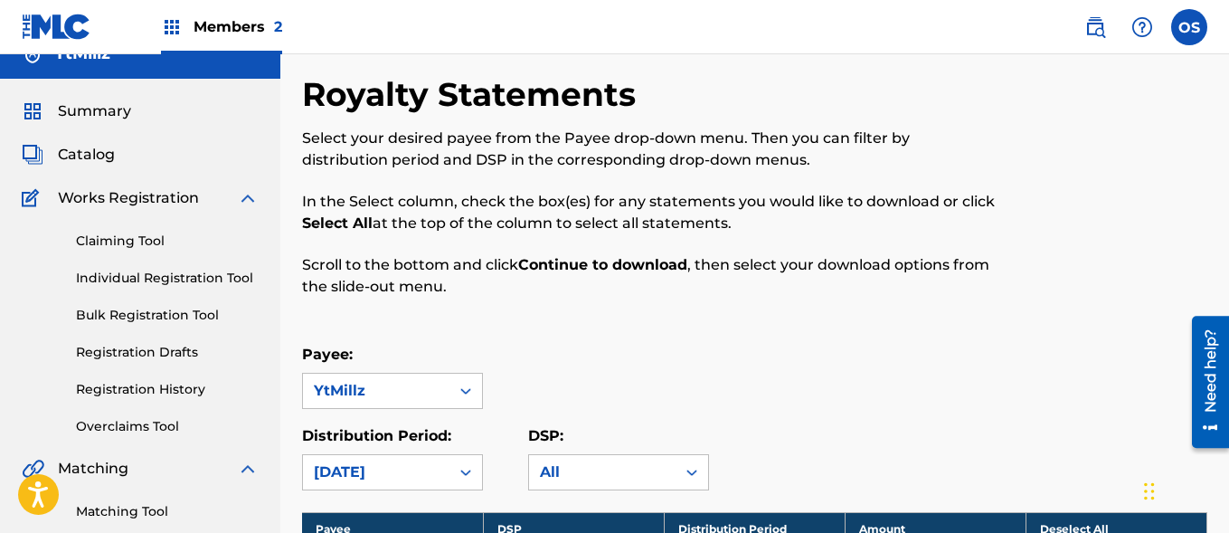
scroll to position [0, 0]
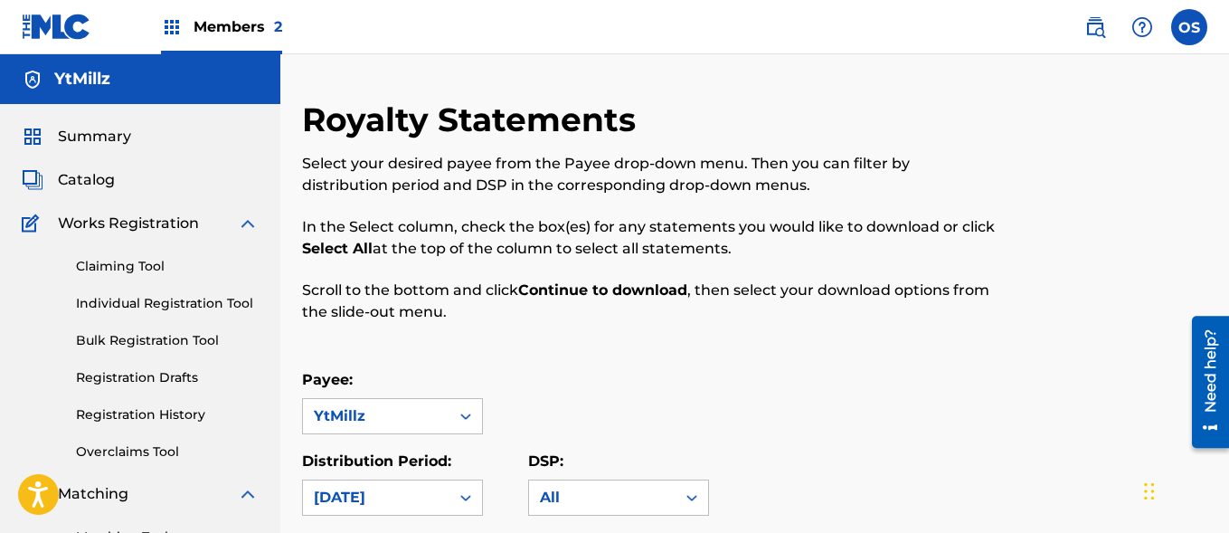
click at [71, 133] on span "Summary" at bounding box center [94, 137] width 73 height 22
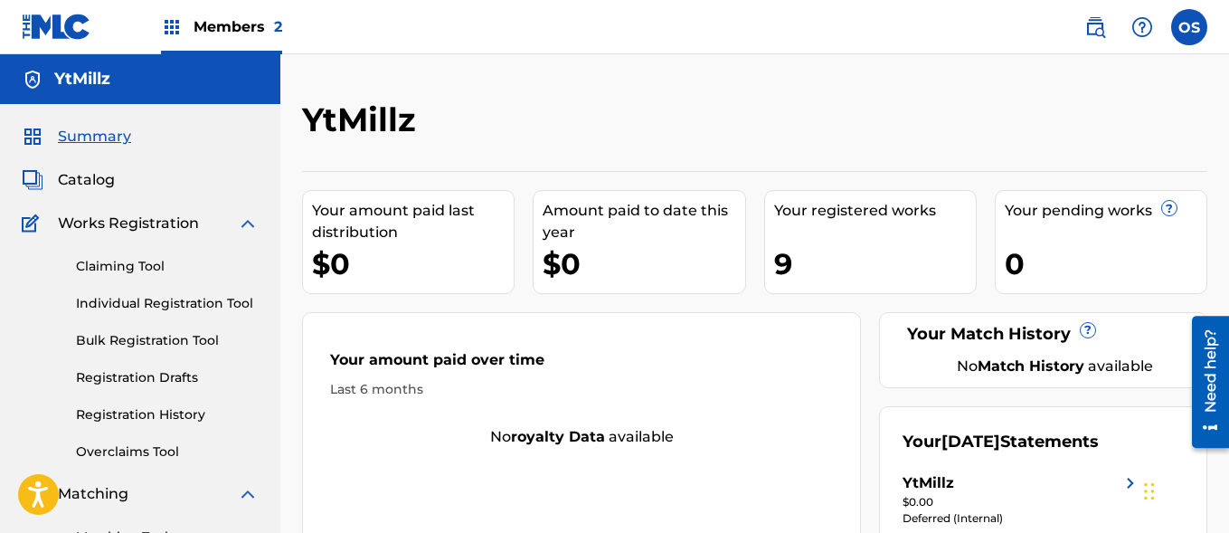
click at [1131, 494] on img at bounding box center [1131, 483] width 22 height 22
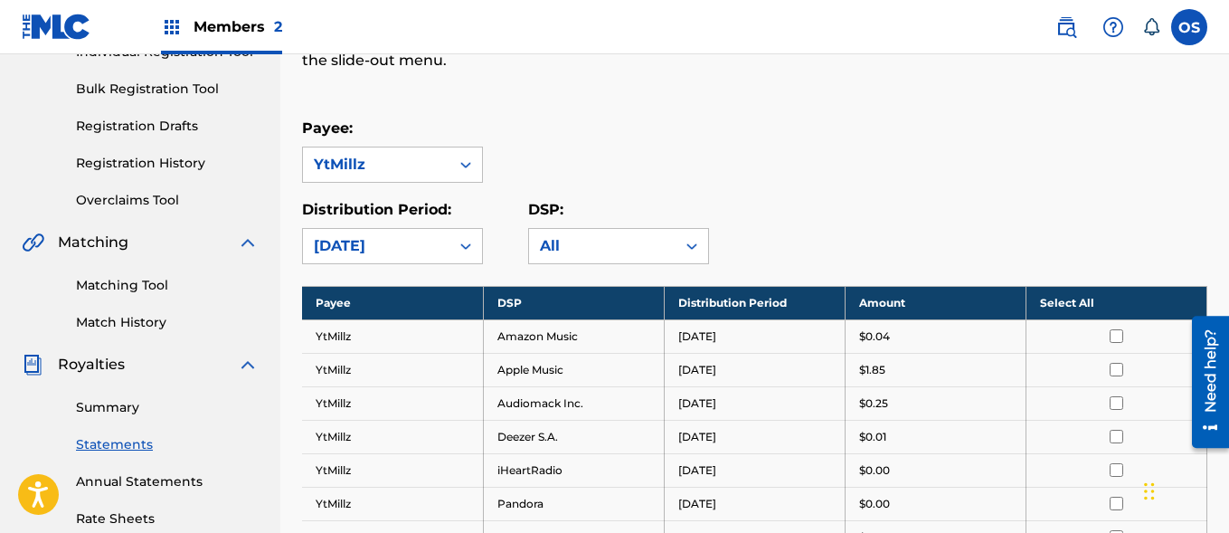
scroll to position [213, 0]
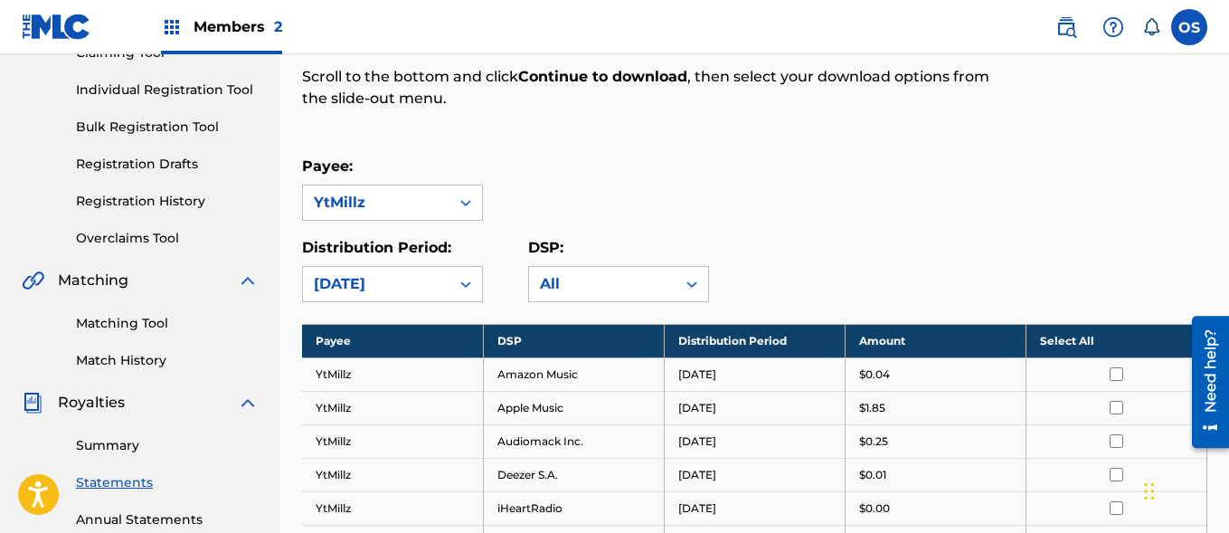
click at [1228, 79] on div "Royalty Statements Select your desired payee from the Payee drop-down menu. The…" at bounding box center [754, 390] width 949 height 1008
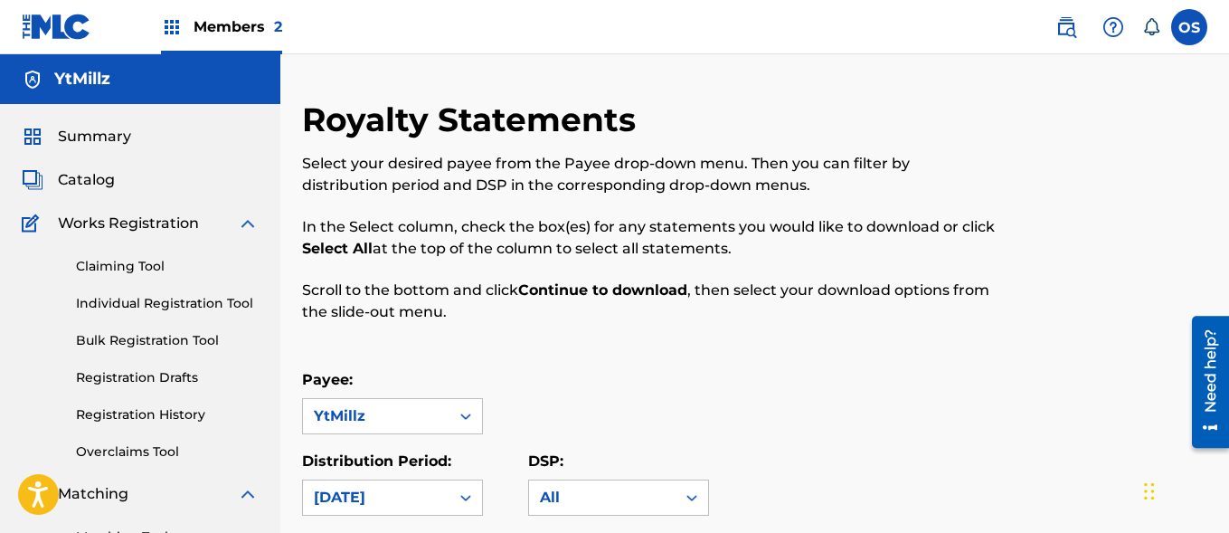
click at [79, 180] on span "Catalog" at bounding box center [86, 180] width 57 height 22
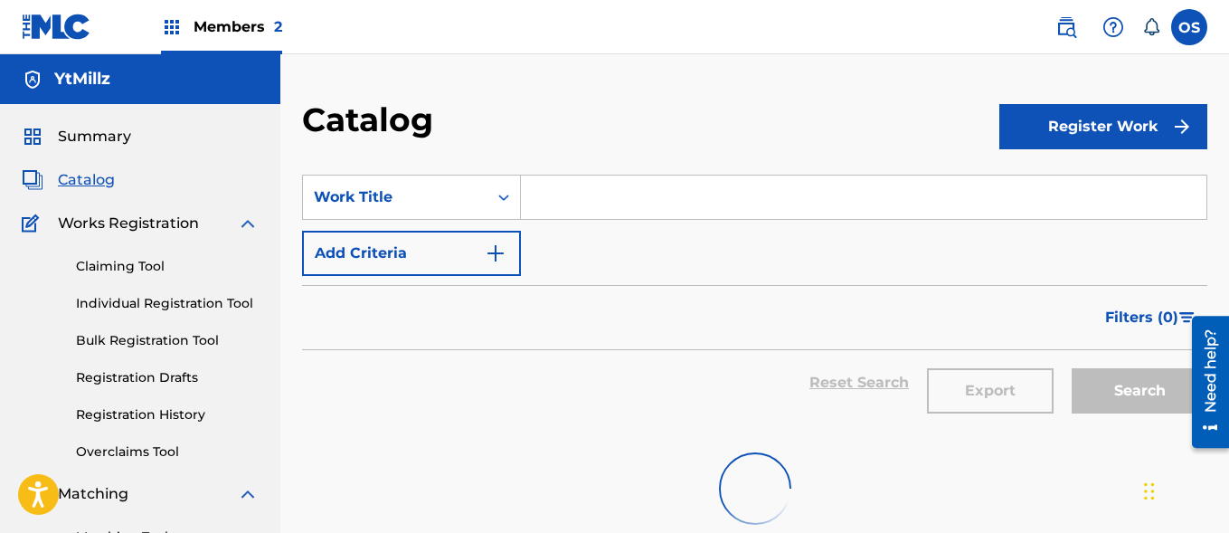
click at [244, 225] on img at bounding box center [248, 224] width 22 height 22
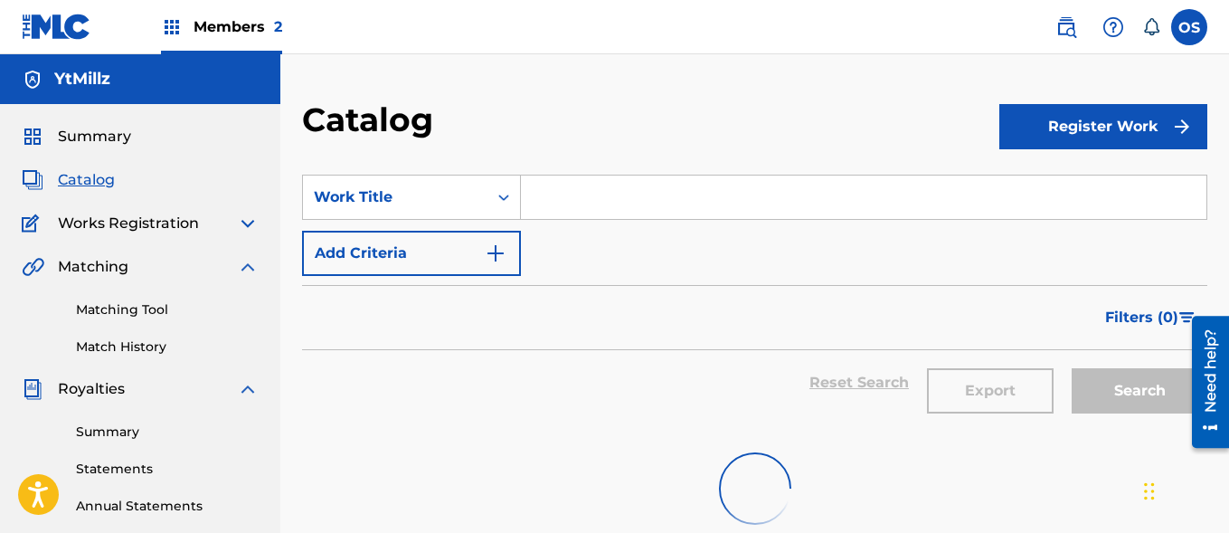
click at [242, 272] on img at bounding box center [248, 267] width 22 height 22
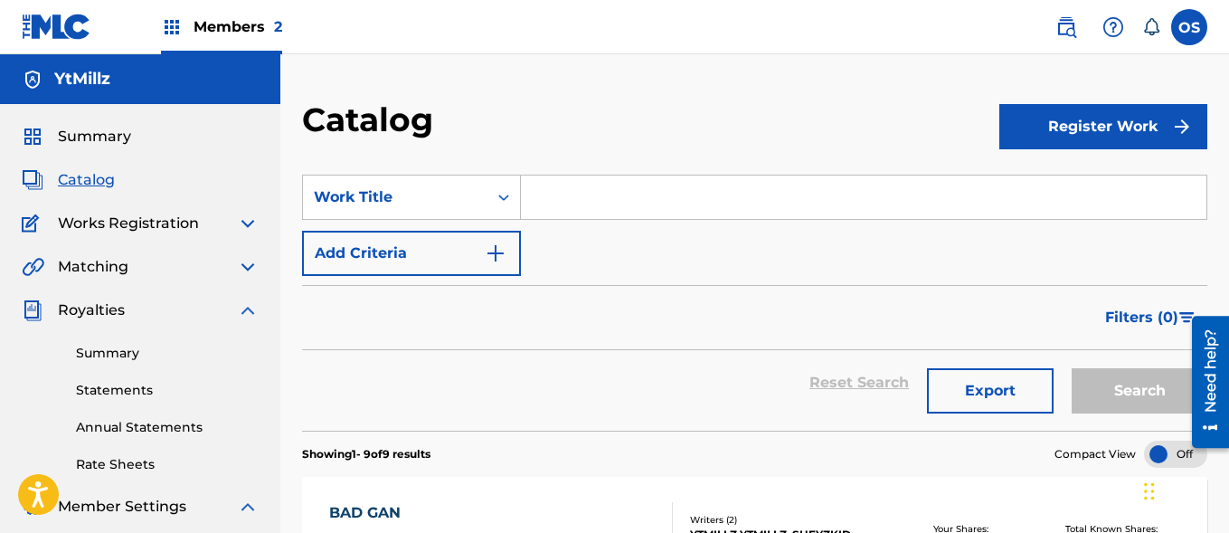
click at [249, 307] on img at bounding box center [248, 310] width 22 height 22
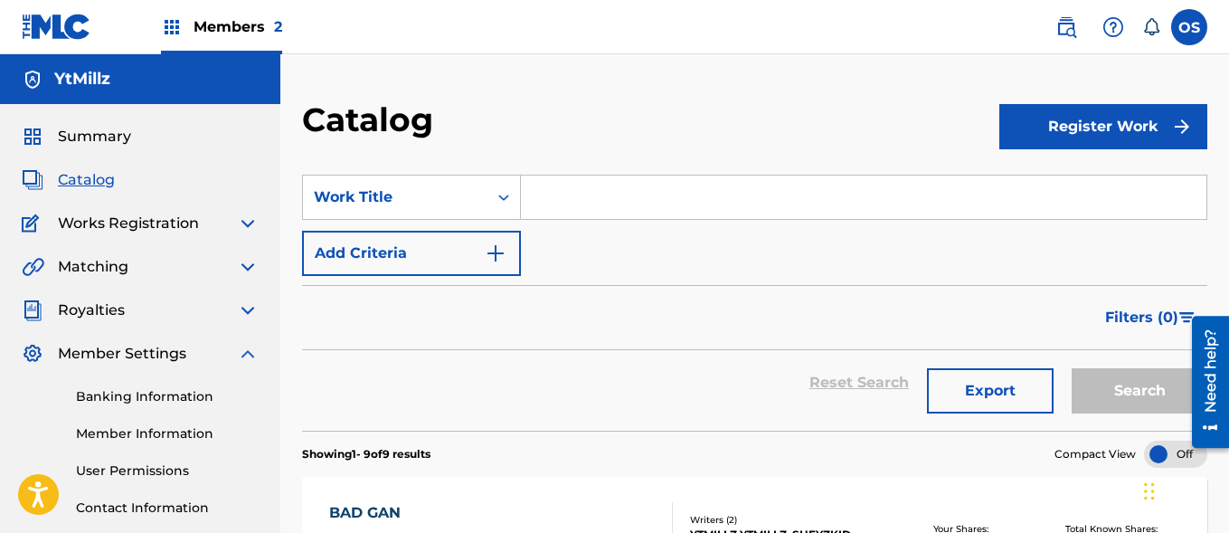
click at [250, 357] on img at bounding box center [248, 354] width 22 height 22
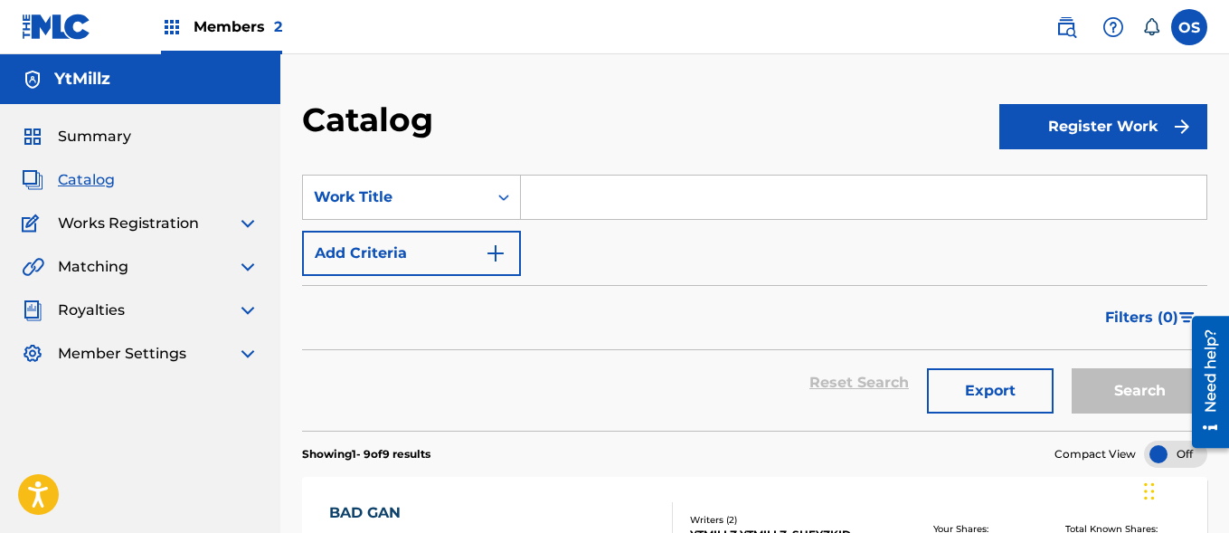
click at [250, 357] on img at bounding box center [248, 354] width 22 height 22
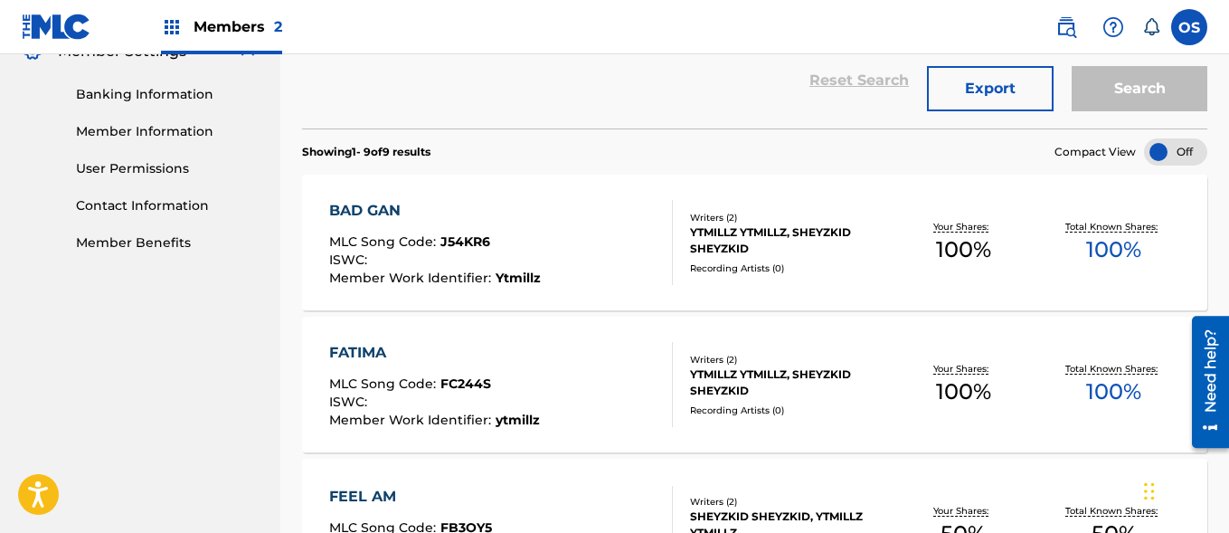
scroll to position [307, 0]
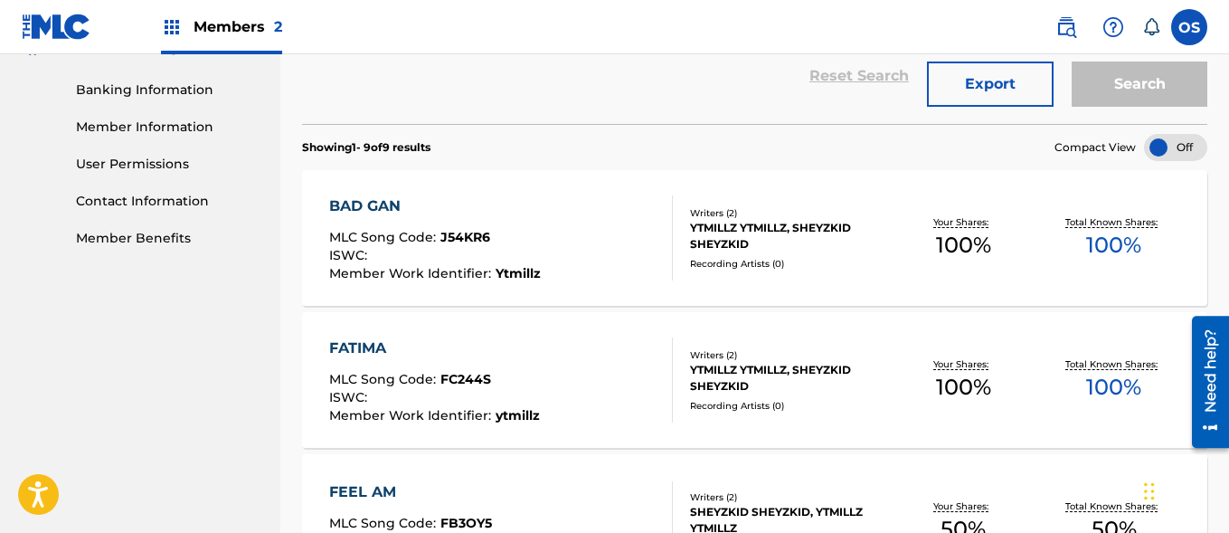
click at [126, 240] on link "Member Benefits" at bounding box center [167, 238] width 183 height 19
click at [127, 248] on div "Summary Catalog Works Registration Claiming Tool Individual Registration Tool B…" at bounding box center [140, 33] width 280 height 472
click at [127, 240] on link "Member Benefits" at bounding box center [167, 238] width 183 height 19
click at [129, 128] on link "Member Information" at bounding box center [167, 127] width 183 height 19
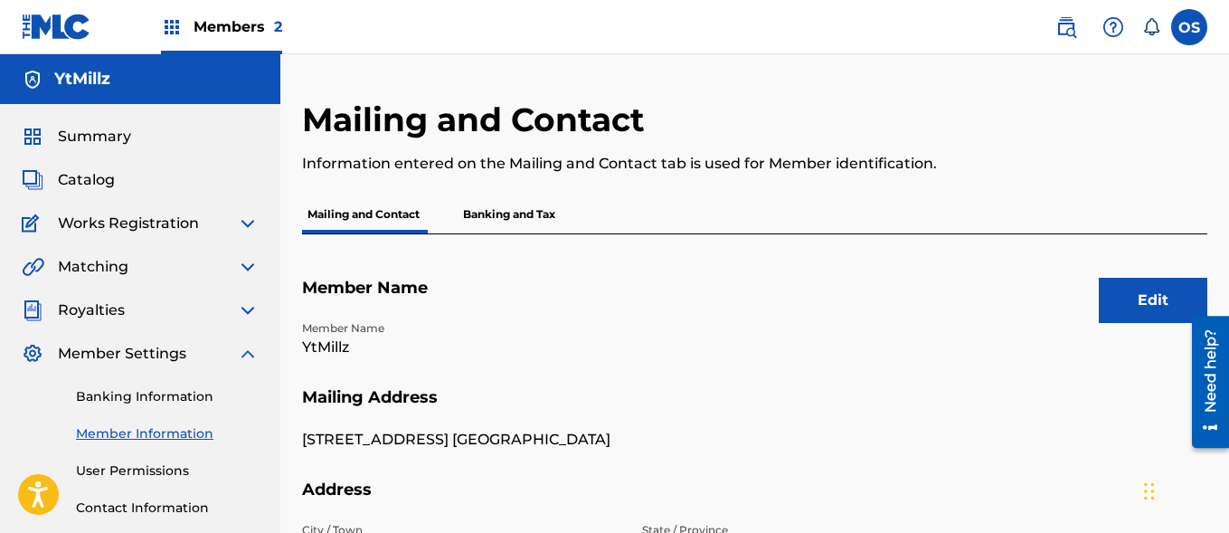
click at [1129, 280] on button "Edit" at bounding box center [1153, 300] width 109 height 45
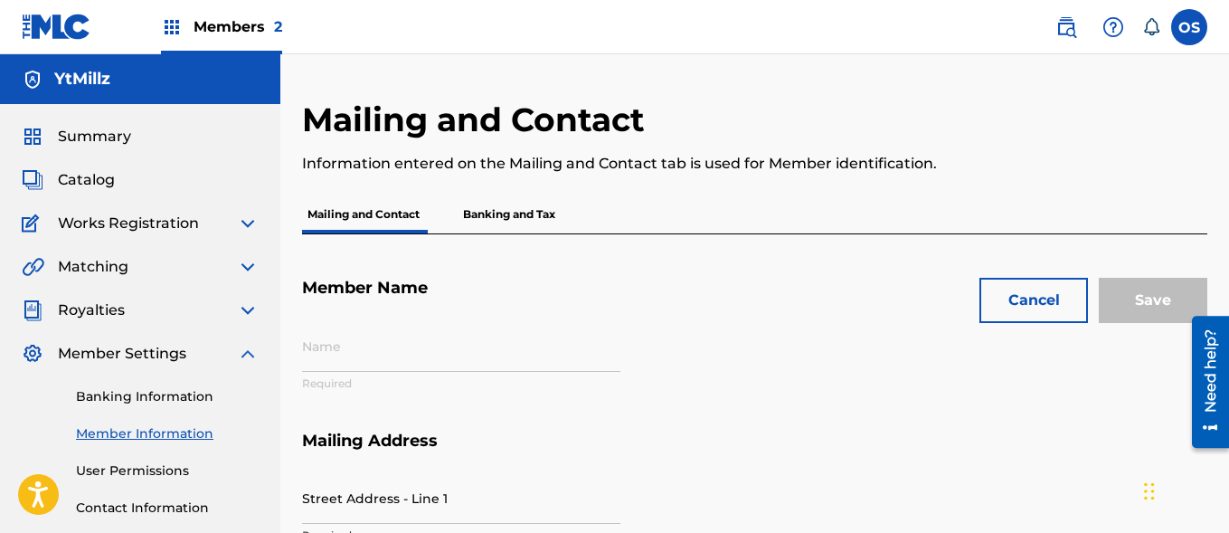
type input "YtMillz"
type input "[STREET_ADDRESS] [GEOGRAPHIC_DATA]"
type input "[GEOGRAPHIC_DATA]"
type input "P460D1"
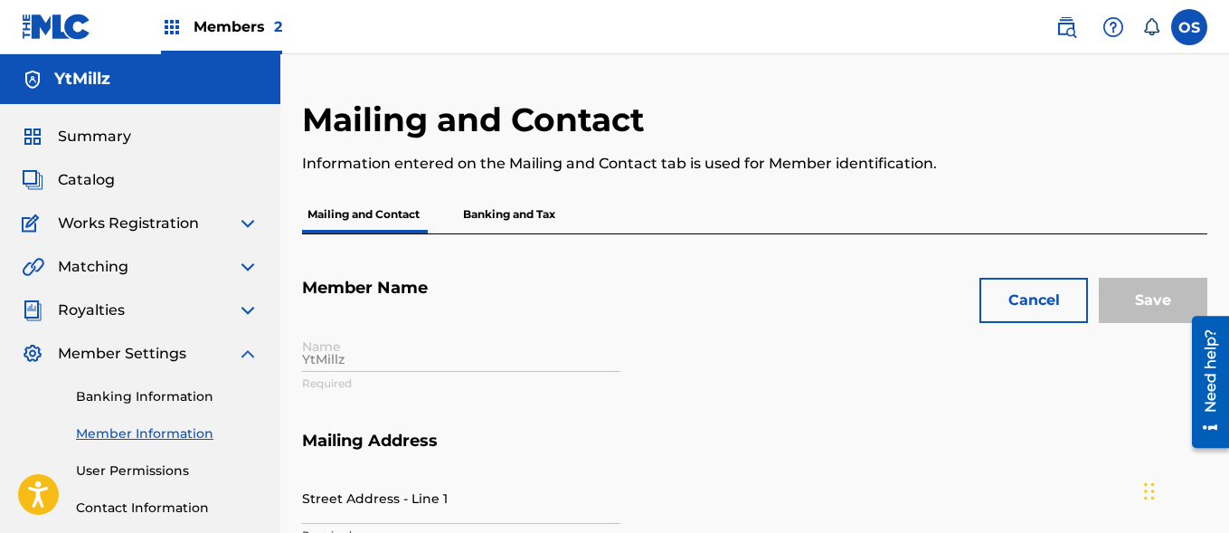
type input "8102504677"
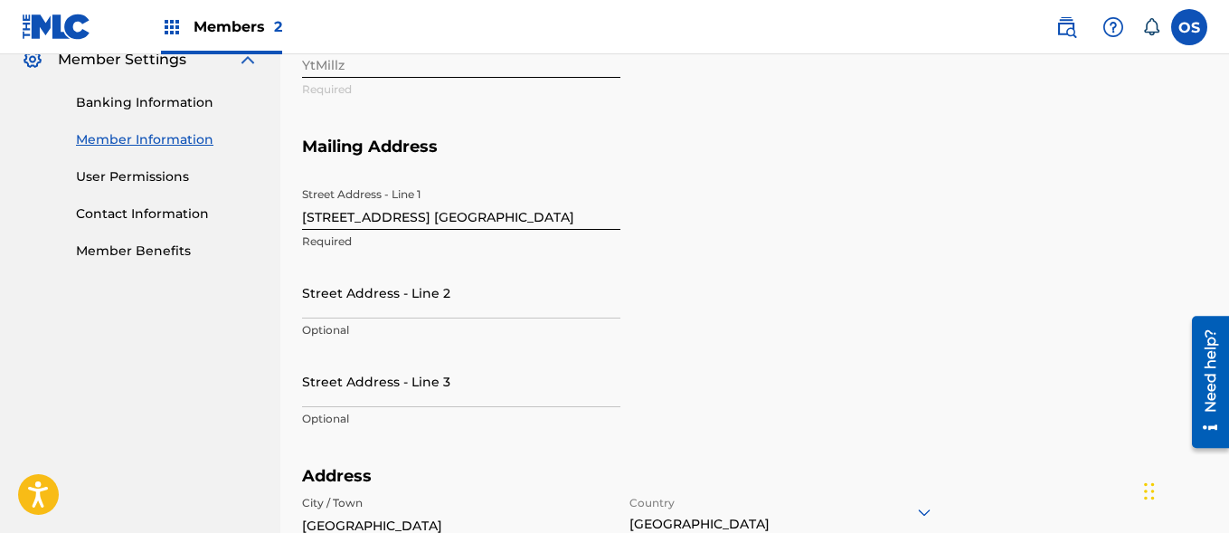
scroll to position [303, 0]
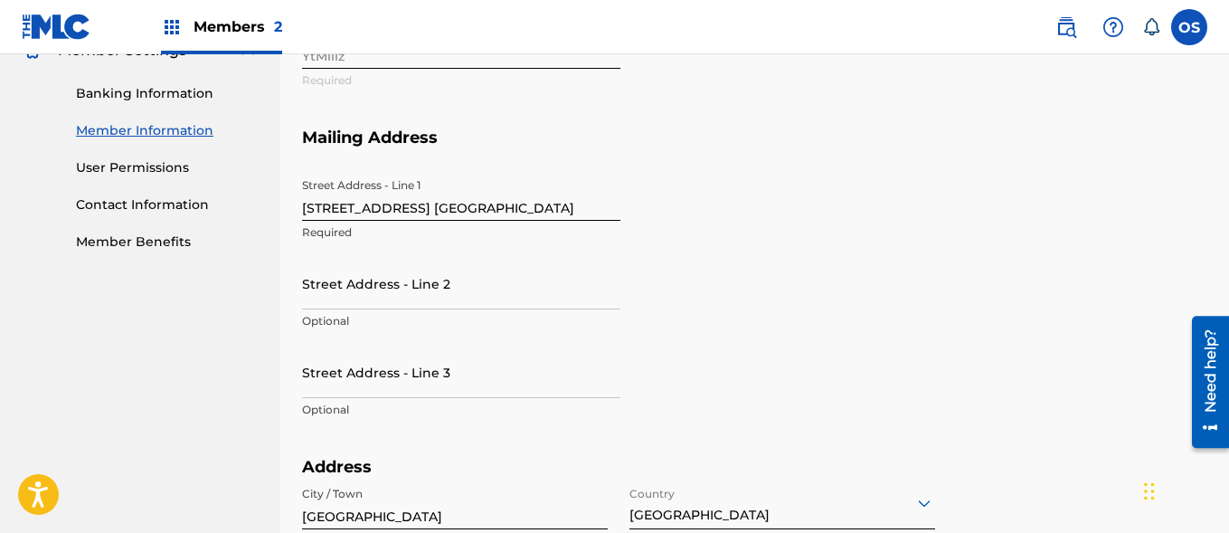
click at [543, 208] on input "[STREET_ADDRESS] [GEOGRAPHIC_DATA]" at bounding box center [461, 195] width 318 height 52
type input "5"
type input "[STREET_ADDRESS]"
type input "[GEOGRAPHIC_DATA]"
type input "353"
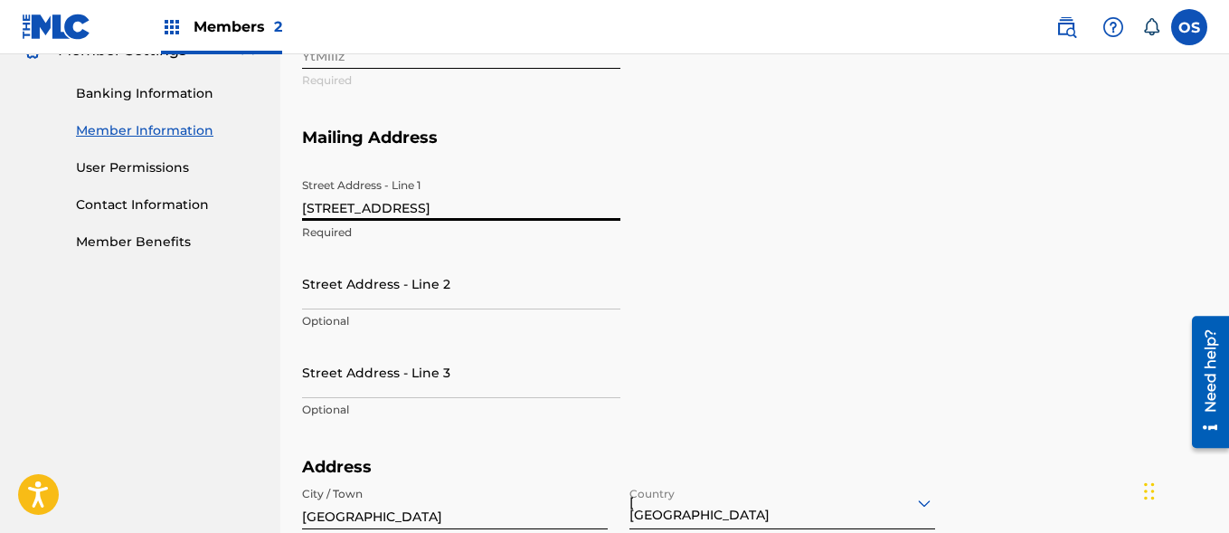
type input "85"
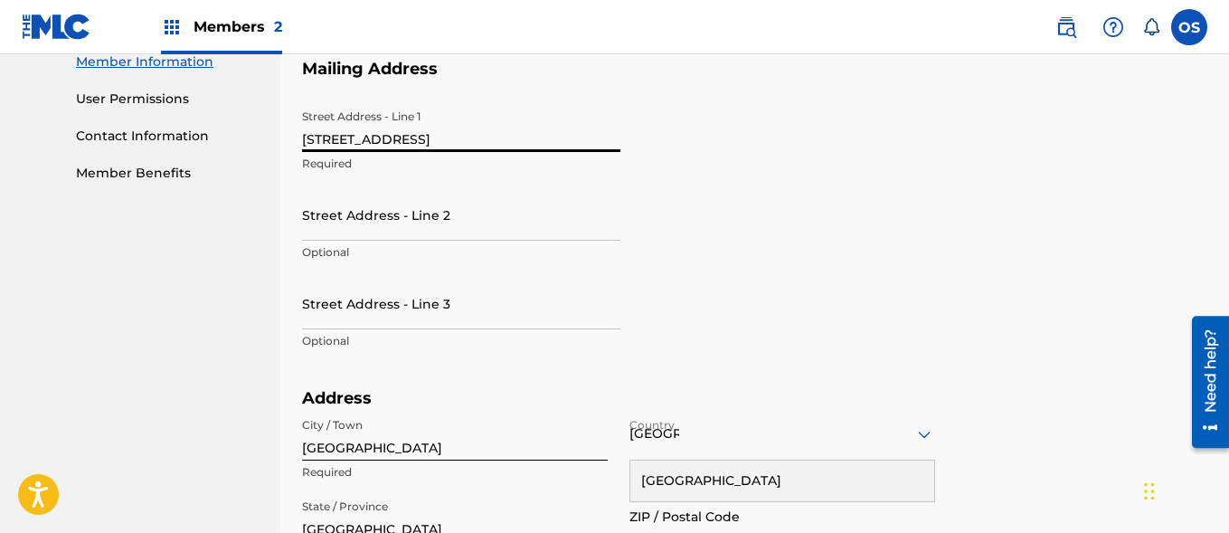
scroll to position [373, 0]
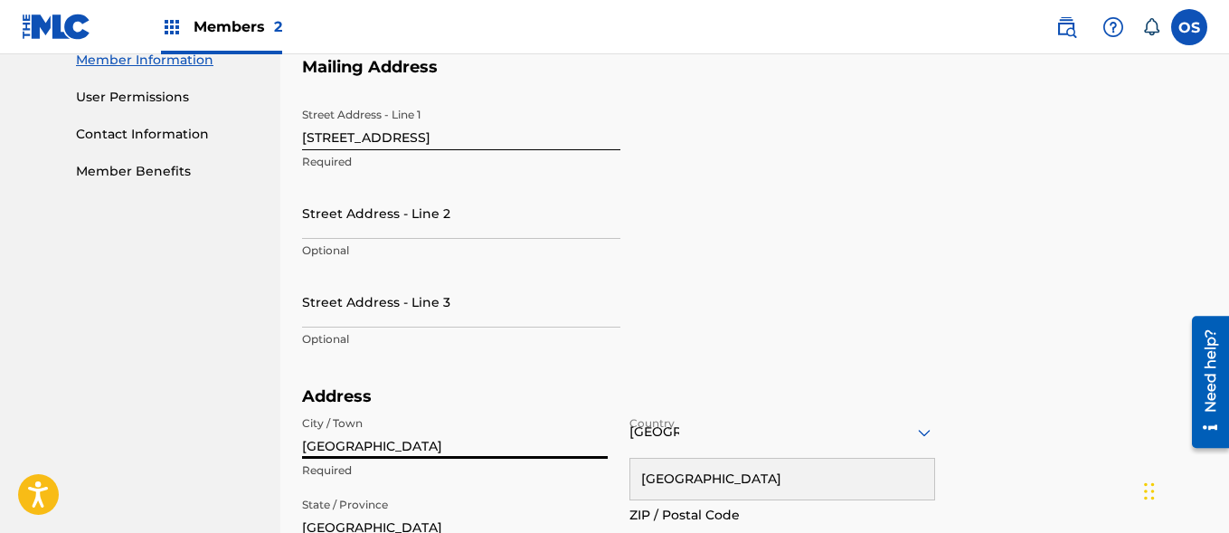
click at [417, 448] on input "[GEOGRAPHIC_DATA]" at bounding box center [455, 433] width 306 height 52
type input "L"
paste input "R93 R896"
type input "CARLOW"
click at [742, 428] on div "[GEOGRAPHIC_DATA]" at bounding box center [782, 432] width 306 height 23
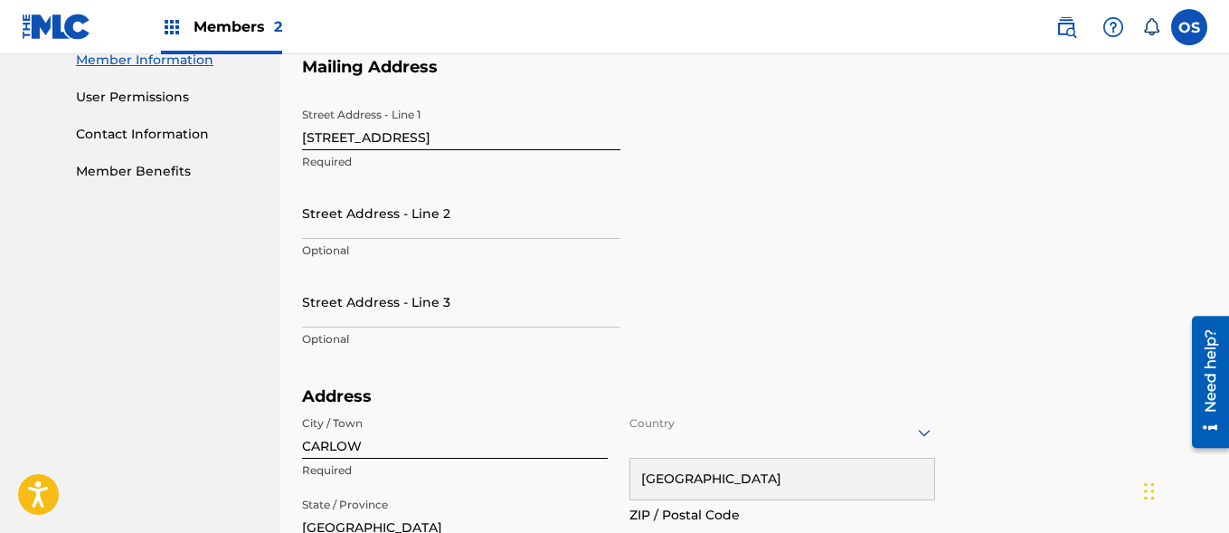
click at [907, 433] on div at bounding box center [782, 432] width 306 height 23
click at [907, 433] on div "[GEOGRAPHIC_DATA]" at bounding box center [782, 433] width 306 height 52
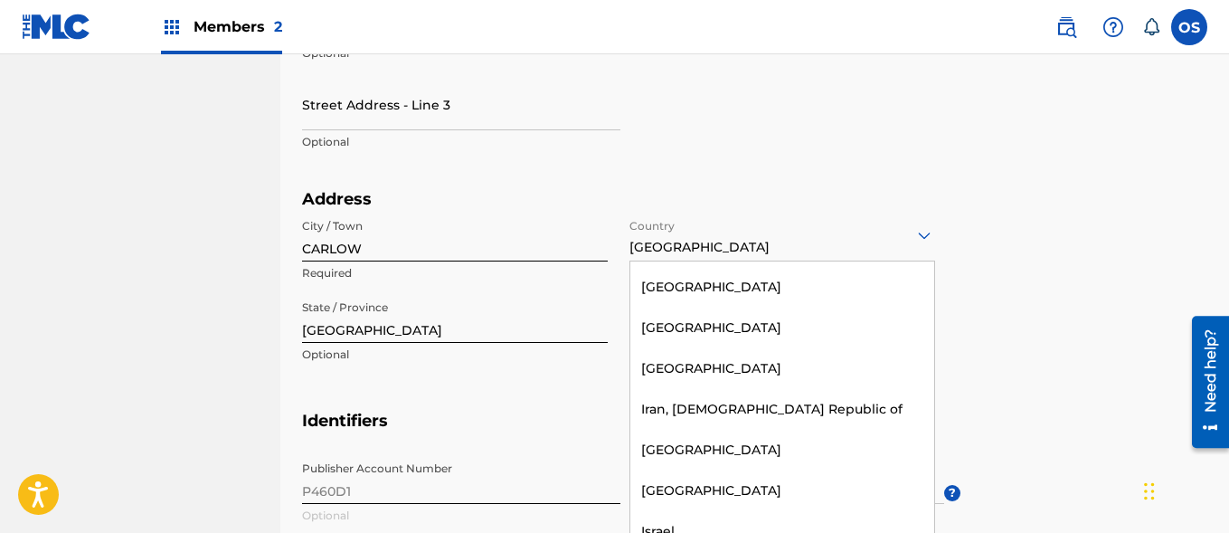
scroll to position [3648, 0]
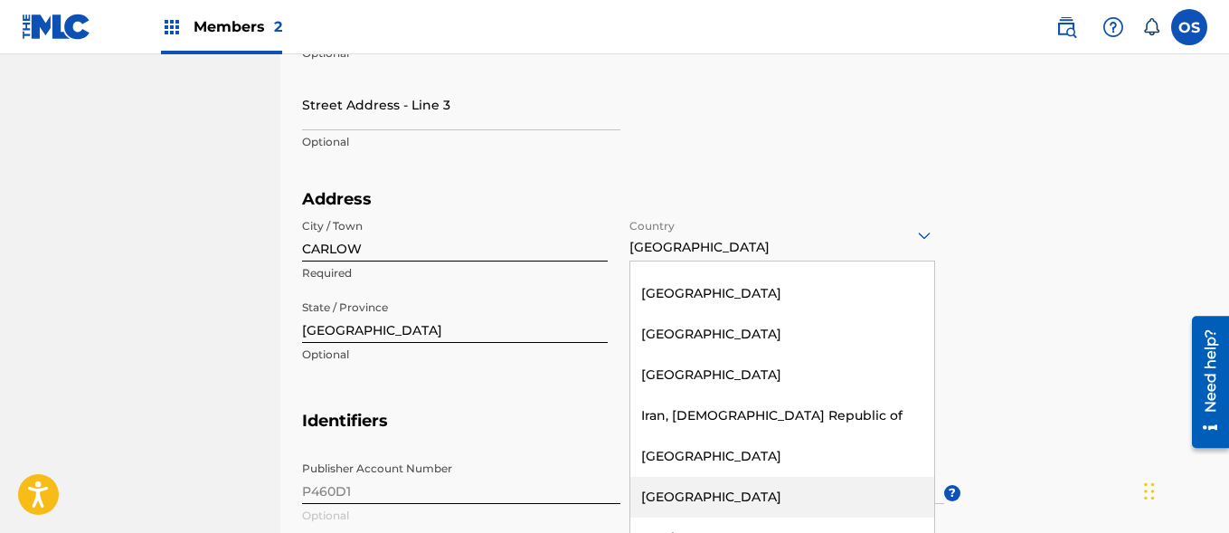
click at [655, 477] on div "[GEOGRAPHIC_DATA]" at bounding box center [782, 497] width 304 height 41
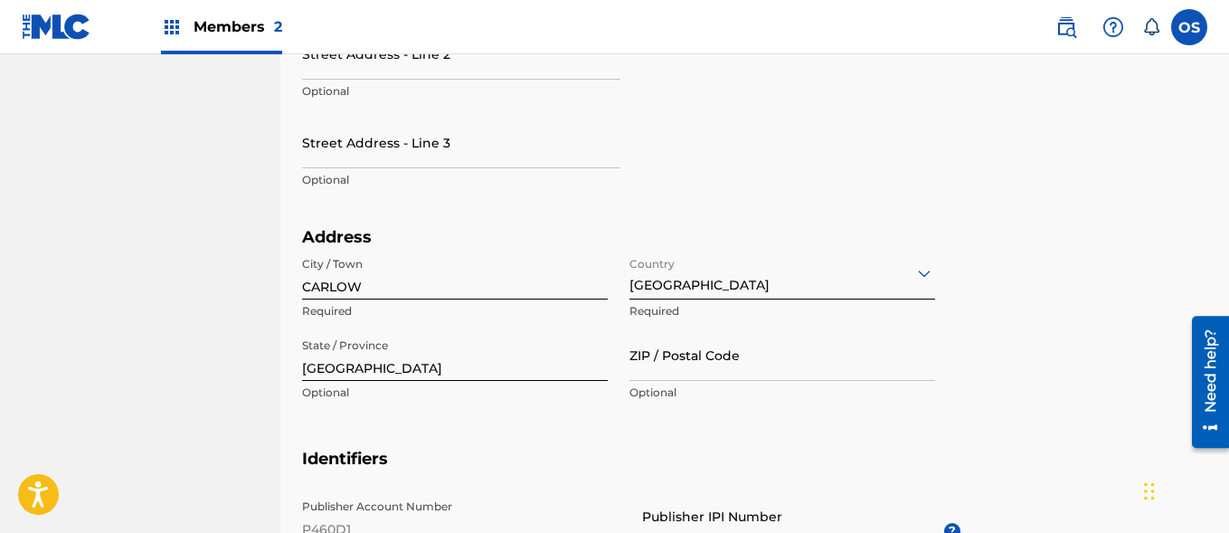
scroll to position [534, 0]
click at [472, 362] on input "[GEOGRAPHIC_DATA]" at bounding box center [455, 353] width 306 height 52
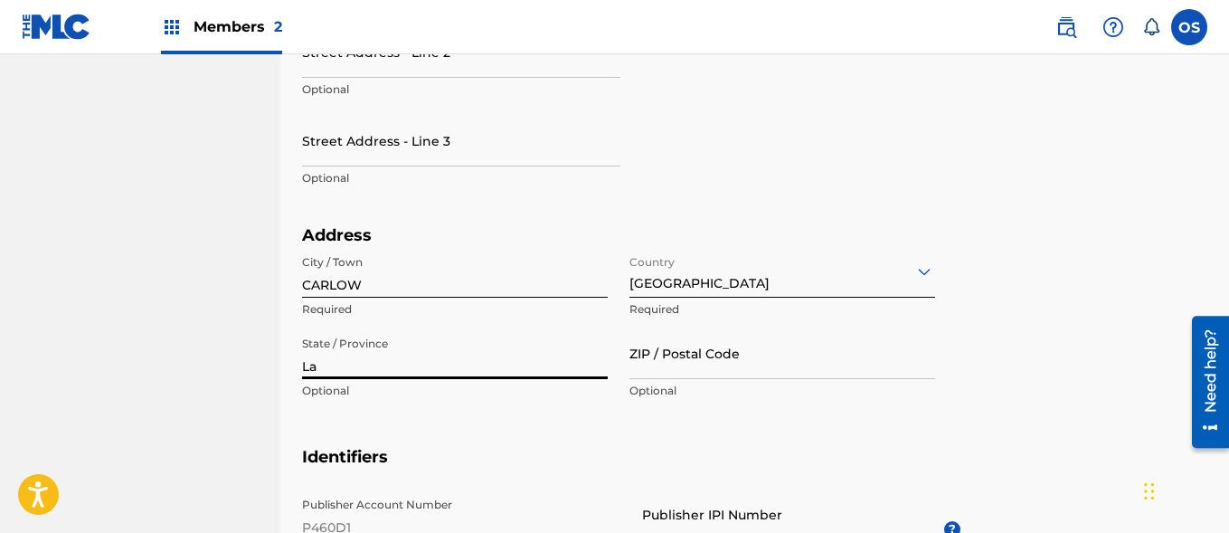
type input "L"
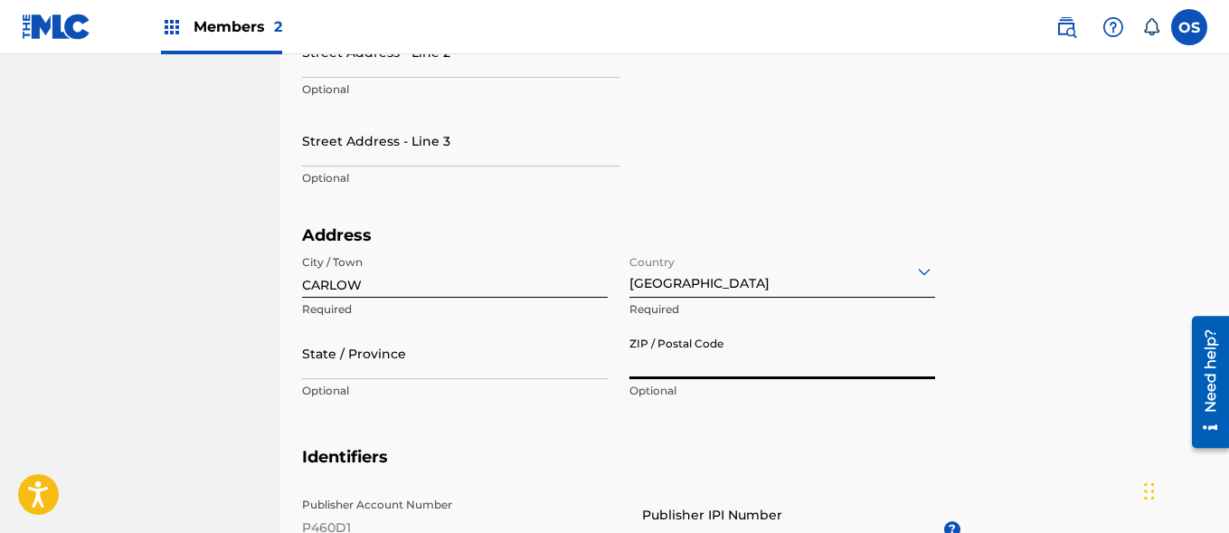
click at [687, 366] on input "ZIP / Postal Code" at bounding box center [782, 353] width 306 height 52
paste input "R93 R896"
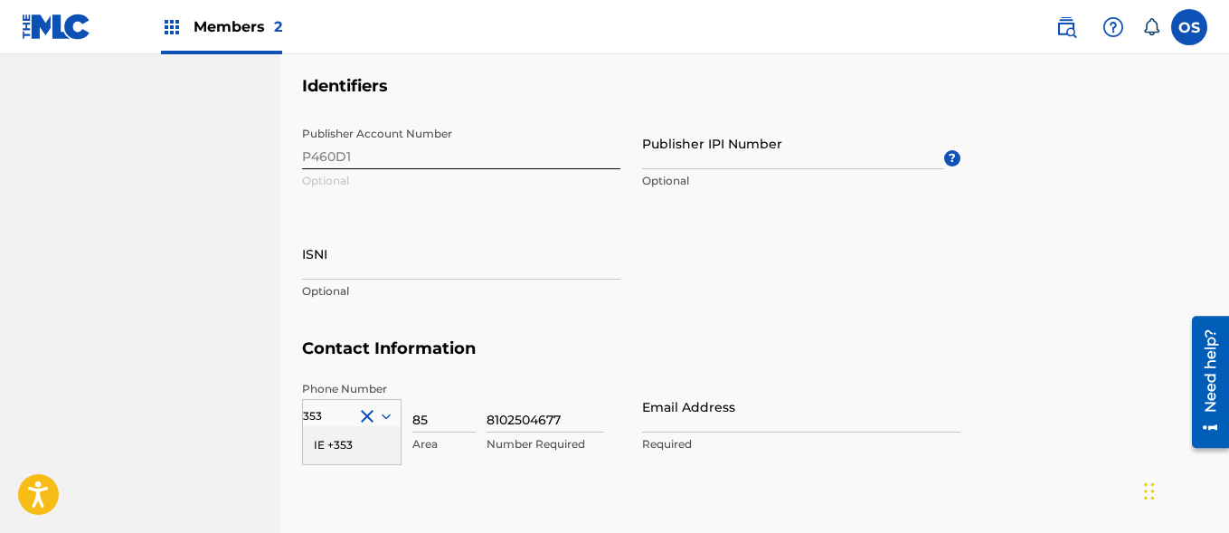
scroll to position [916, 0]
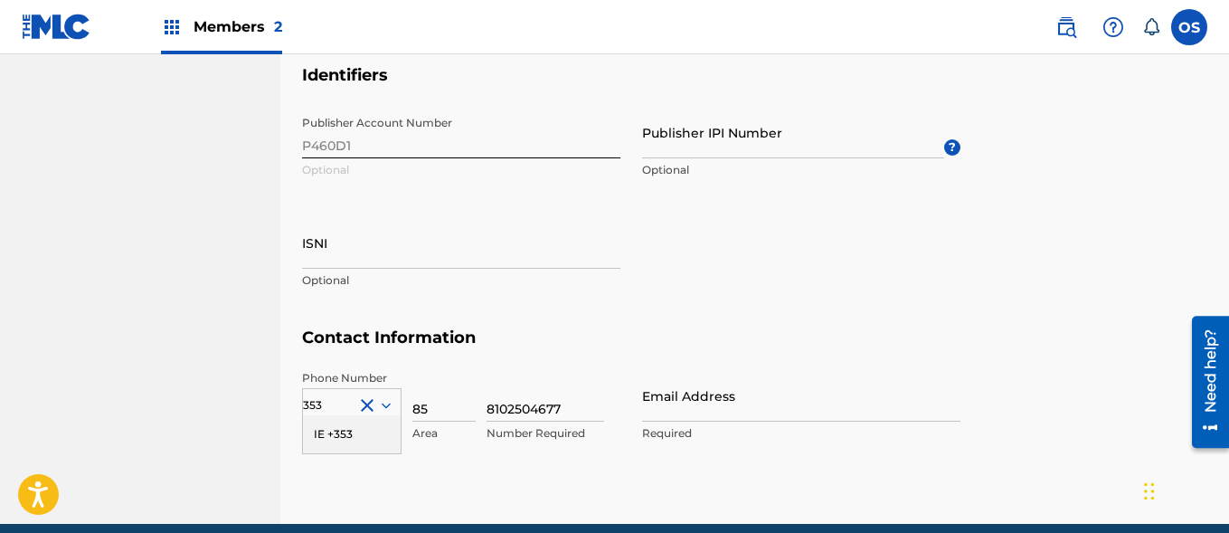
type input "R93 R896"
click at [328, 434] on div "IE +353" at bounding box center [352, 434] width 98 height 38
click at [575, 411] on input "8102504677" at bounding box center [546, 396] width 118 height 52
type input "8"
type input "7754692"
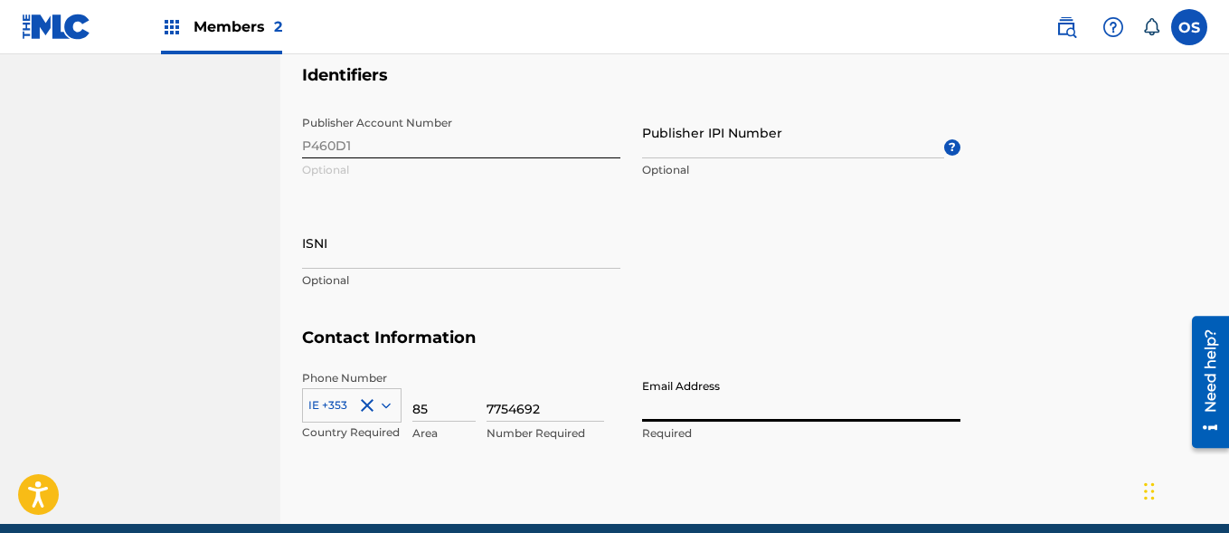
click at [781, 403] on input "Email Address" at bounding box center [801, 396] width 318 height 52
type input "[EMAIL_ADDRESS][DOMAIN_NAME]"
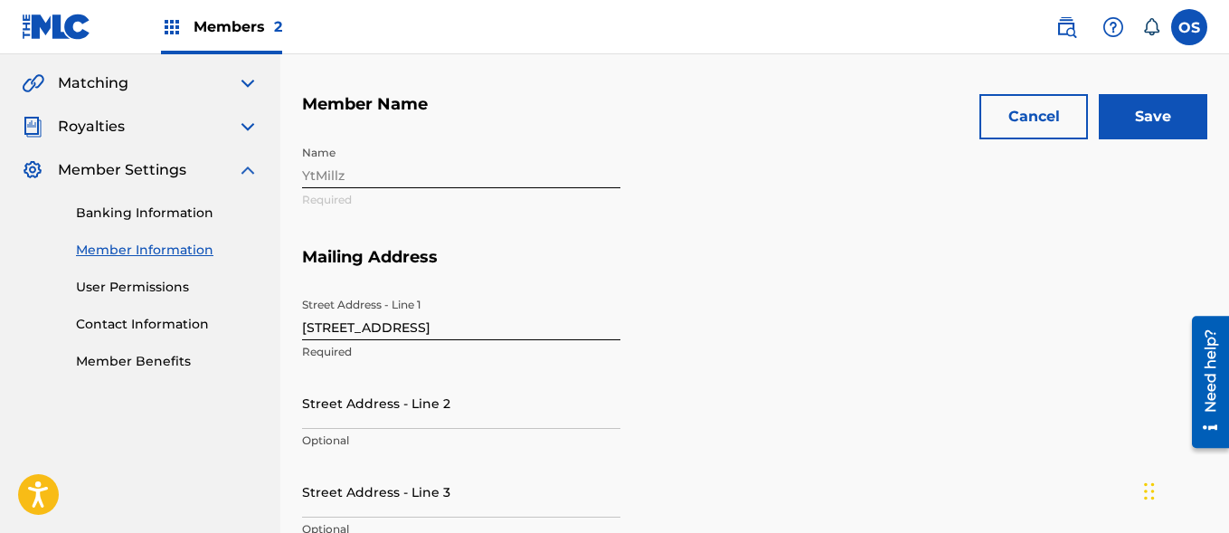
scroll to position [187, 0]
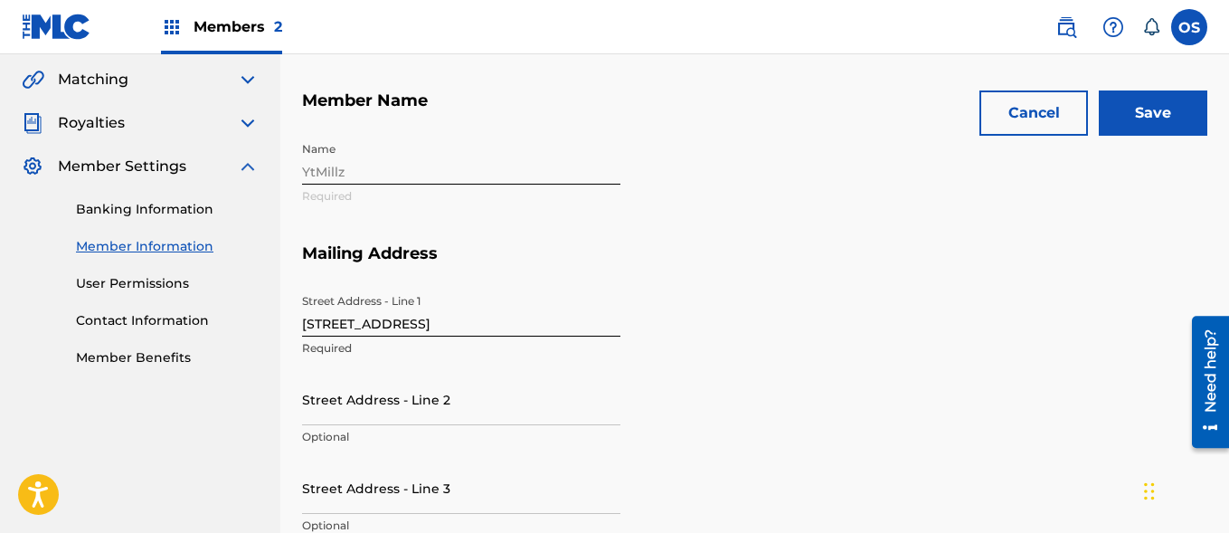
click at [1148, 121] on input "Save" at bounding box center [1153, 112] width 109 height 45
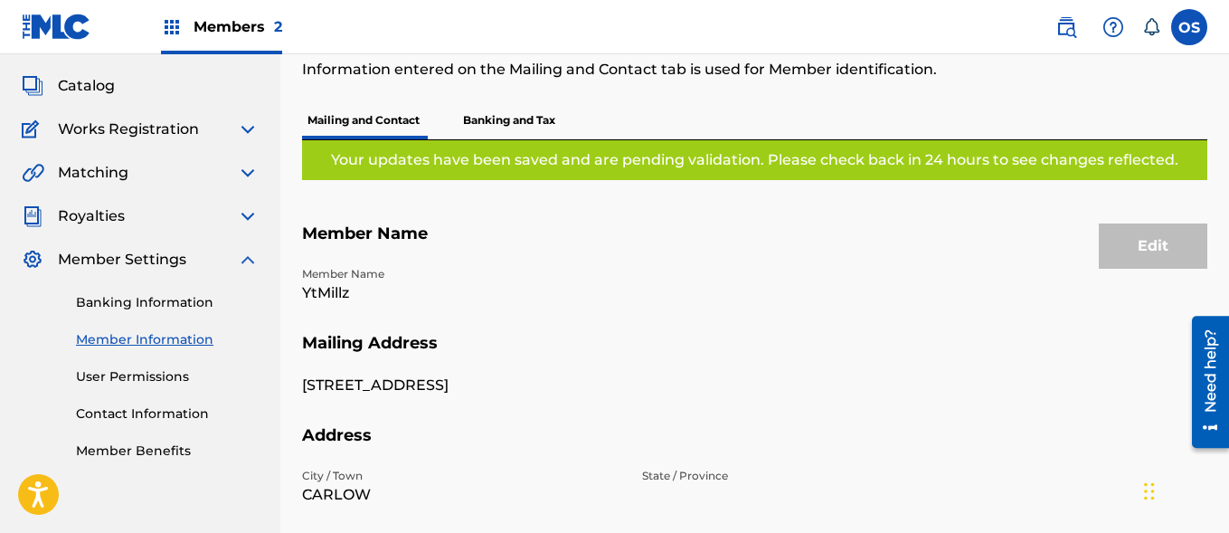
scroll to position [91, 0]
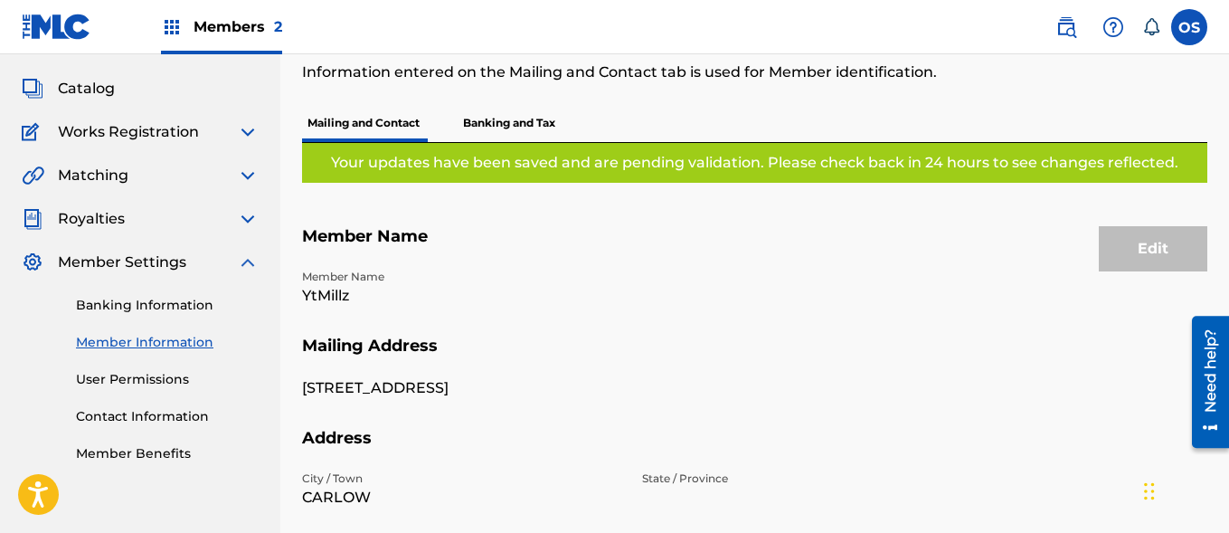
click at [142, 413] on link "Contact Information" at bounding box center [167, 416] width 183 height 19
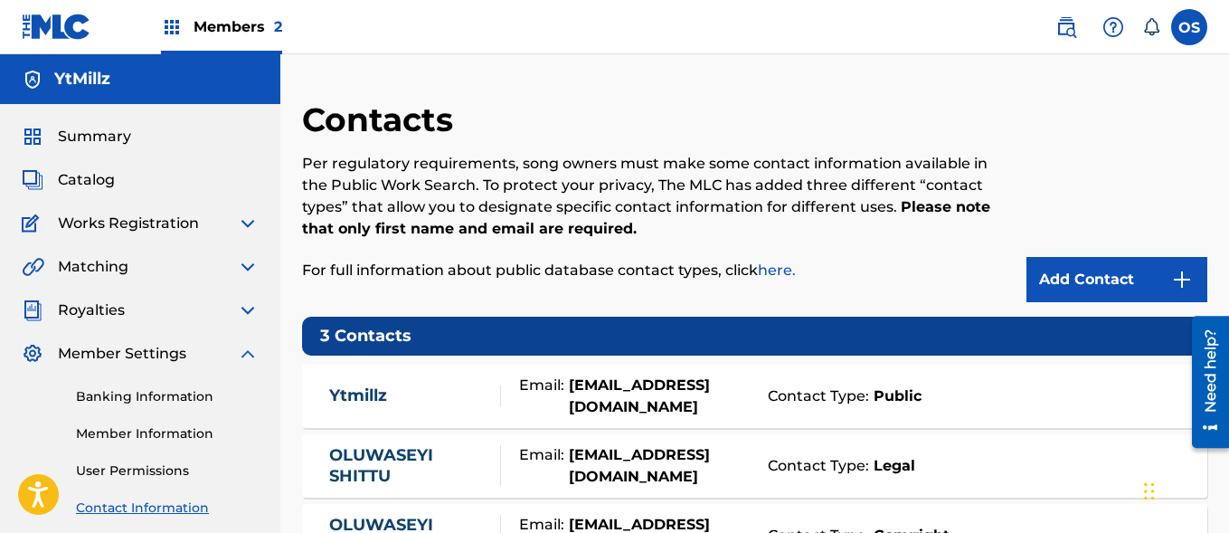
click at [115, 399] on link "Banking Information" at bounding box center [167, 396] width 183 height 19
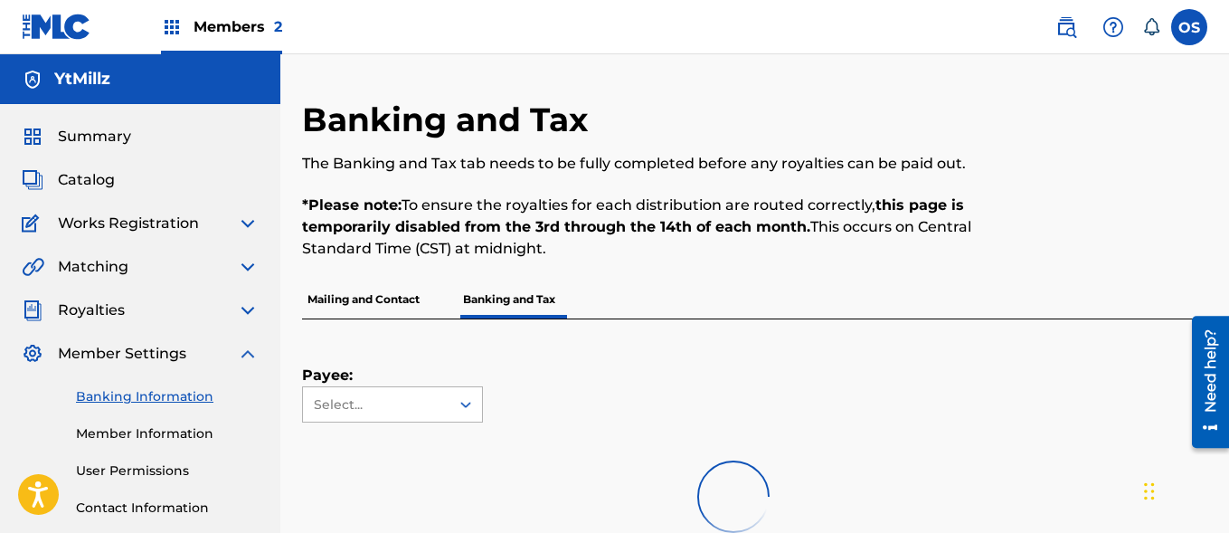
click at [407, 407] on div "Select..." at bounding box center [375, 404] width 123 height 19
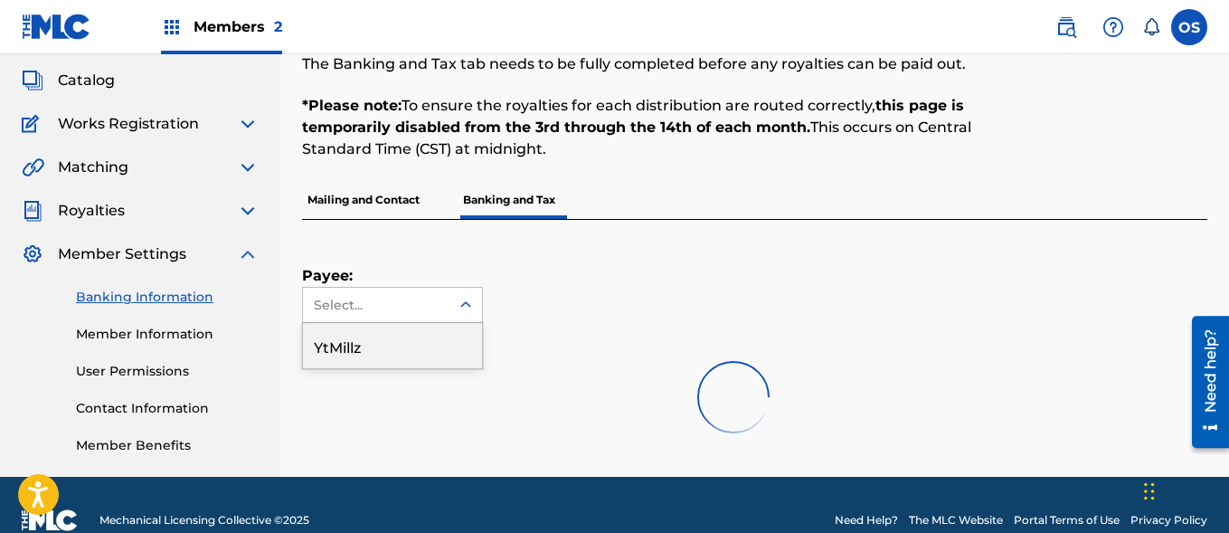
scroll to position [113, 0]
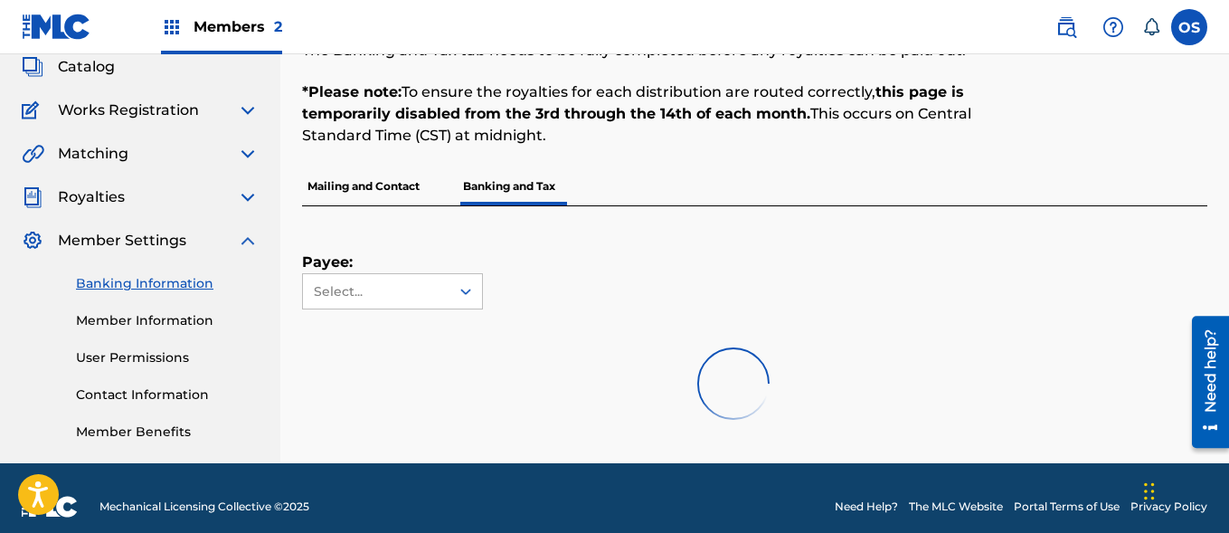
click at [398, 330] on div at bounding box center [733, 384] width 862 height 116
click at [425, 296] on div "Select..." at bounding box center [375, 291] width 123 height 19
click at [383, 337] on div at bounding box center [733, 384] width 862 height 116
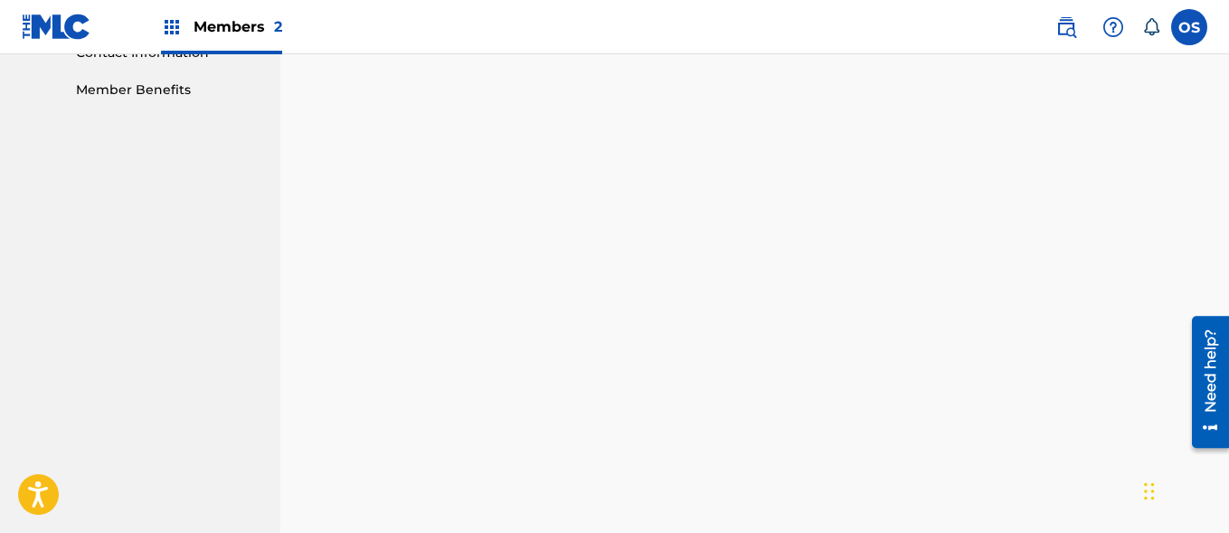
scroll to position [448, 0]
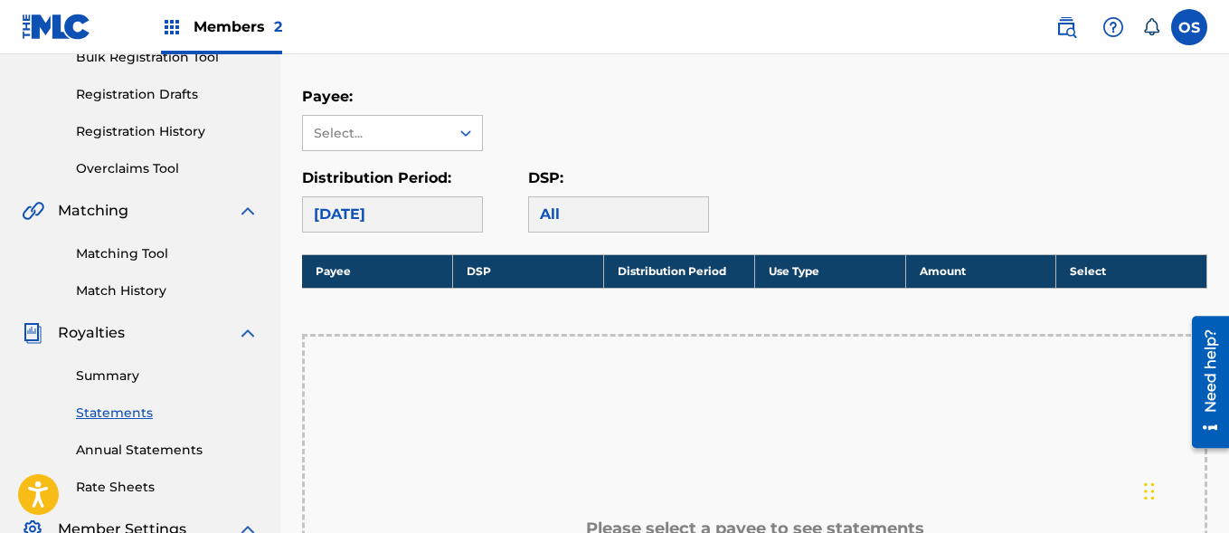
scroll to position [276, 0]
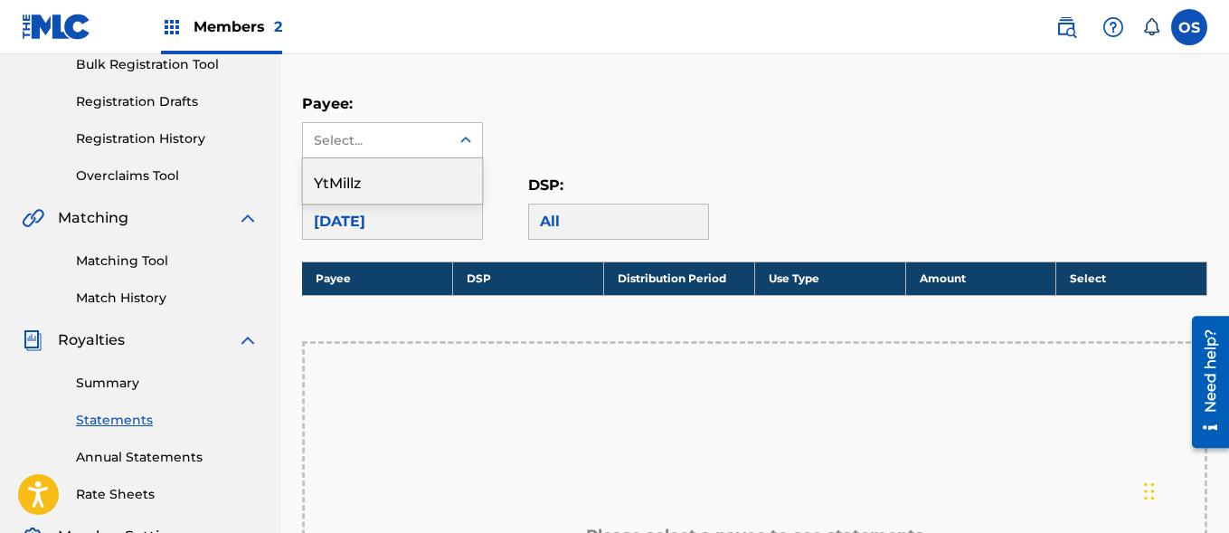
click at [367, 155] on div "Select..." at bounding box center [376, 140] width 146 height 34
click at [369, 170] on div "YtMillz" at bounding box center [392, 180] width 179 height 45
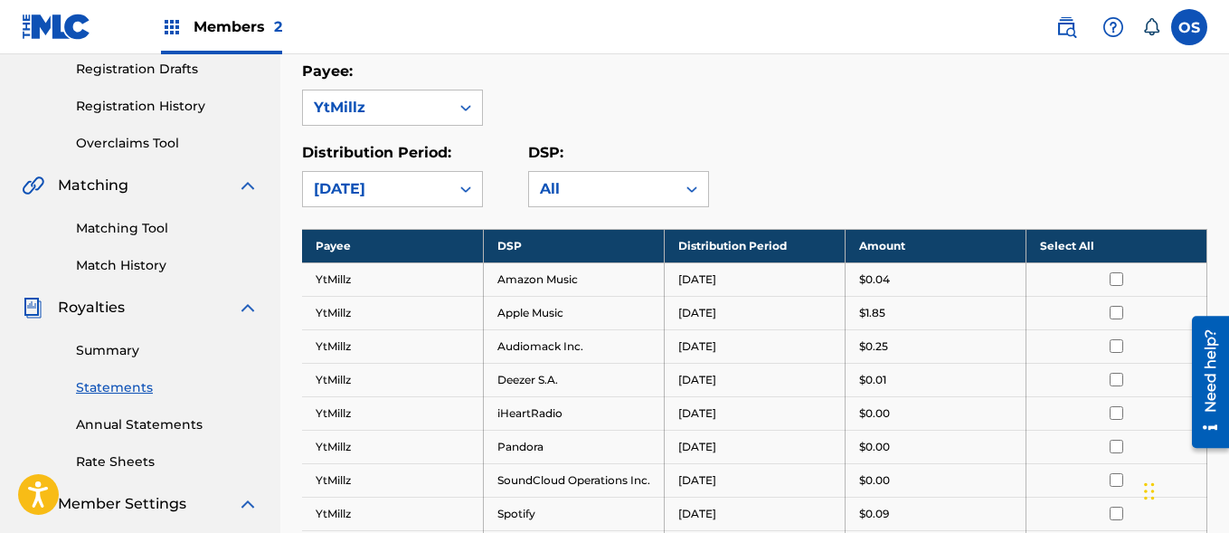
scroll to position [123, 0]
